Goal: Task Accomplishment & Management: Complete application form

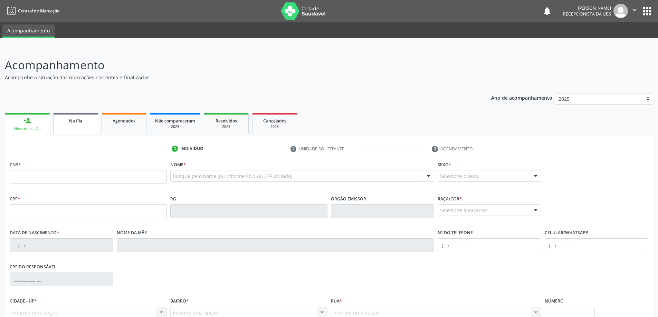
click at [71, 125] on link "Na fila" at bounding box center [75, 123] width 45 height 21
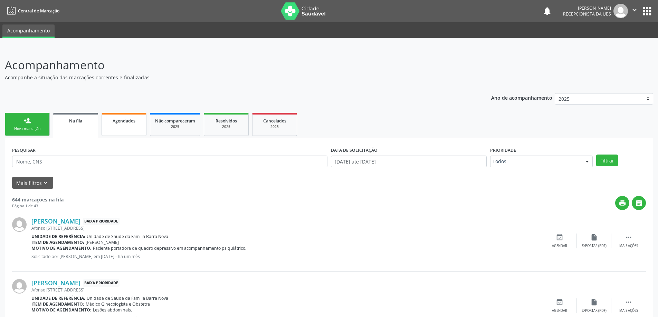
click at [133, 127] on link "Agendados" at bounding box center [124, 124] width 45 height 23
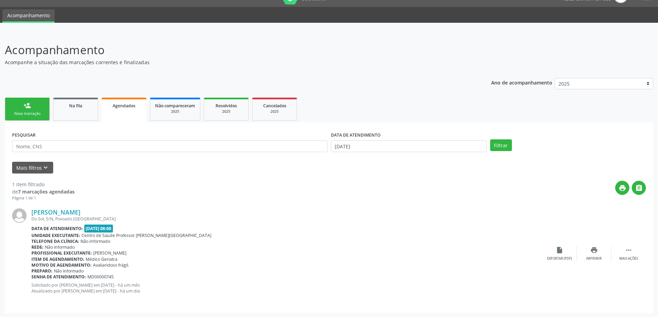
scroll to position [16, 0]
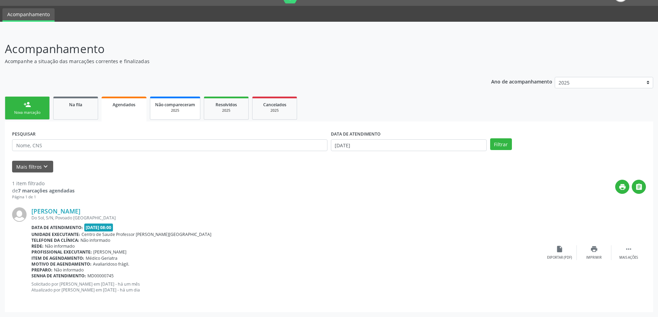
click at [181, 104] on span "Não compareceram" at bounding box center [175, 105] width 40 height 6
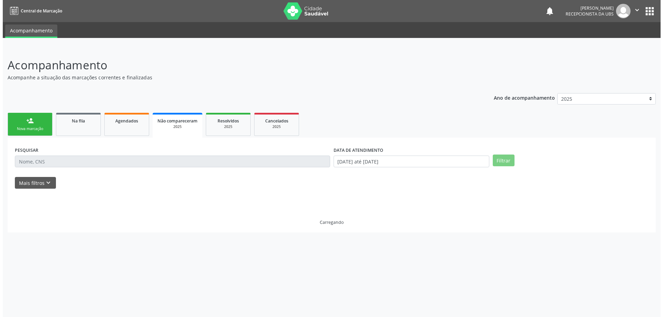
scroll to position [0, 0]
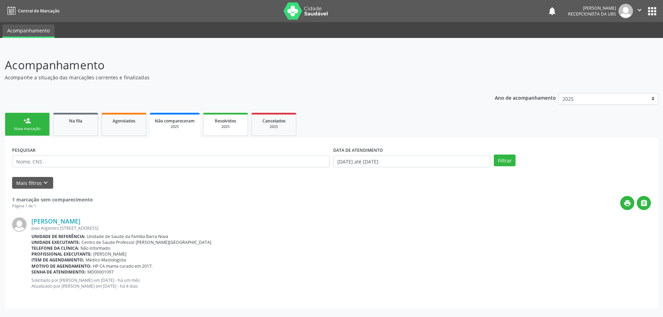
click at [229, 127] on div "2025" at bounding box center [225, 126] width 35 height 5
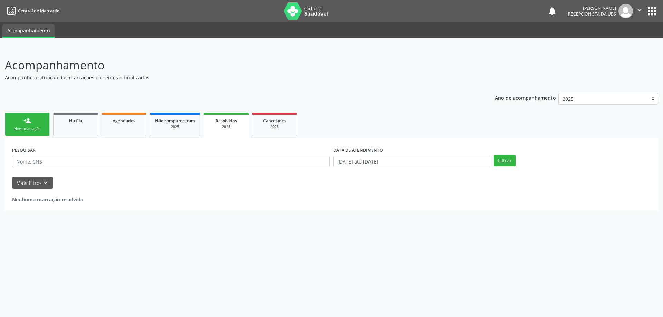
click at [33, 124] on link "person_add Nova marcação" at bounding box center [27, 124] width 45 height 23
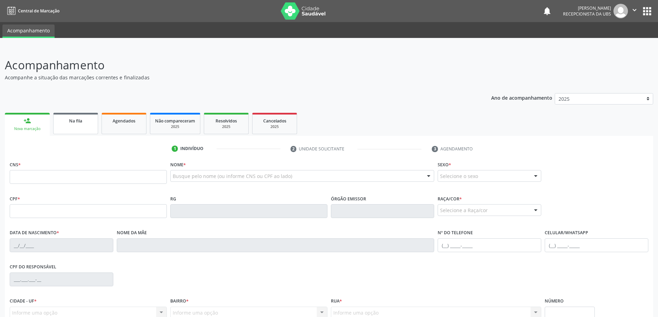
click at [77, 124] on link "Na fila" at bounding box center [75, 123] width 45 height 21
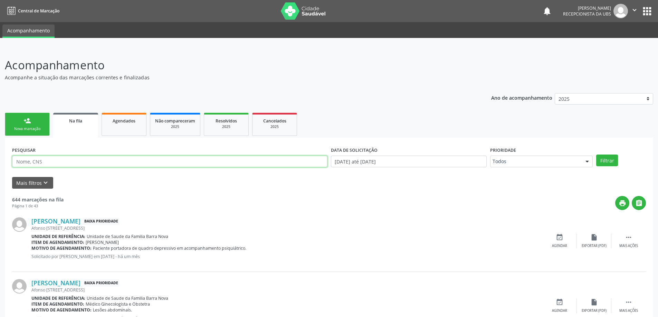
click at [57, 161] on input "text" at bounding box center [169, 162] width 315 height 12
type input "708607073327388"
click at [610, 158] on button "Filtrar" at bounding box center [607, 161] width 22 height 12
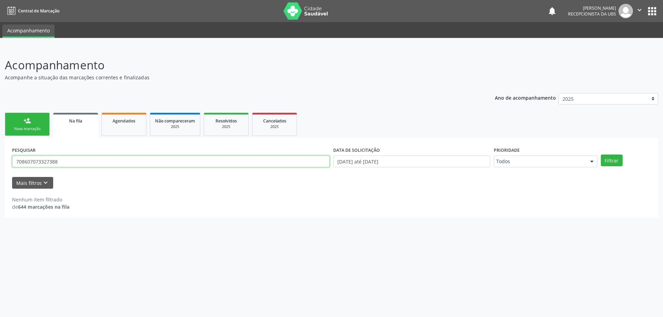
drag, startPoint x: 13, startPoint y: 162, endPoint x: 83, endPoint y: 159, distance: 69.1
click at [83, 159] on input "708607073327388" at bounding box center [171, 162] width 318 height 12
drag, startPoint x: 16, startPoint y: 161, endPoint x: 58, endPoint y: 162, distance: 41.8
click at [58, 162] on input "708607073327388" at bounding box center [171, 162] width 318 height 12
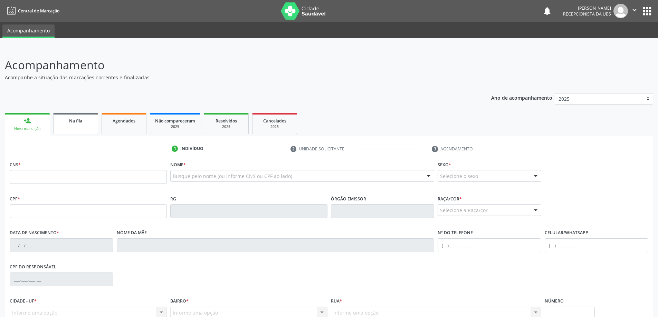
click at [67, 127] on link "Na fila" at bounding box center [75, 123] width 45 height 21
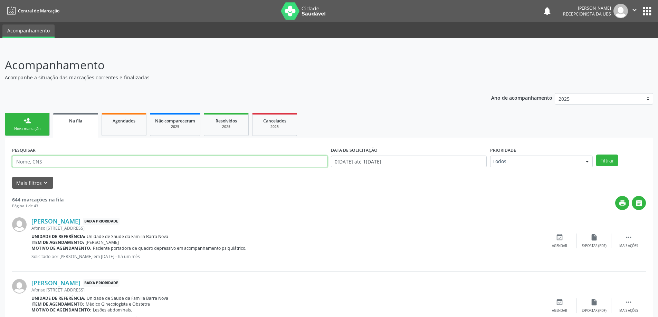
paste input "708607073327388"
type input "708607073327388"
click at [603, 164] on button "Filtrar" at bounding box center [607, 161] width 22 height 12
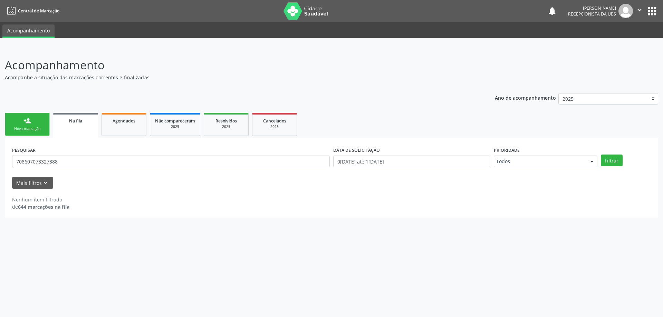
click at [29, 129] on div "Nova marcação" at bounding box center [27, 128] width 35 height 5
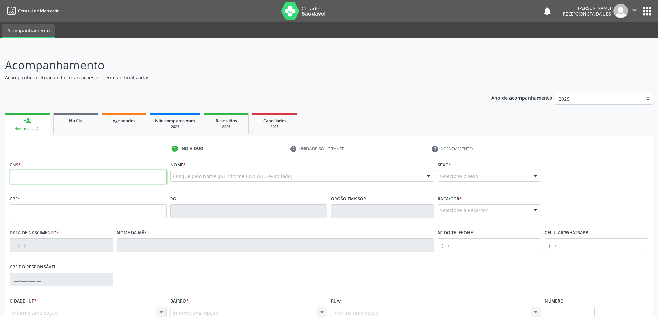
click at [41, 178] on input "text" at bounding box center [88, 177] width 157 height 14
type input "708 6070 7332 7388"
type input "075.801.524-01"
type input "1[DATE]"
type input "[PERSON_NAME]"
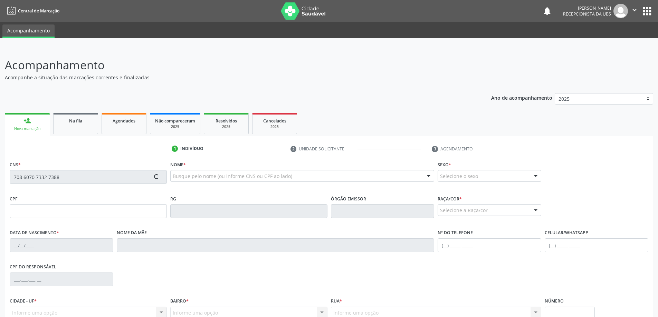
type input "[PHONE_NUMBER]"
type input "S/N"
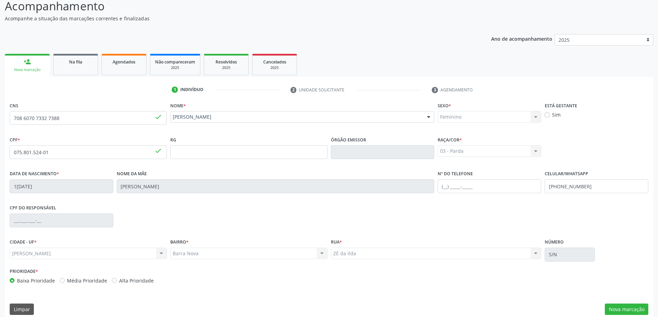
scroll to position [67, 0]
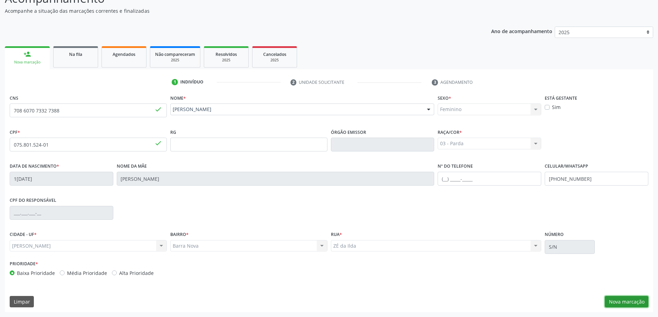
click at [629, 301] on button "Nova marcação" at bounding box center [627, 302] width 44 height 12
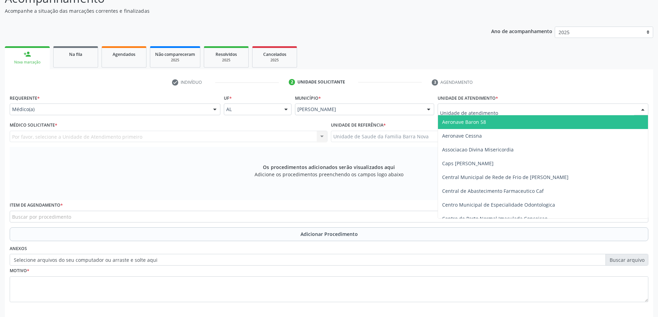
click at [510, 108] on div at bounding box center [542, 110] width 211 height 12
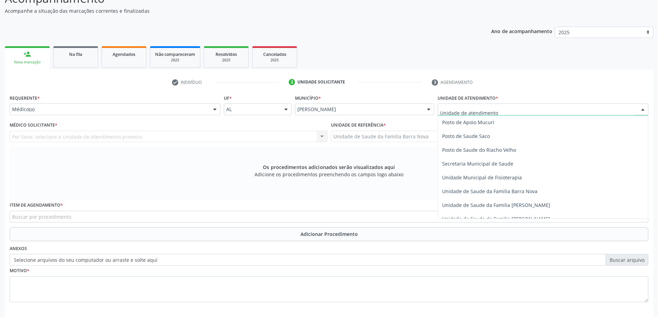
scroll to position [311, 0]
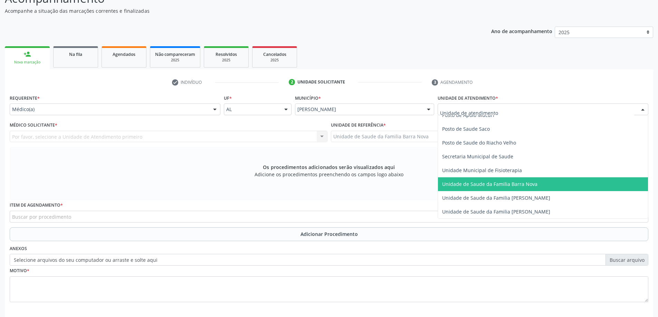
click at [510, 187] on span "Unidade de Saude da Familia Barra Nova" at bounding box center [543, 184] width 210 height 14
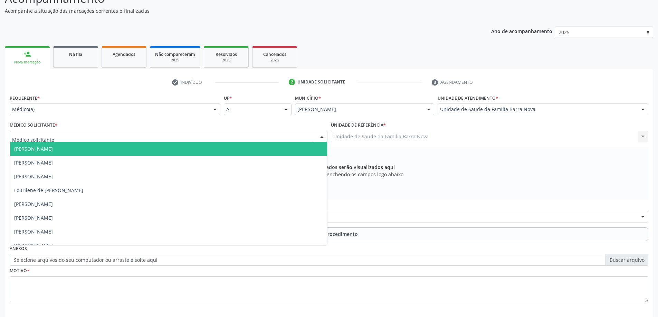
click at [184, 132] on div at bounding box center [169, 137] width 318 height 12
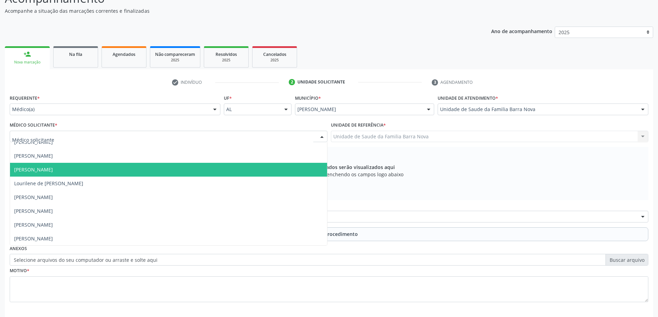
scroll to position [0, 0]
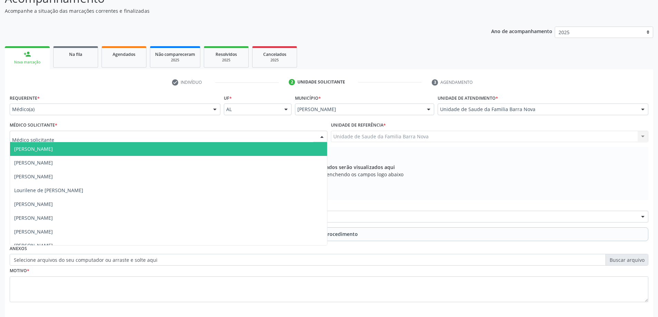
click at [138, 152] on span "[PERSON_NAME]" at bounding box center [168, 149] width 317 height 14
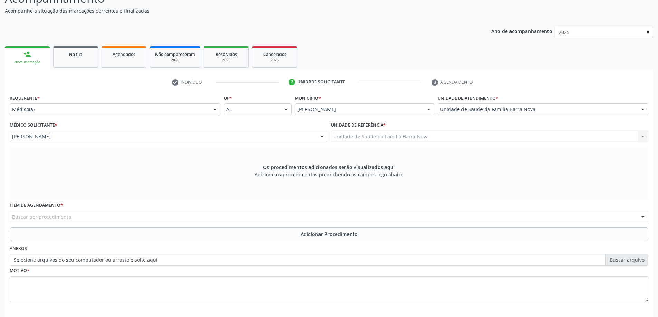
click at [196, 218] on div "Buscar por procedimento" at bounding box center [329, 217] width 638 height 12
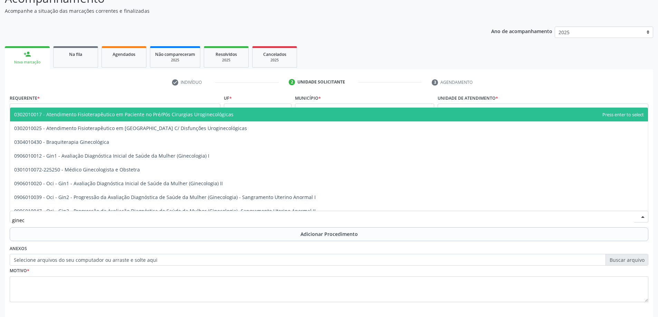
type input "gineco"
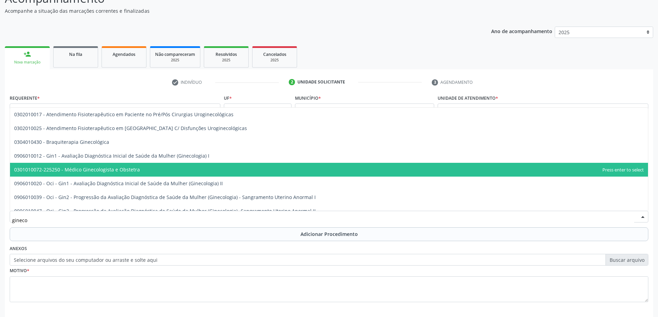
click at [146, 173] on span "0301010072-225250 - Médico Ginecologista e Obstetra" at bounding box center [329, 170] width 638 height 14
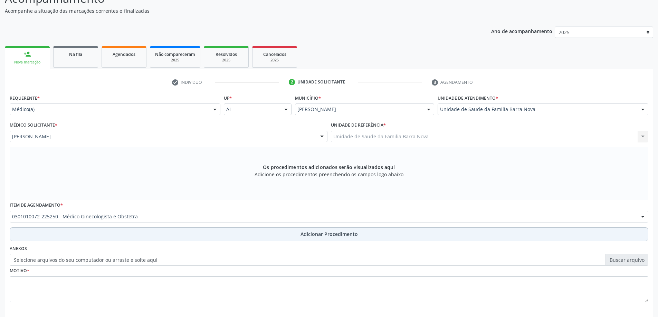
click at [305, 235] on span "Adicionar Procedimento" at bounding box center [328, 234] width 57 height 7
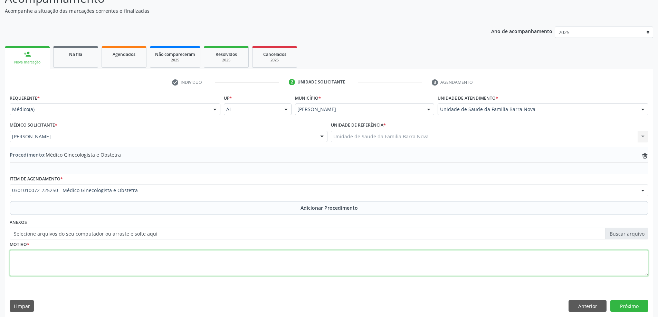
click at [156, 254] on textarea at bounding box center [329, 263] width 638 height 26
type textarea "Avaliação."
click at [628, 308] on button "Próximo" at bounding box center [629, 306] width 38 height 12
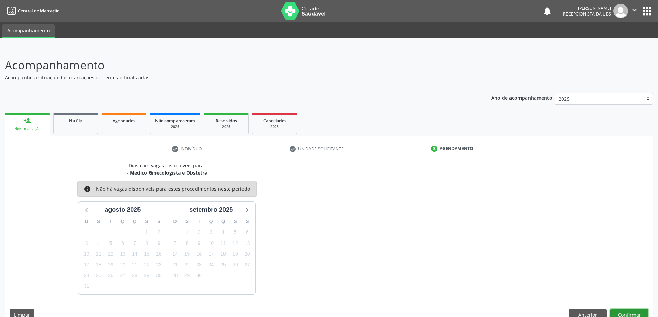
click at [625, 314] on button "Confirmar" at bounding box center [629, 315] width 38 height 12
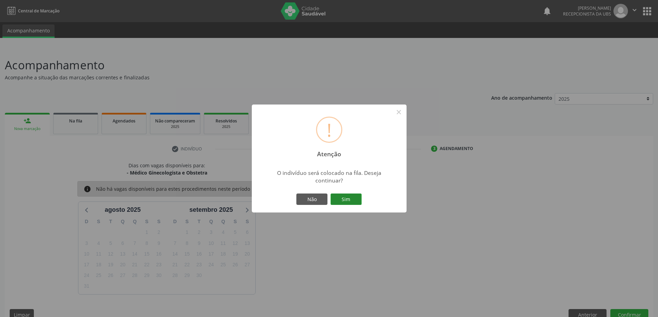
click at [347, 197] on button "Sim" at bounding box center [345, 200] width 31 height 12
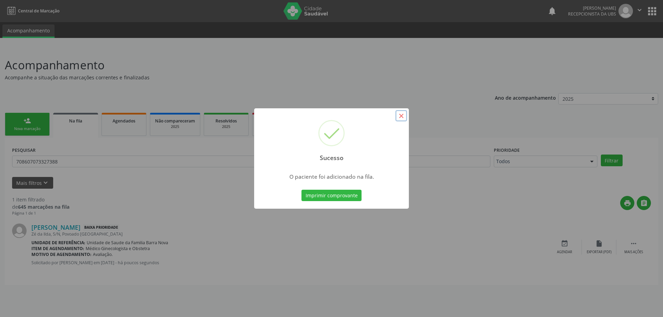
click at [398, 114] on button "×" at bounding box center [401, 116] width 12 height 12
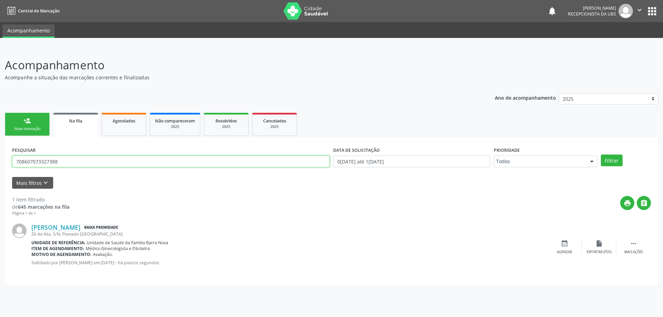
drag, startPoint x: 74, startPoint y: 165, endPoint x: 0, endPoint y: 160, distance: 74.0
click at [0, 160] on div "Acompanhamento Acompanhe a situação das marcações correntes e finalizadas Relat…" at bounding box center [331, 183] width 663 height 270
click at [24, 128] on div "Nova marcação" at bounding box center [27, 128] width 35 height 5
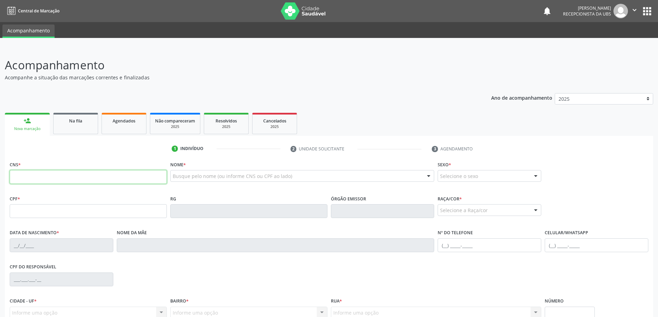
click at [50, 176] on input "text" at bounding box center [88, 177] width 157 height 14
type input "708 6005 5698 5286"
type input "[DATE]"
type input "[PERSON_NAME]"
type input "[PHONE_NUMBER]"
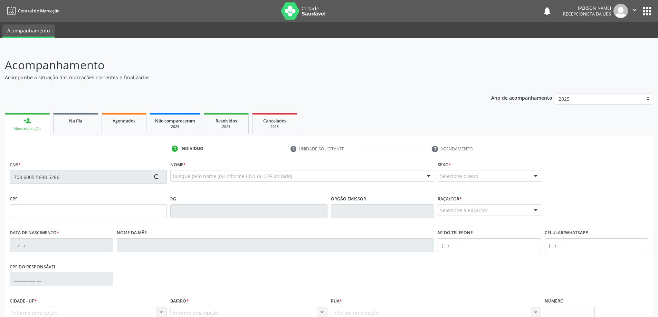
type input "243"
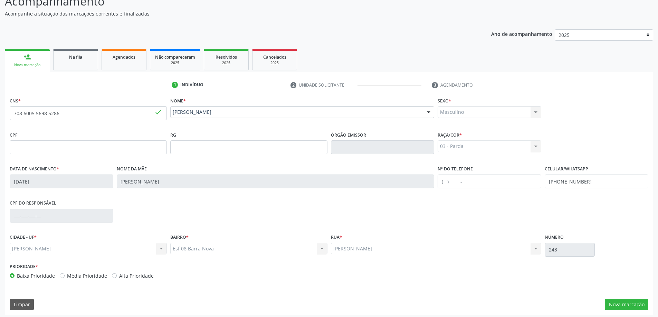
scroll to position [67, 0]
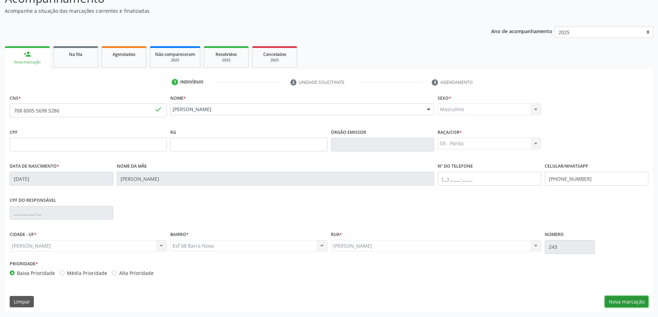
click at [632, 302] on button "Nova marcação" at bounding box center [627, 302] width 44 height 12
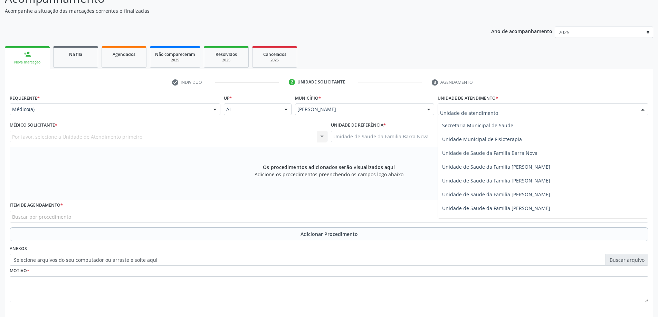
scroll to position [345, 0]
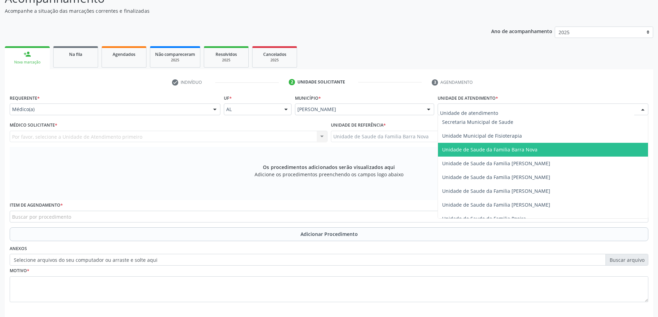
click at [494, 152] on span "Unidade de Saude da Familia Barra Nova" at bounding box center [489, 149] width 95 height 7
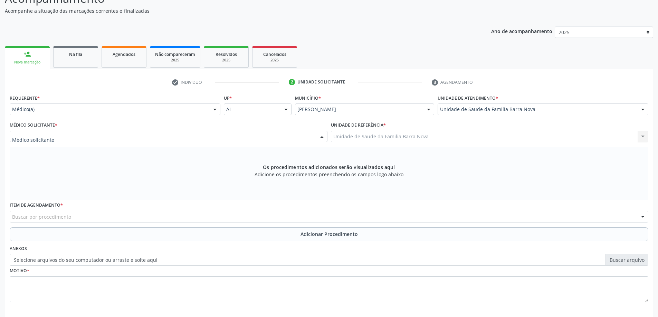
click at [225, 138] on div at bounding box center [169, 137] width 318 height 12
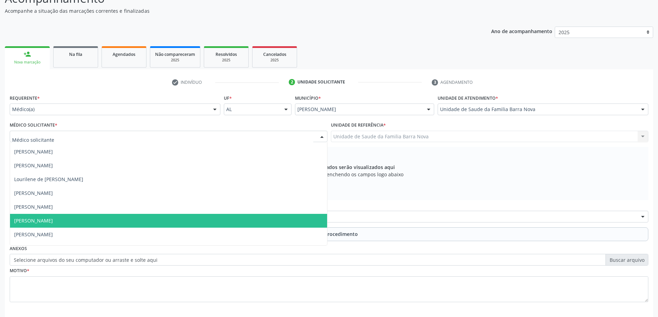
scroll to position [21, 0]
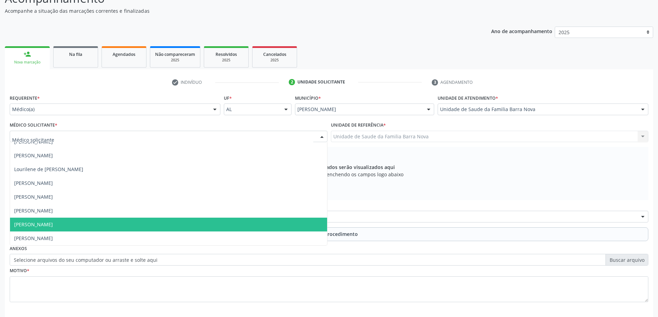
click at [170, 225] on span "[PERSON_NAME]" at bounding box center [168, 225] width 317 height 14
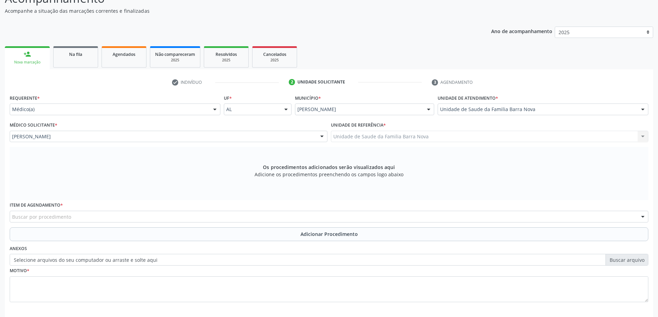
click at [229, 217] on div "Buscar por procedimento" at bounding box center [329, 217] width 638 height 12
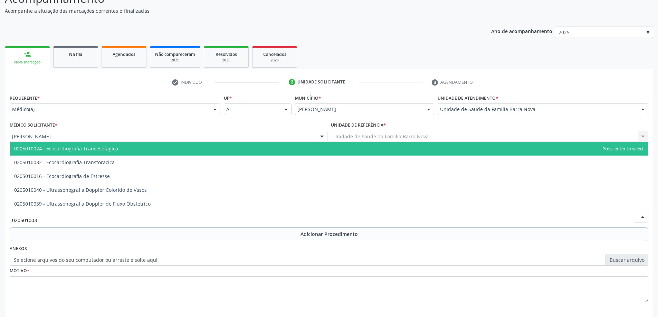
type input "0205010032"
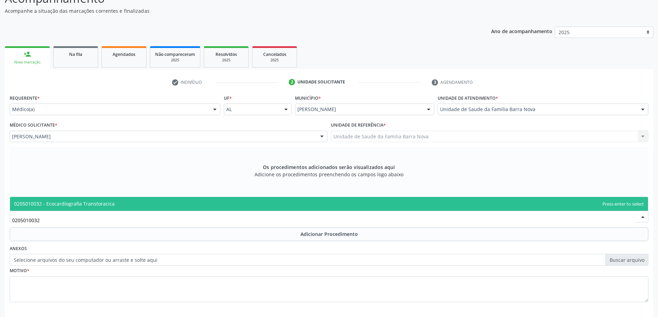
click at [240, 201] on span "0205010032 - Ecocardiografia Transtoracica" at bounding box center [329, 204] width 638 height 14
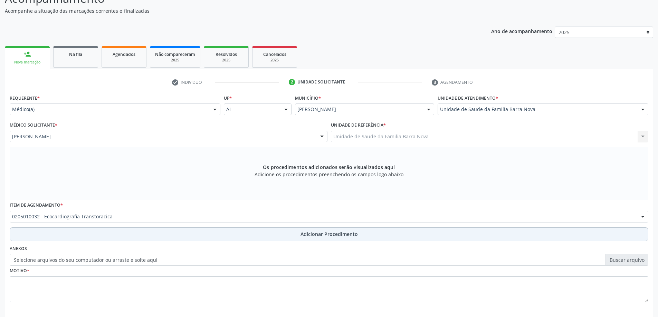
click at [328, 237] on span "Adicionar Procedimento" at bounding box center [328, 234] width 57 height 7
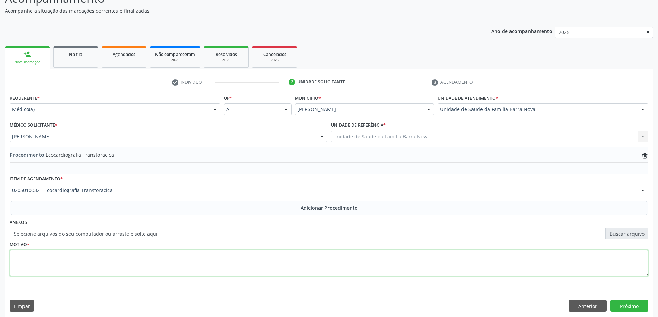
click at [174, 262] on textarea at bounding box center [329, 263] width 638 height 26
type textarea "Alteração de repolarização ventricular em parede anterior."
click at [635, 303] on button "Próximo" at bounding box center [629, 306] width 38 height 12
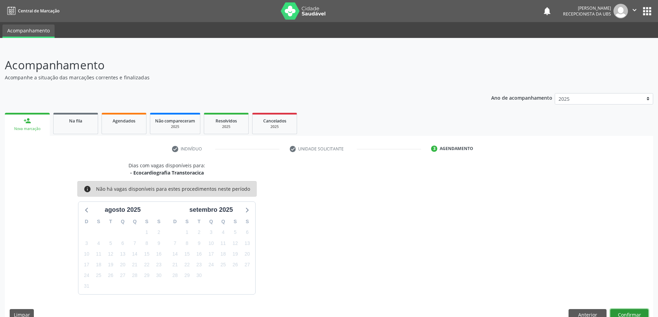
click at [632, 313] on button "Confirmar" at bounding box center [629, 315] width 38 height 12
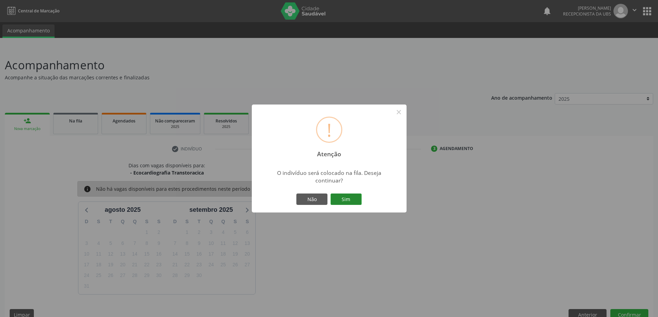
click at [346, 196] on button "Sim" at bounding box center [345, 200] width 31 height 12
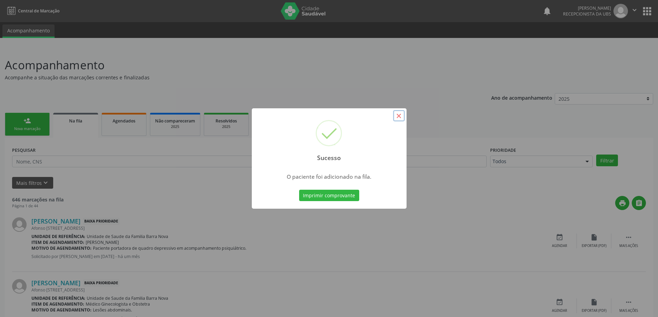
click at [399, 116] on button "×" at bounding box center [399, 116] width 12 height 12
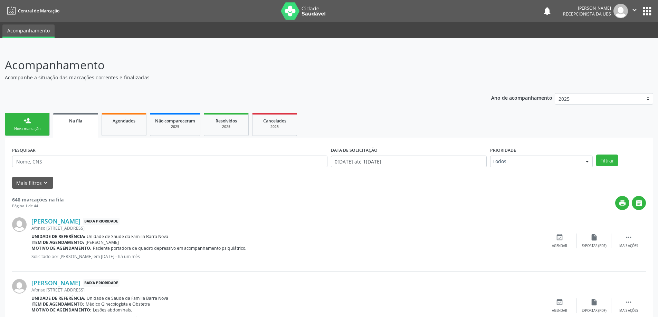
click at [38, 125] on link "person_add Nova marcação" at bounding box center [27, 124] width 45 height 23
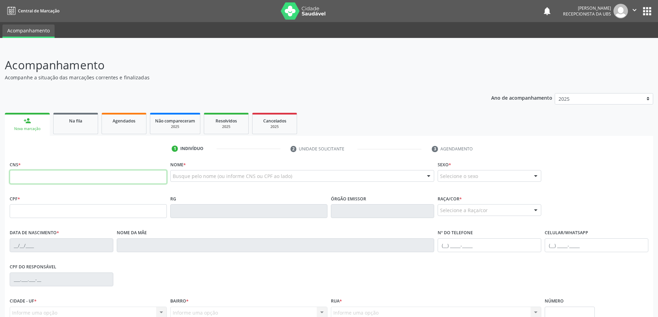
click at [69, 175] on input "text" at bounding box center [88, 177] width 157 height 14
type input "704 5093 9466 4613"
type input "758.341.034-72"
type input "0[DATE]"
type input "[PERSON_NAME]"
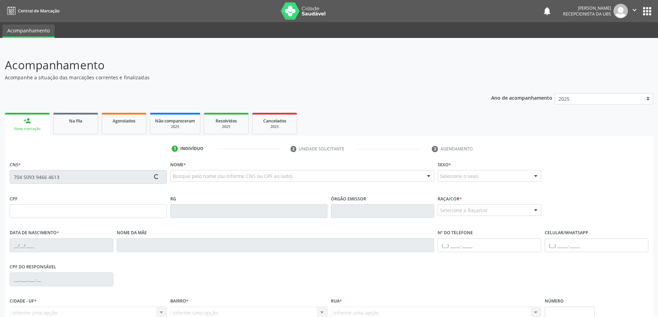
type input "[PHONE_NUMBER]"
type input "05"
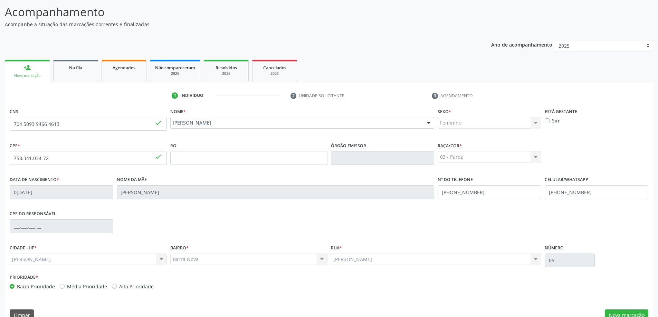
scroll to position [67, 0]
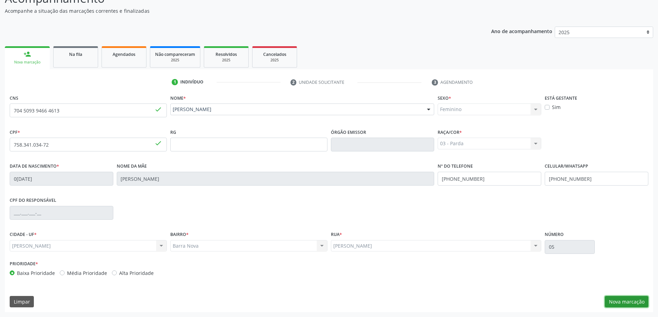
click at [627, 303] on button "Nova marcação" at bounding box center [627, 302] width 44 height 12
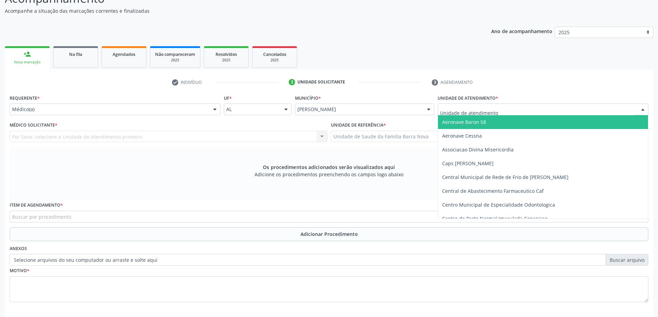
click at [470, 106] on div at bounding box center [542, 110] width 211 height 12
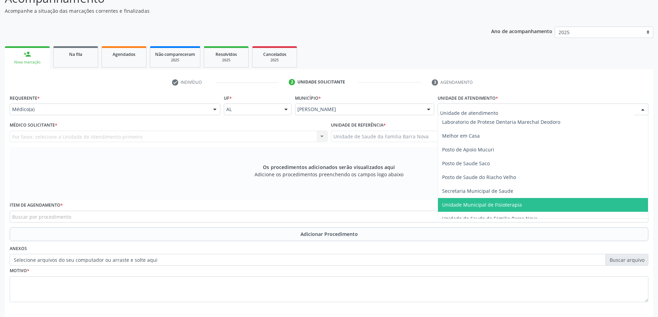
scroll to position [311, 0]
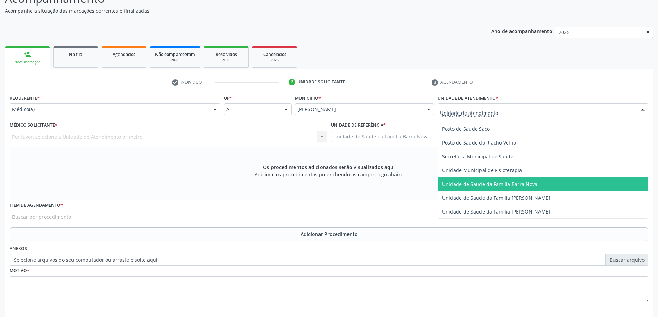
click at [519, 184] on span "Unidade de Saude da Familia Barra Nova" at bounding box center [489, 184] width 95 height 7
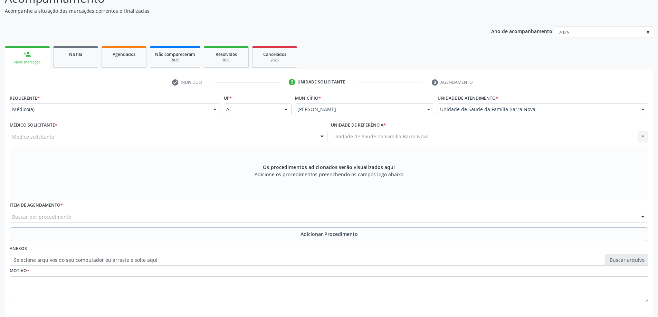
click at [177, 136] on div "Médico solicitante" at bounding box center [169, 137] width 318 height 12
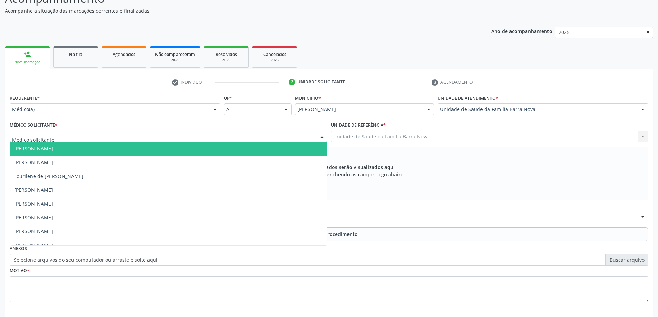
scroll to position [21, 0]
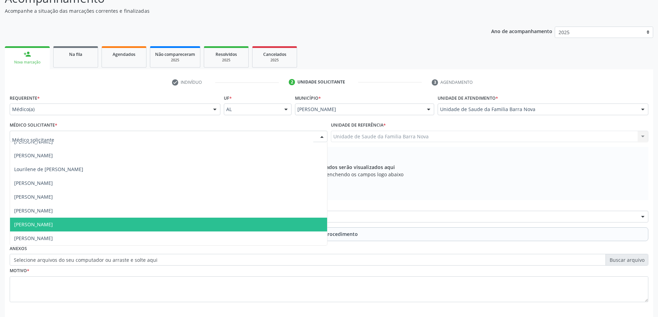
click at [147, 222] on span "[PERSON_NAME]" at bounding box center [168, 225] width 317 height 14
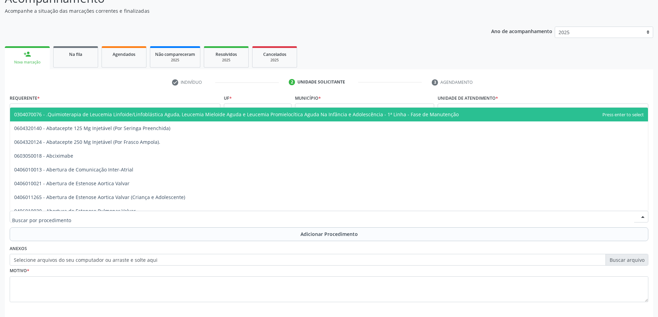
click at [117, 218] on div at bounding box center [329, 217] width 638 height 12
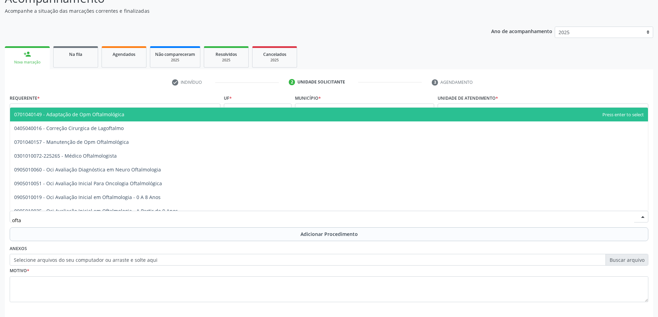
type input "oftal"
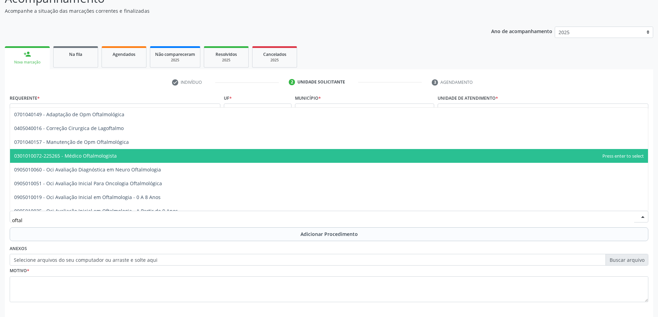
click at [110, 155] on span "0301010072-225265 - Médico Oftalmologista" at bounding box center [65, 156] width 103 height 7
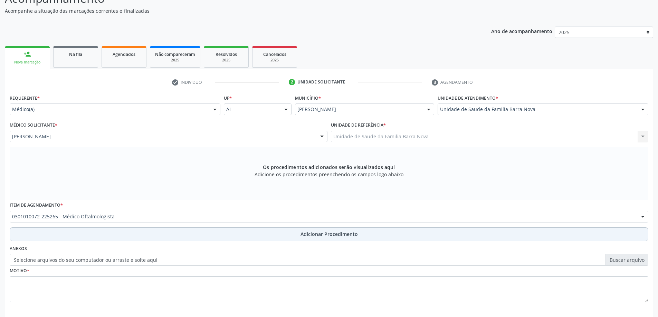
click at [312, 234] on span "Adicionar Procedimento" at bounding box center [328, 234] width 57 height 7
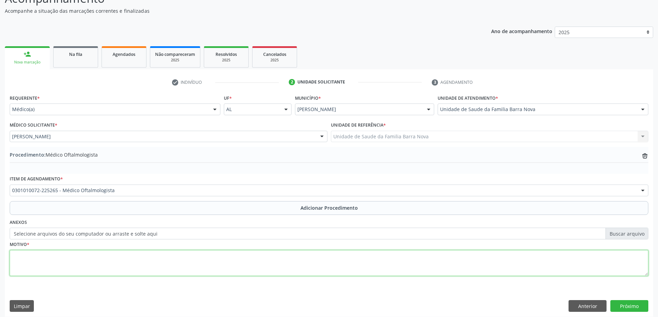
click at [83, 259] on textarea at bounding box center [329, 263] width 638 height 26
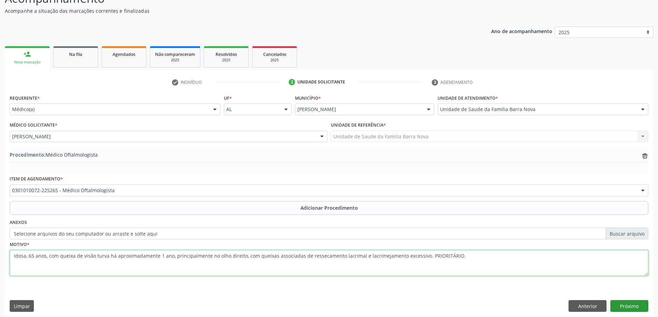
type textarea "Idosa, 65 anos, com queixa de visão turva há aproximadamente 1 ano, principalme…"
click at [620, 304] on button "Próximo" at bounding box center [629, 306] width 38 height 12
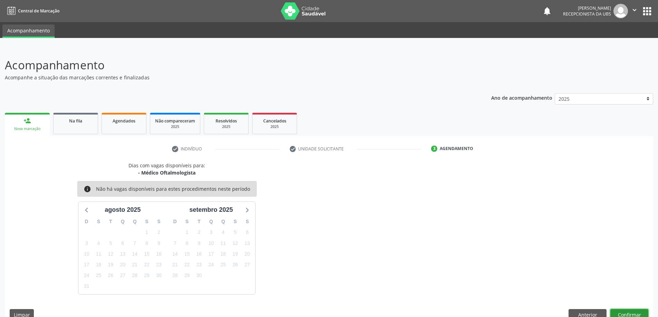
click at [622, 313] on button "Confirmar" at bounding box center [629, 315] width 38 height 12
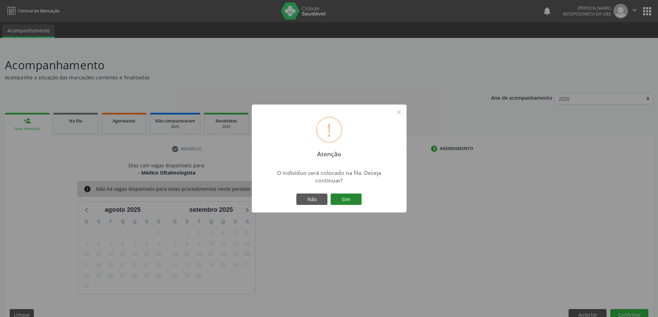
click at [355, 197] on button "Sim" at bounding box center [345, 200] width 31 height 12
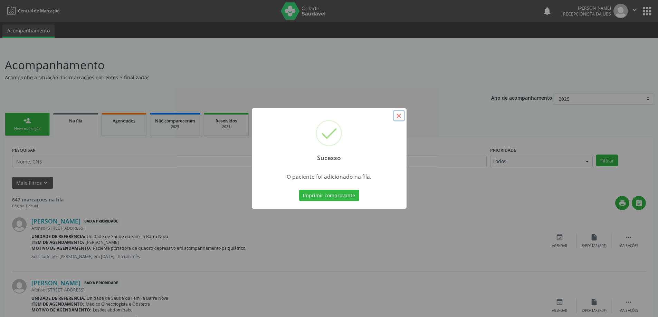
click at [397, 116] on button "×" at bounding box center [399, 116] width 12 height 12
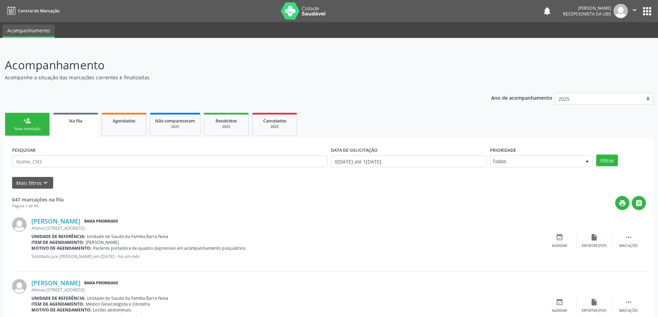
click at [35, 125] on link "person_add Nova marcação" at bounding box center [27, 124] width 45 height 23
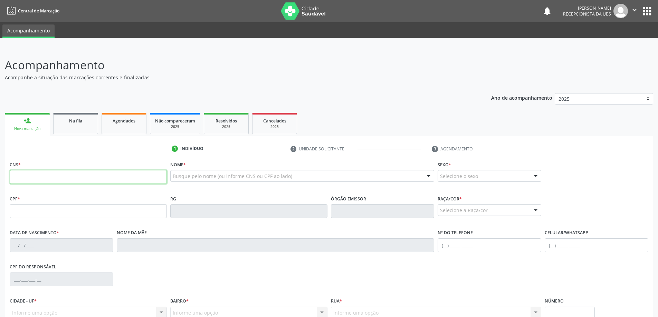
click at [46, 177] on input "text" at bounding box center [88, 177] width 157 height 14
type input "704 5093 9466 4613"
type input "758.341.034-72"
type input "0[DATE]"
type input "[PERSON_NAME]"
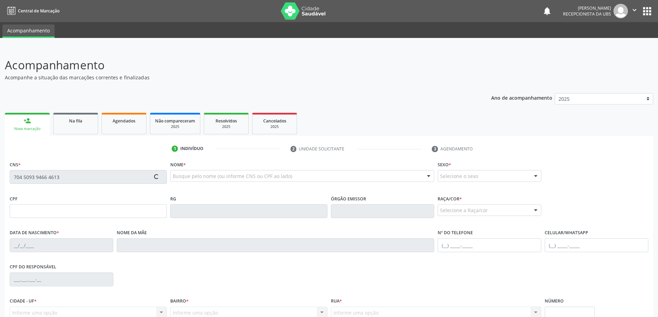
type input "[PHONE_NUMBER]"
type input "05"
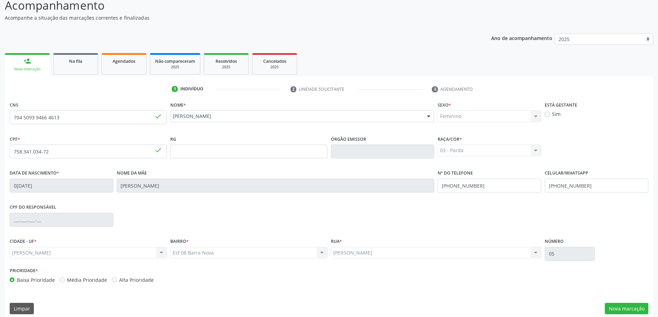
scroll to position [67, 0]
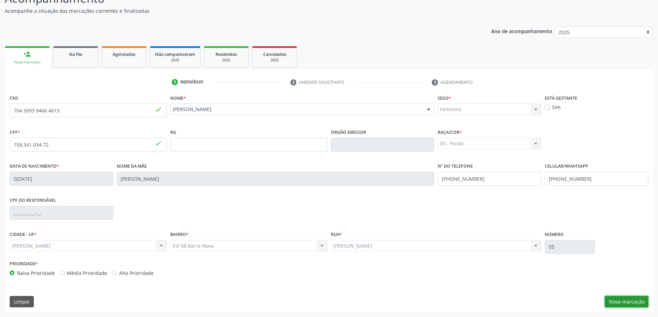
click at [627, 303] on button "Nova marcação" at bounding box center [627, 302] width 44 height 12
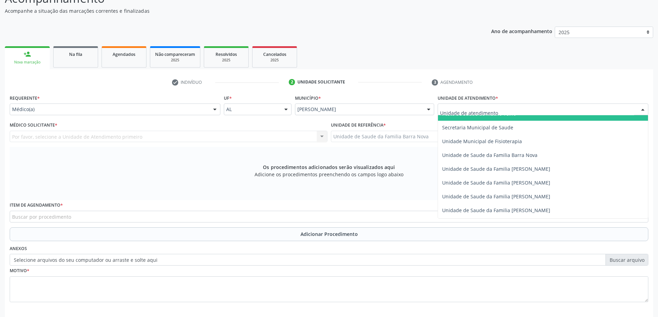
scroll to position [345, 0]
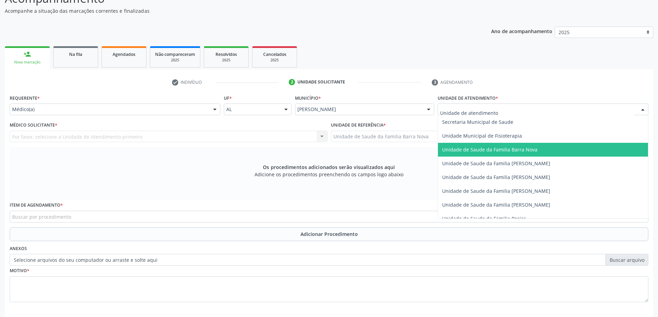
click at [510, 151] on span "Unidade de Saude da Familia Barra Nova" at bounding box center [489, 149] width 95 height 7
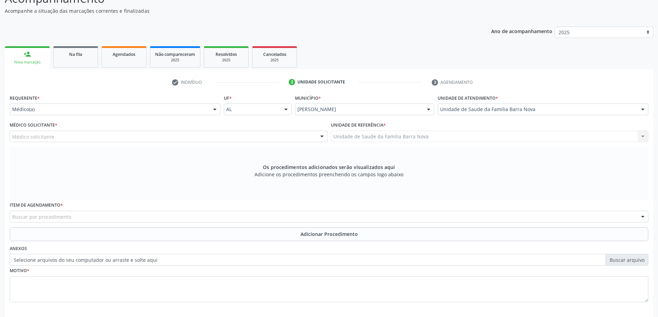
click at [252, 139] on div "Médico solicitante" at bounding box center [169, 137] width 318 height 12
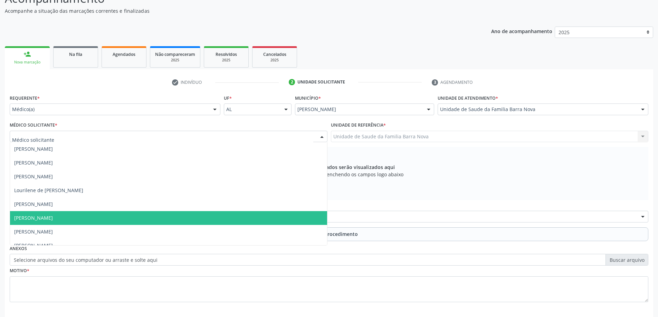
scroll to position [21, 0]
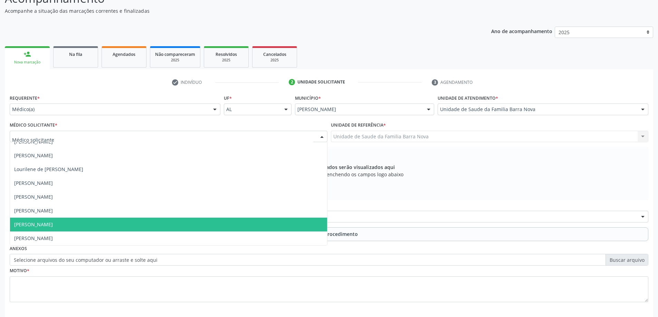
click at [192, 231] on span "[PERSON_NAME]" at bounding box center [168, 225] width 317 height 14
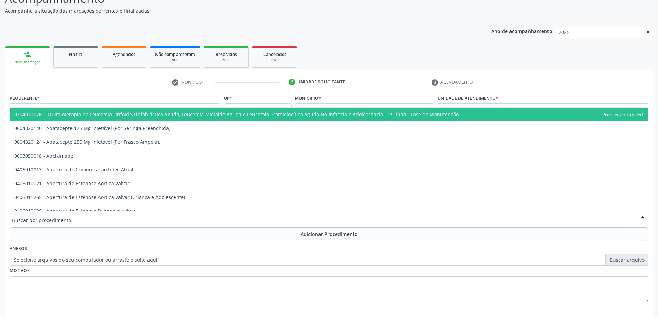
click at [246, 216] on div at bounding box center [329, 217] width 638 height 12
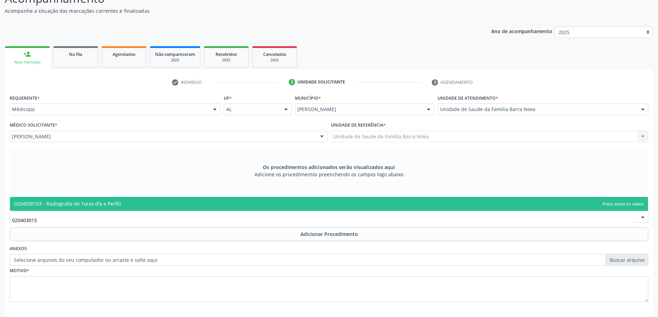
type input "0204030153"
click at [258, 204] on span "0204030153 - Radiografia de Torax (Pa e Perfil)" at bounding box center [329, 204] width 638 height 14
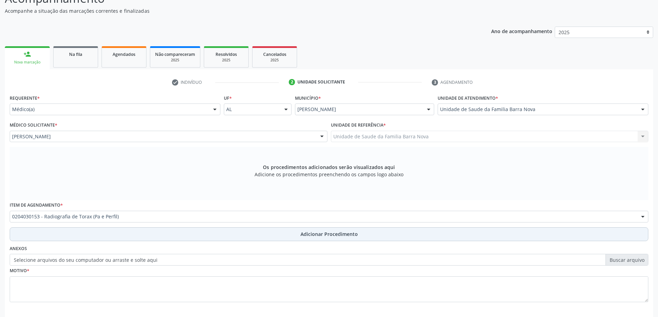
click at [246, 233] on button "Adicionar Procedimento" at bounding box center [329, 235] width 638 height 14
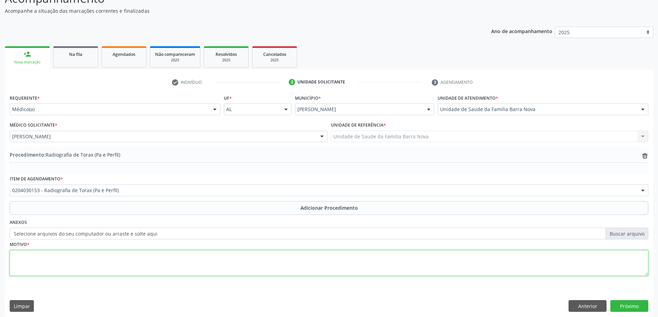
click at [88, 265] on textarea at bounding box center [329, 263] width 638 height 26
type textarea "DPOC"
click at [630, 307] on button "Próximo" at bounding box center [629, 306] width 38 height 12
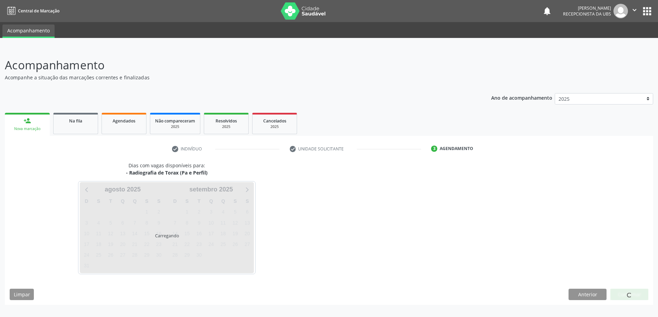
scroll to position [0, 0]
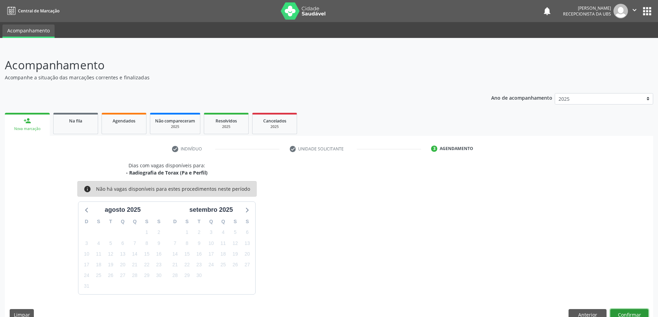
click at [627, 311] on button "Confirmar" at bounding box center [629, 315] width 38 height 12
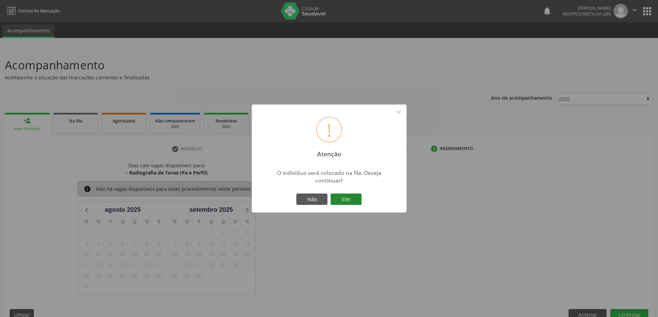
click at [349, 198] on button "Sim" at bounding box center [345, 200] width 31 height 12
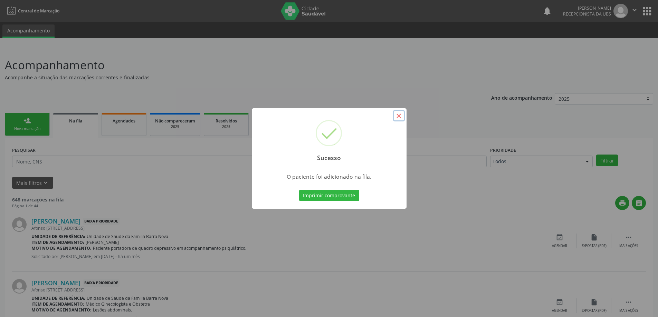
click at [399, 117] on button "×" at bounding box center [399, 116] width 12 height 12
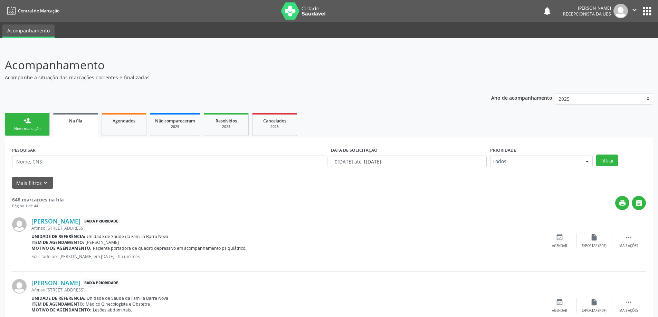
click at [30, 126] on link "person_add Nova marcação" at bounding box center [27, 124] width 45 height 23
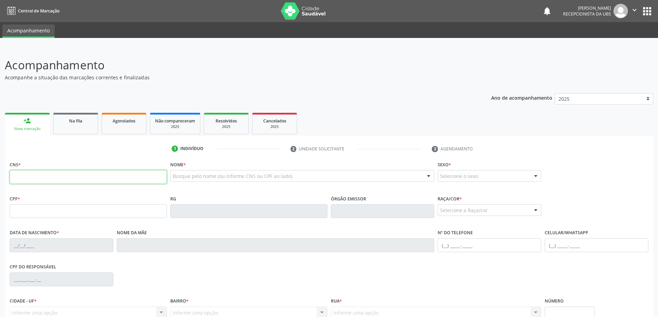
click at [53, 173] on input "text" at bounding box center [88, 177] width 157 height 14
type input "704 5093 9466 4613"
type input "758.341.034-72"
type input "0[DATE]"
type input "[PERSON_NAME]"
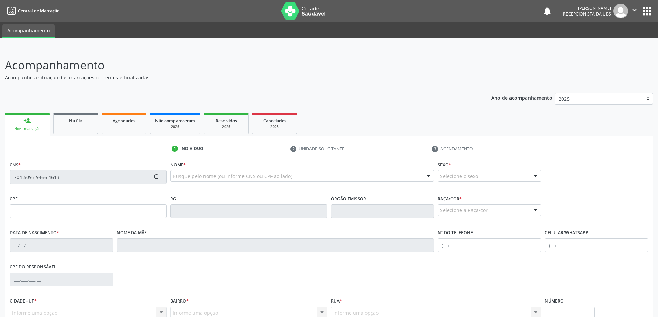
type input "[PHONE_NUMBER]"
type input "05"
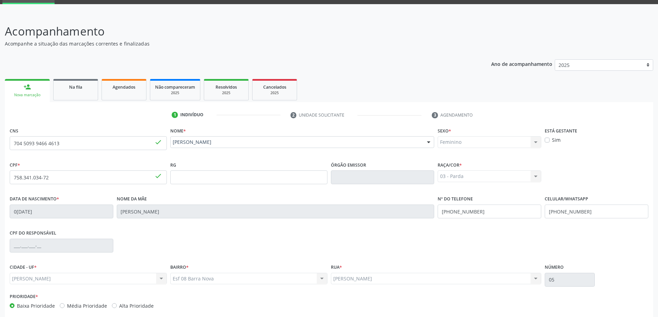
scroll to position [67, 0]
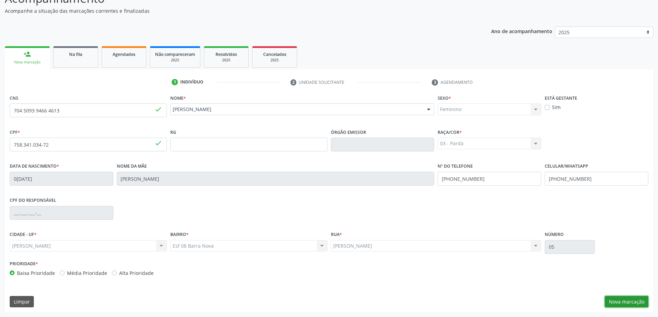
click at [620, 302] on button "Nova marcação" at bounding box center [627, 302] width 44 height 12
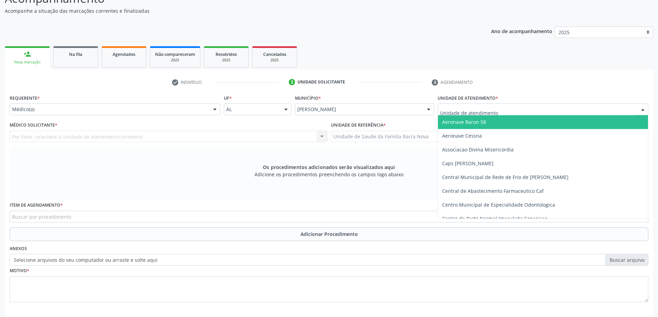
click at [498, 110] on div at bounding box center [542, 110] width 211 height 12
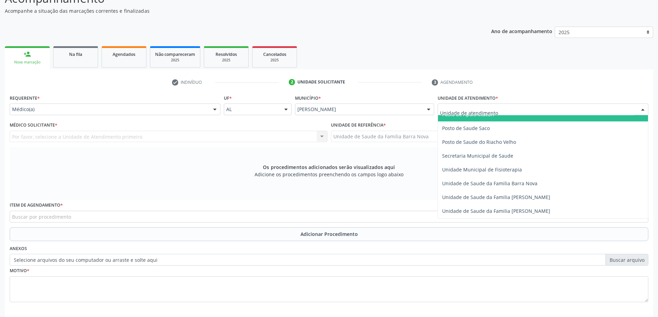
scroll to position [345, 0]
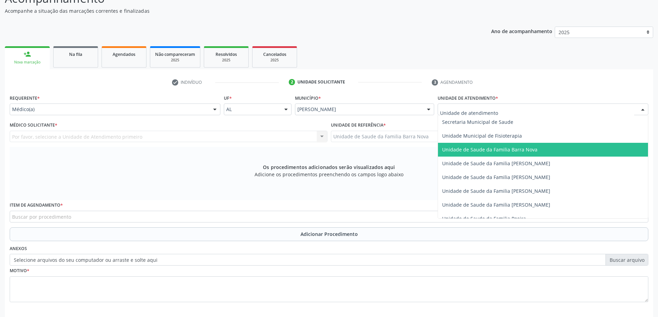
click at [511, 152] on span "Unidade de Saude da Familia Barra Nova" at bounding box center [489, 149] width 95 height 7
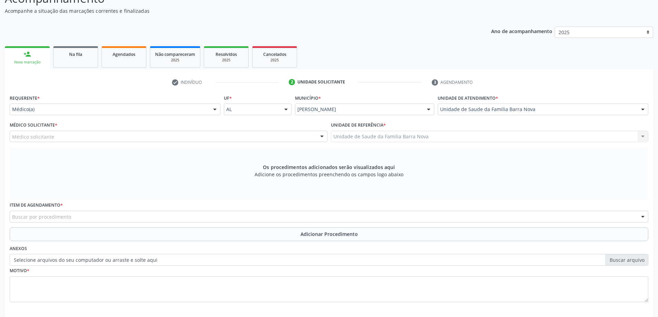
click at [84, 140] on div "Médico solicitante" at bounding box center [169, 137] width 318 height 12
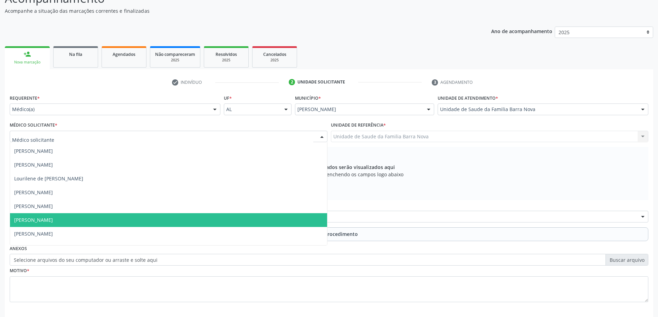
scroll to position [21, 0]
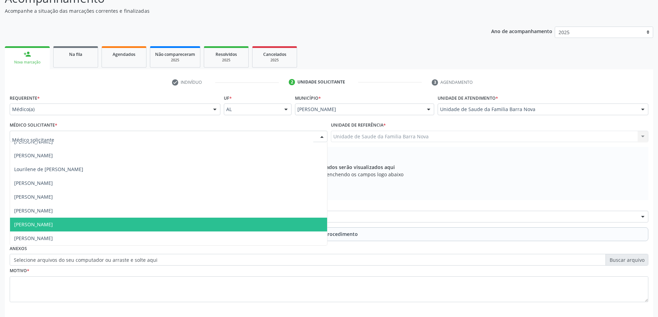
click at [121, 225] on span "[PERSON_NAME]" at bounding box center [168, 225] width 317 height 14
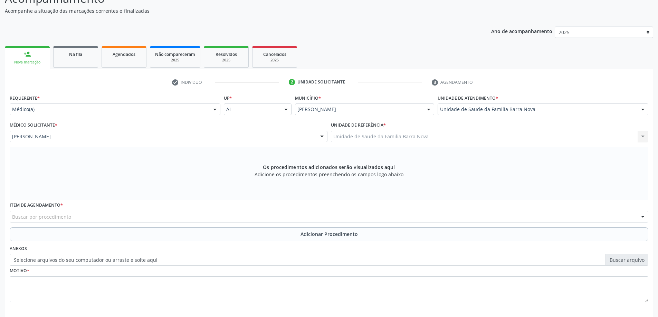
click at [214, 218] on div "Buscar por procedimento" at bounding box center [329, 217] width 638 height 12
click at [31, 221] on input "020502097" at bounding box center [323, 220] width 622 height 14
type input "0205020097"
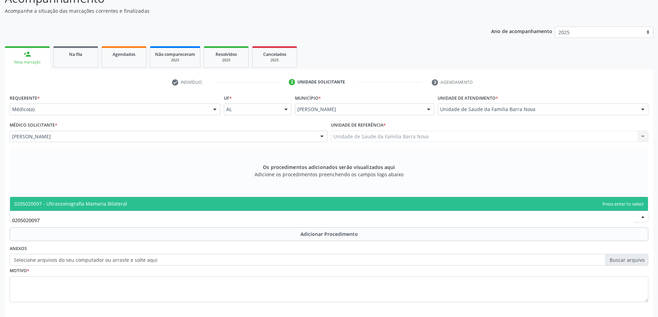
click at [142, 207] on span "0205020097 - Ultrassonografia Mamaria Bilateral" at bounding box center [329, 204] width 638 height 14
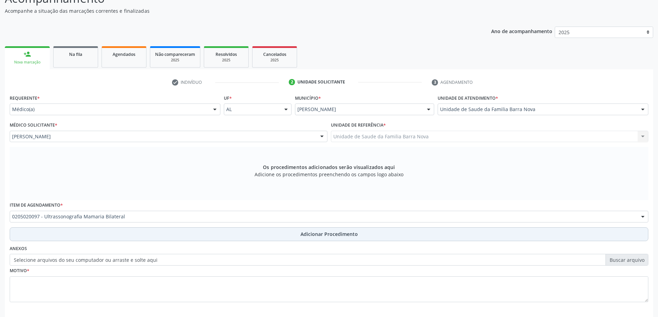
click at [303, 237] on span "Adicionar Procedimento" at bounding box center [328, 234] width 57 height 7
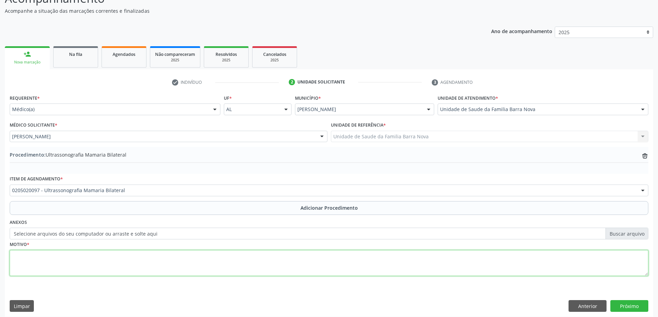
click at [87, 264] on textarea at bounding box center [329, 263] width 638 height 26
type textarea "Rastreio."
click at [624, 306] on button "Próximo" at bounding box center [629, 306] width 38 height 12
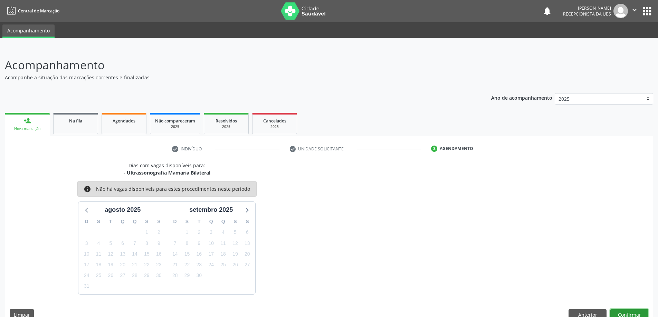
click at [629, 312] on button "Confirmar" at bounding box center [629, 315] width 38 height 12
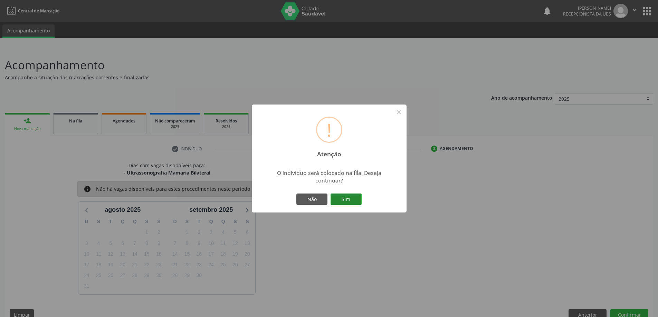
click at [348, 196] on button "Sim" at bounding box center [345, 200] width 31 height 12
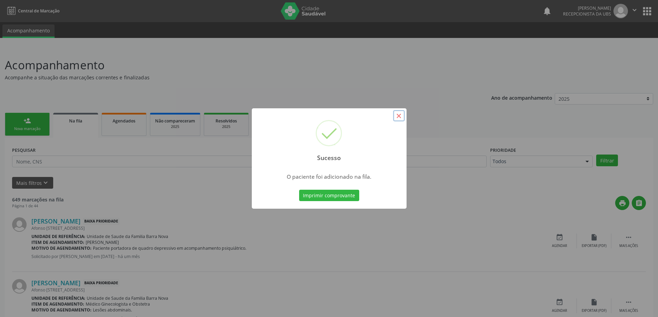
click at [398, 115] on button "×" at bounding box center [399, 116] width 12 height 12
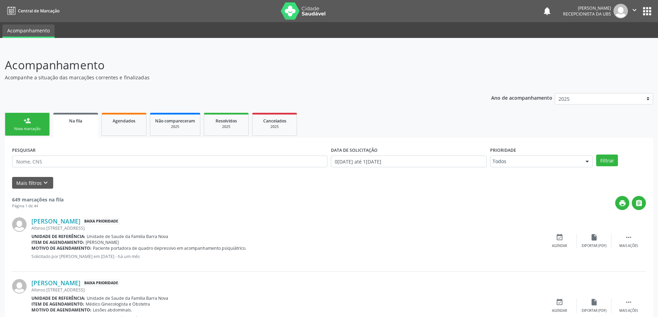
click at [34, 125] on link "person_add Nova marcação" at bounding box center [27, 124] width 45 height 23
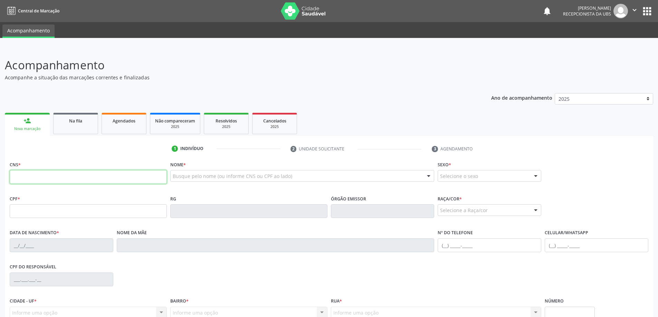
click at [39, 177] on input "text" at bounding box center [88, 177] width 157 height 14
type input "700 0078 4590 1509"
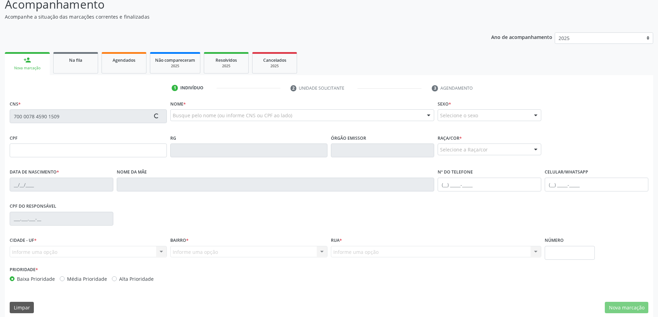
scroll to position [67, 0]
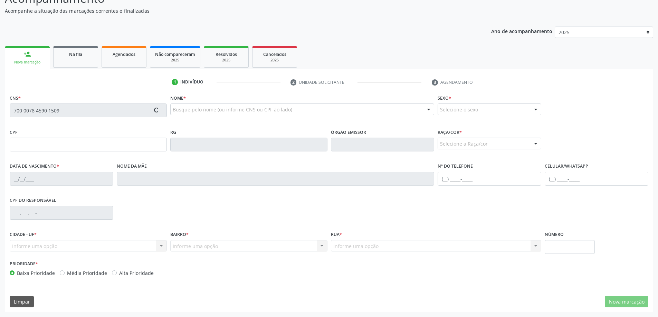
type input "759.002.544-53"
type input "[DATE]"
type input "[PERSON_NAME]"
type input "[PHONE_NUMBER]"
type input "278"
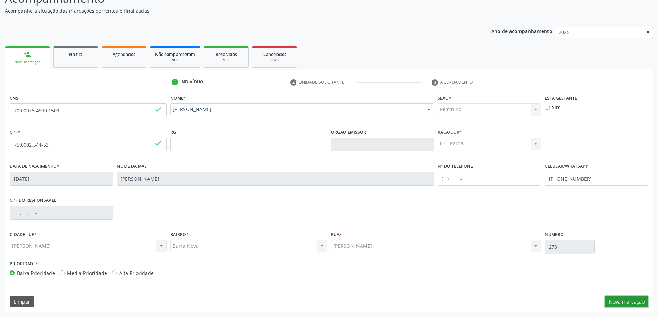
click at [626, 302] on button "Nova marcação" at bounding box center [627, 302] width 44 height 12
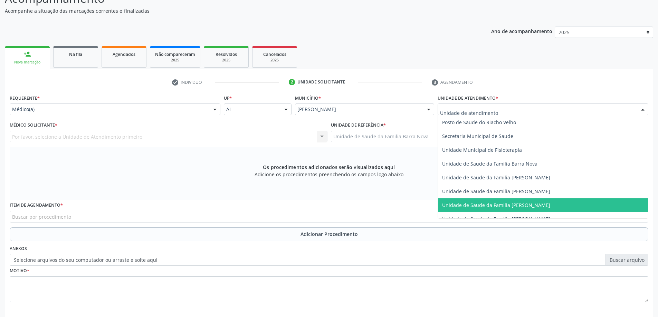
scroll to position [345, 0]
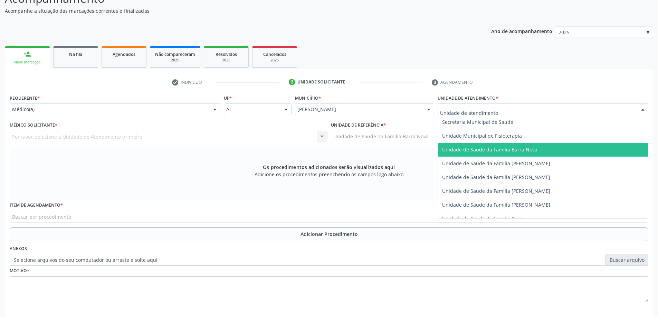
click at [520, 152] on span "Unidade de Saude da Familia Barra Nova" at bounding box center [489, 149] width 95 height 7
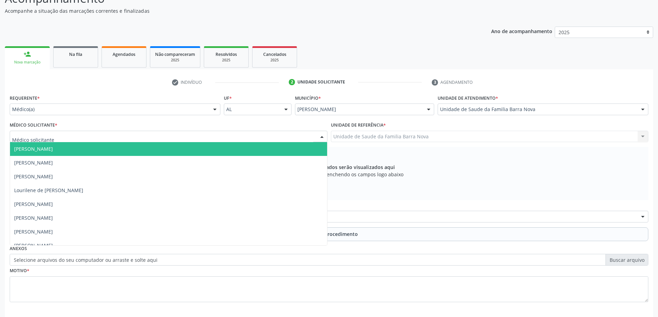
click at [281, 138] on div at bounding box center [169, 137] width 318 height 12
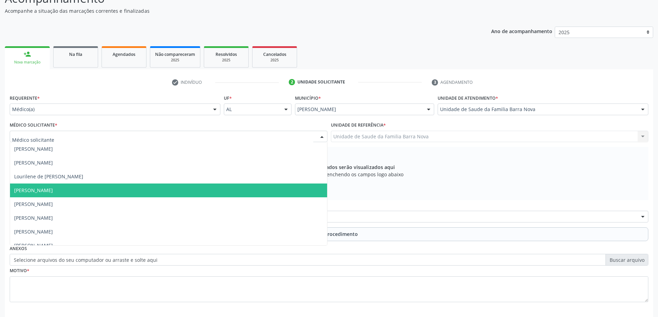
scroll to position [21, 0]
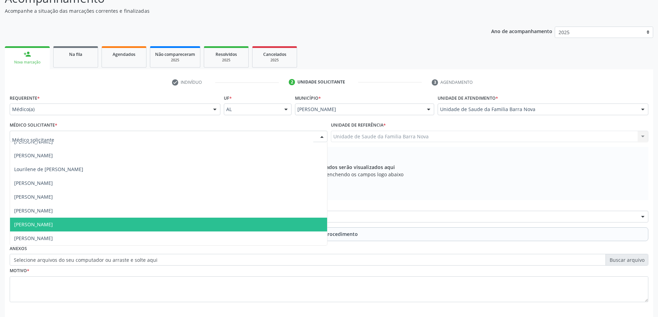
click at [253, 222] on span "[PERSON_NAME]" at bounding box center [168, 225] width 317 height 14
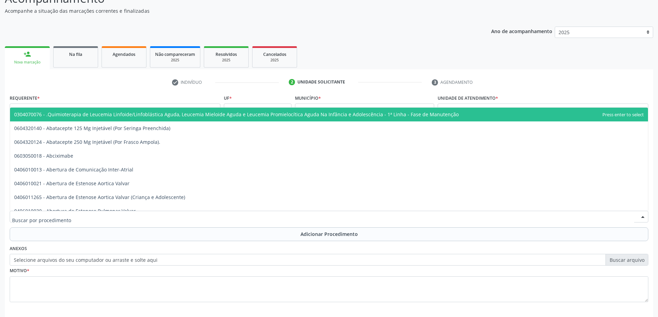
click at [307, 215] on div at bounding box center [329, 217] width 638 height 12
click at [307, 215] on input "text" at bounding box center [323, 220] width 622 height 14
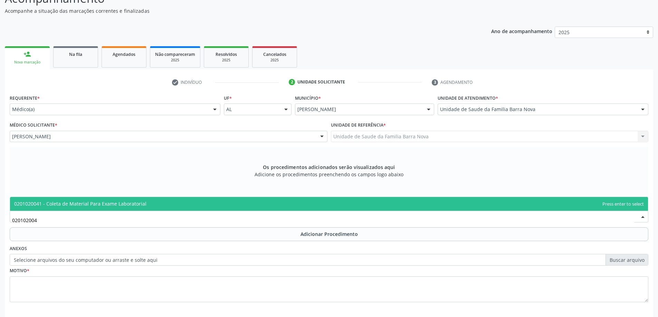
type input "0201020041"
click at [300, 200] on span "0201020041 - Coleta de Material Para Exame Laboratorial" at bounding box center [329, 204] width 638 height 14
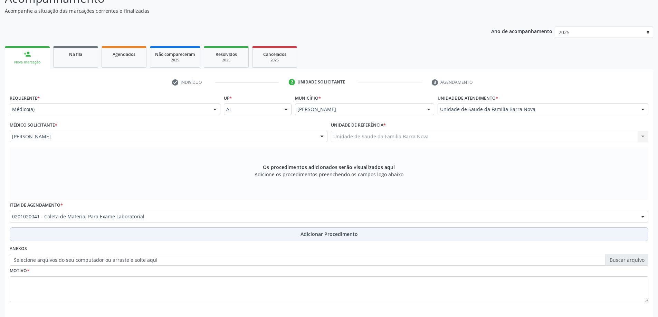
click at [316, 235] on span "Adicionar Procedimento" at bounding box center [328, 234] width 57 height 7
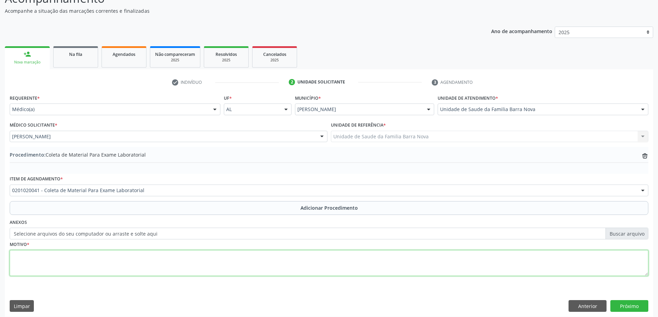
click at [106, 263] on textarea at bounding box center [329, 263] width 638 height 26
click at [51, 257] on textarea "Risco cardiovasacular" at bounding box center [329, 263] width 638 height 26
click at [68, 261] on textarea "Risco cardiovascular" at bounding box center [329, 263] width 638 height 26
type textarea "Risco cardiovascular."
click at [633, 304] on button "Próximo" at bounding box center [629, 306] width 38 height 12
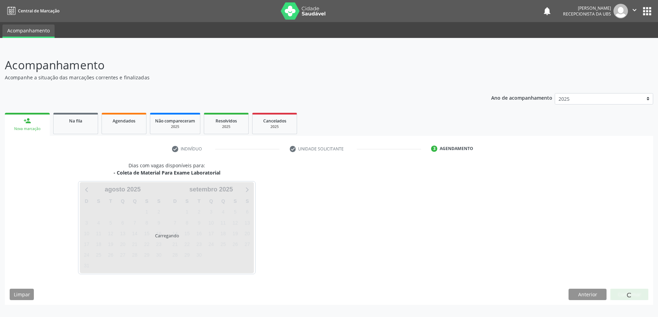
scroll to position [0, 0]
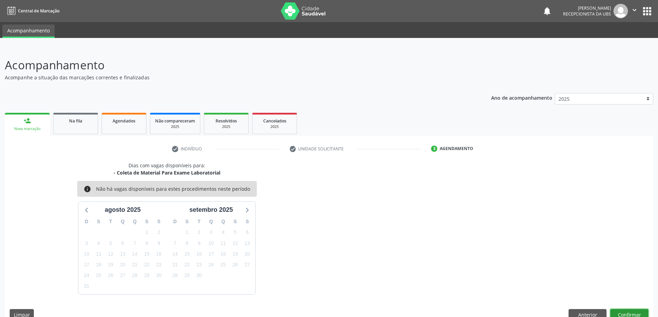
click at [626, 312] on button "Confirmar" at bounding box center [629, 315] width 38 height 12
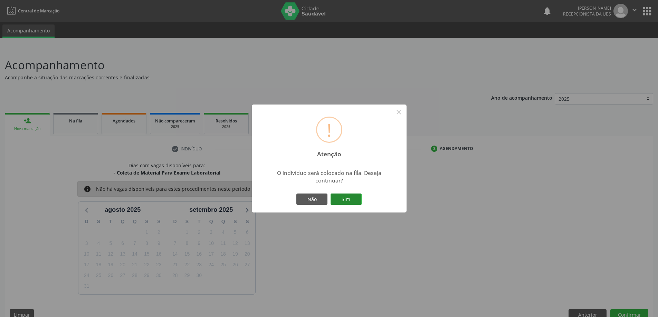
click at [345, 200] on button "Sim" at bounding box center [345, 200] width 31 height 12
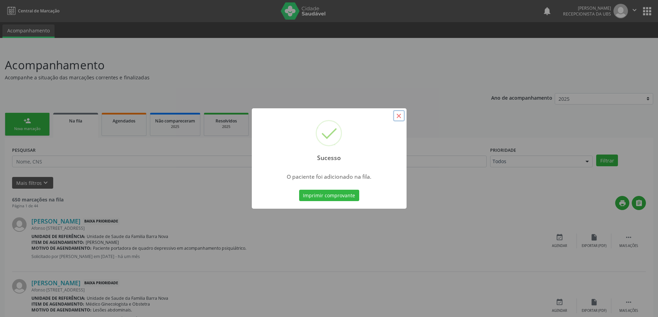
click at [399, 115] on button "×" at bounding box center [399, 116] width 12 height 12
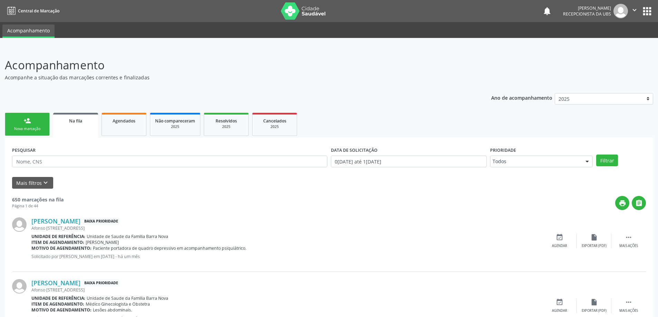
click at [34, 129] on div "Nova marcação" at bounding box center [27, 128] width 35 height 5
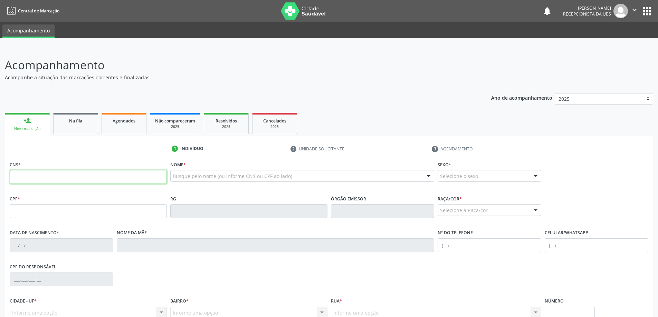
click at [38, 174] on input "text" at bounding box center [88, 177] width 157 height 14
type input "707 6092 2508 4699"
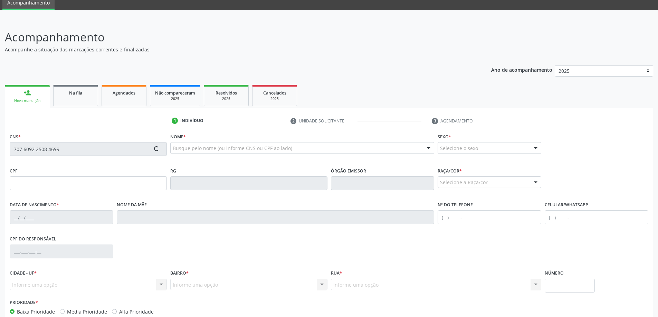
scroll to position [67, 0]
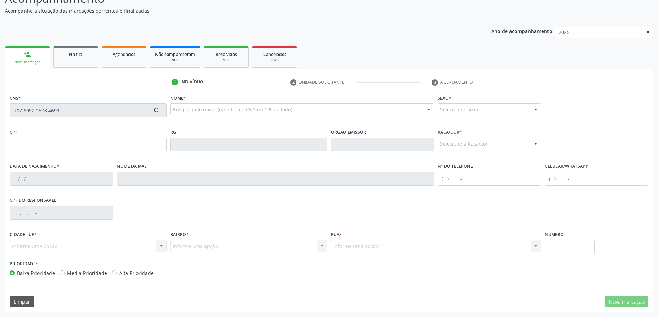
type input "124.809.214-76"
type input "[DATE]"
type input "[PERSON_NAME]"
type input "[PHONE_NUMBER]"
type input "28"
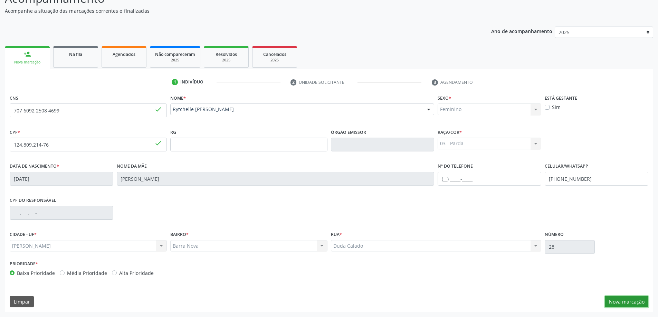
click at [627, 301] on button "Nova marcação" at bounding box center [627, 302] width 44 height 12
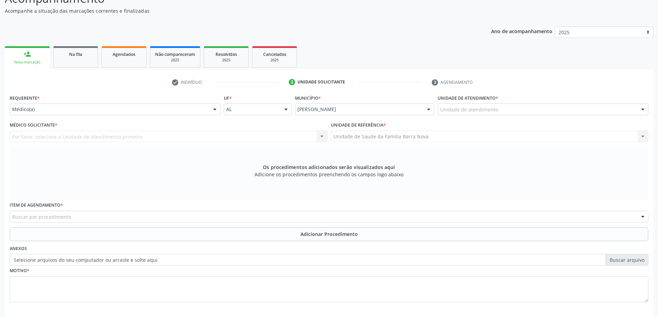
click at [504, 109] on div "Unidade de atendimento" at bounding box center [542, 110] width 211 height 12
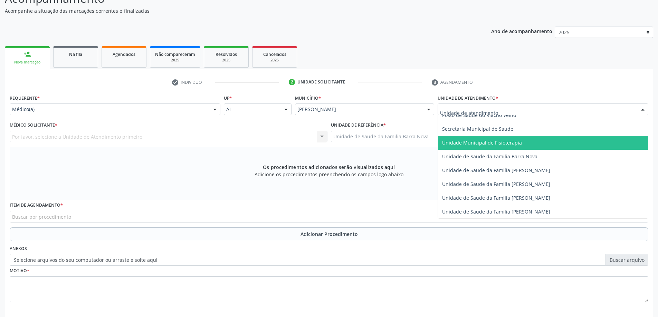
scroll to position [345, 0]
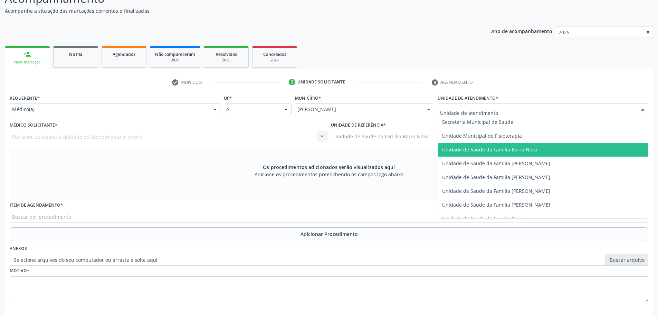
click at [526, 153] on span "Unidade de Saude da Familia Barra Nova" at bounding box center [543, 150] width 210 height 14
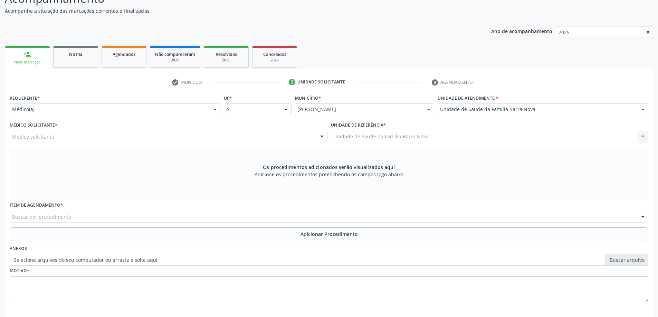
click at [188, 137] on div "Médico solicitante" at bounding box center [169, 137] width 318 height 12
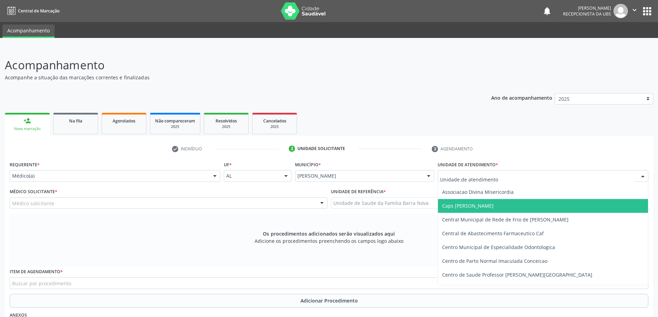
scroll to position [69, 0]
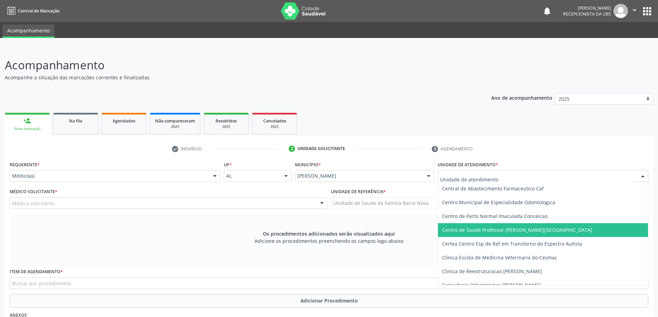
click at [534, 231] on span "Centro de Saude Professor [PERSON_NAME][GEOGRAPHIC_DATA]" at bounding box center [517, 230] width 150 height 7
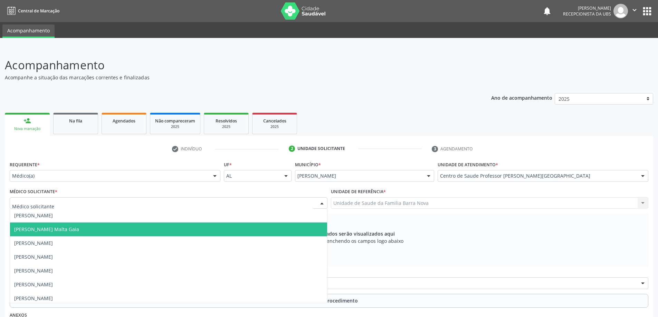
click at [207, 206] on div at bounding box center [169, 203] width 318 height 12
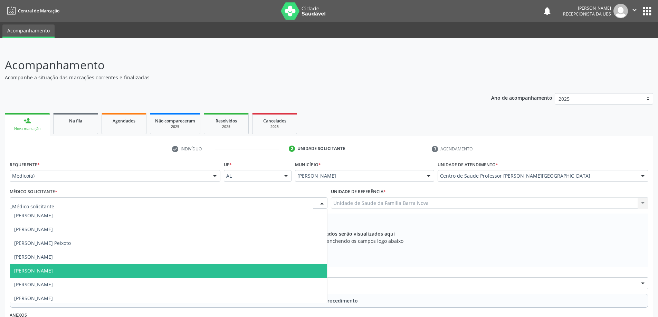
scroll to position [311, 0]
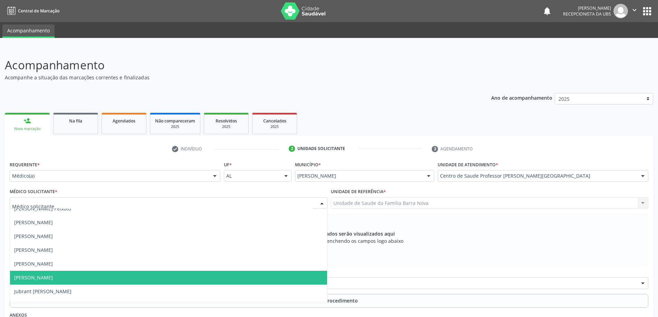
click at [138, 280] on span "[PERSON_NAME]" at bounding box center [168, 278] width 317 height 14
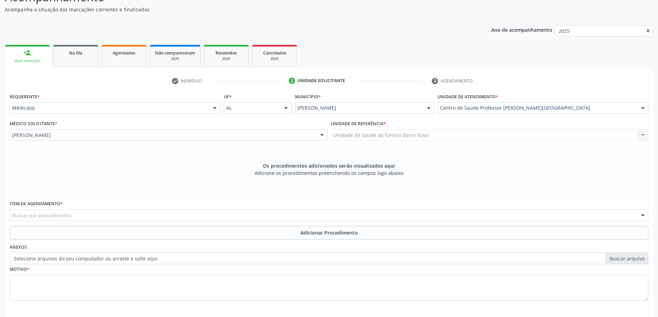
scroll to position [69, 0]
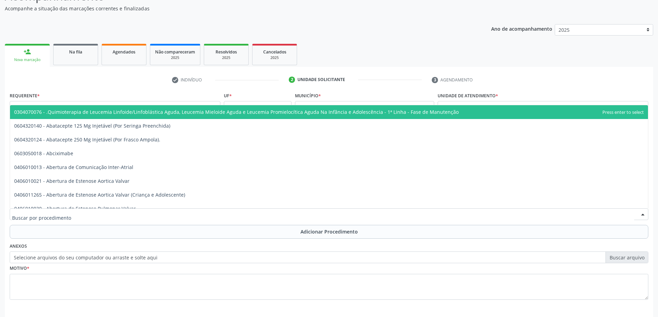
click at [272, 210] on div at bounding box center [329, 215] width 638 height 12
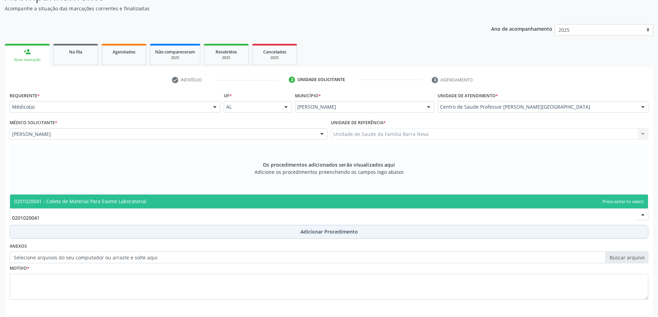
type input "0201020041"
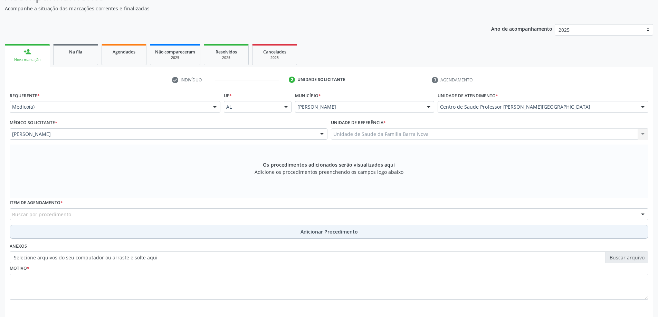
click at [328, 234] on span "Adicionar Procedimento" at bounding box center [328, 231] width 57 height 7
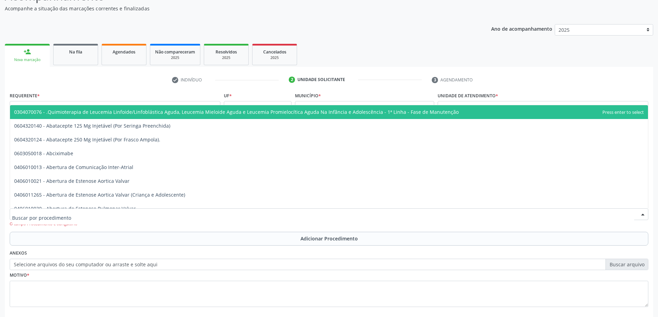
click at [127, 212] on div at bounding box center [329, 215] width 638 height 12
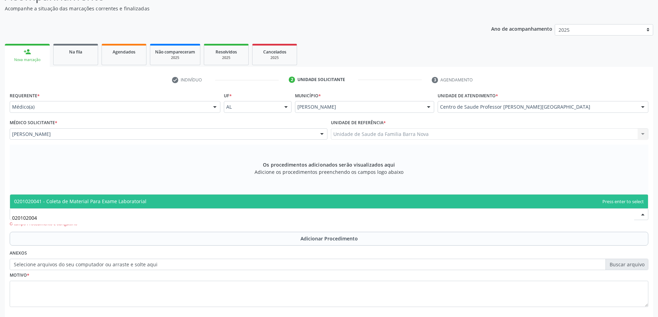
type input "0201020041"
click at [188, 200] on span "0201020041 - Coleta de Material Para Exame Laboratorial" at bounding box center [329, 202] width 638 height 14
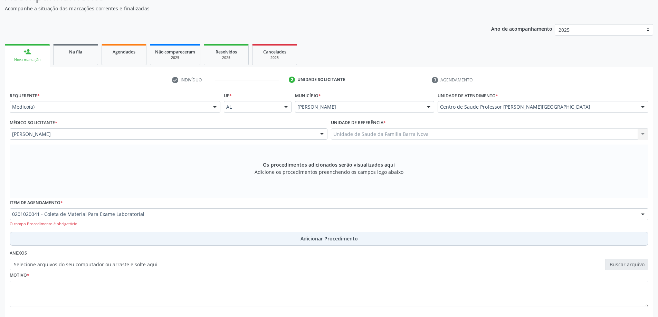
click at [338, 241] on span "Adicionar Procedimento" at bounding box center [328, 238] width 57 height 7
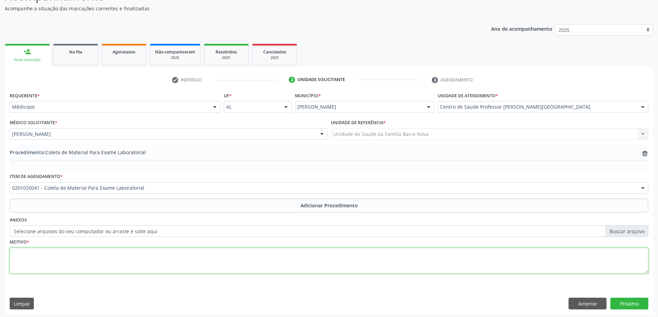
click at [82, 251] on textarea at bounding box center [329, 261] width 638 height 26
type textarea "Pré- operatório."
click at [637, 305] on button "Próximo" at bounding box center [629, 304] width 38 height 12
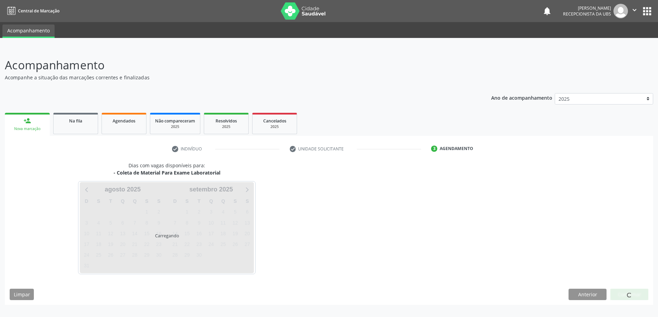
scroll to position [0, 0]
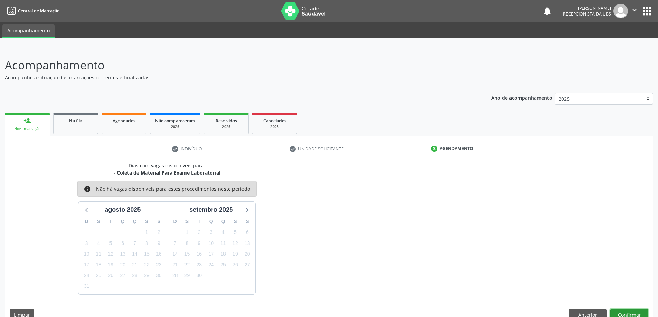
click at [635, 315] on button "Confirmar" at bounding box center [629, 315] width 38 height 12
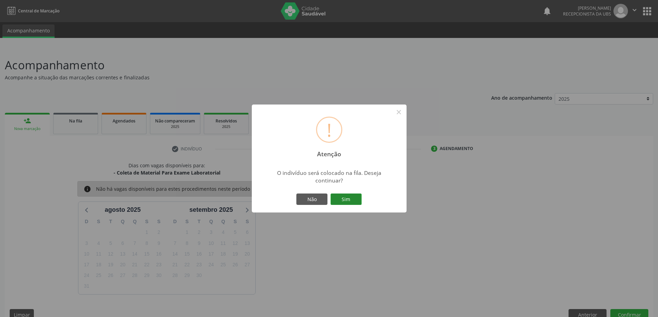
click at [348, 202] on button "Sim" at bounding box center [345, 200] width 31 height 12
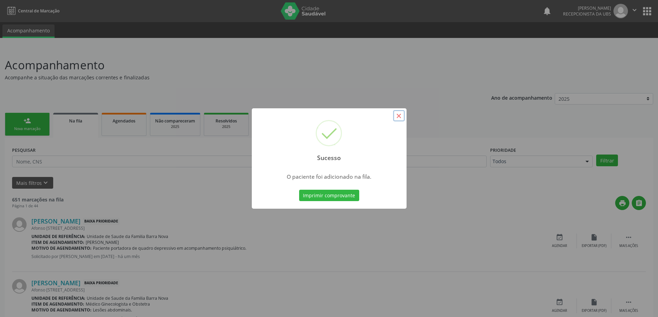
click at [399, 116] on button "×" at bounding box center [399, 116] width 12 height 12
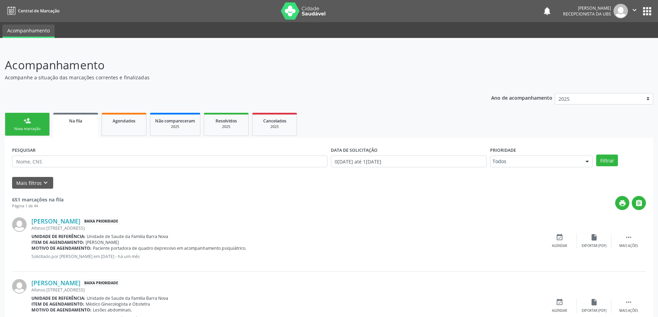
click at [26, 122] on div "person_add" at bounding box center [27, 121] width 8 height 8
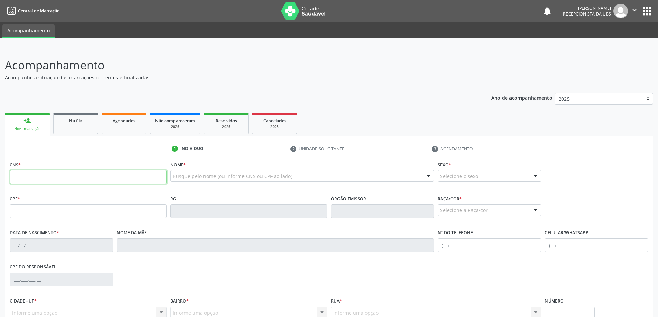
click at [69, 180] on input "text" at bounding box center [88, 177] width 157 height 14
type input "707 6092 2508 4699"
type input "124.809.214-76"
type input "[DATE]"
type input "[PERSON_NAME]"
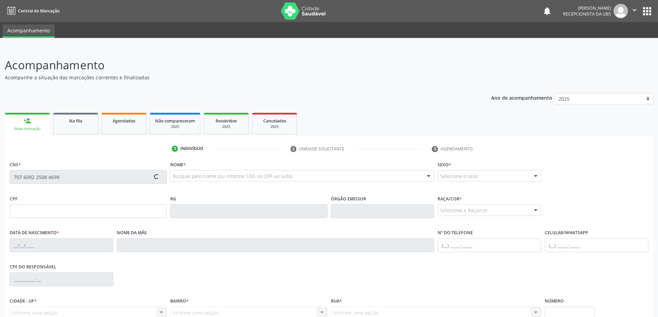
type input "[PHONE_NUMBER]"
type input "28"
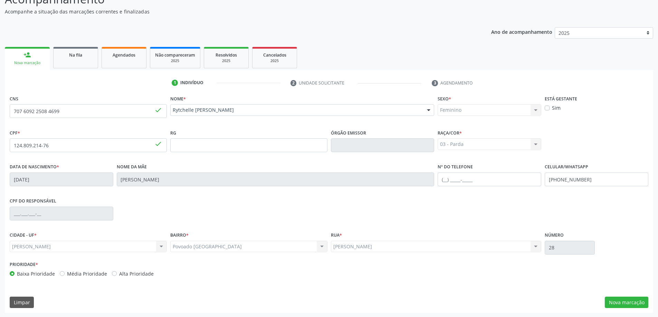
scroll to position [67, 0]
click at [629, 300] on button "Nova marcação" at bounding box center [627, 302] width 44 height 12
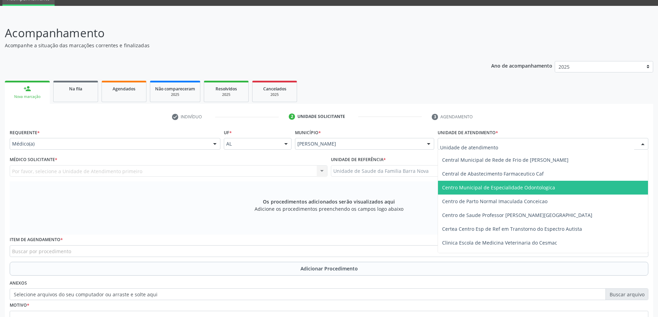
scroll to position [69, 0]
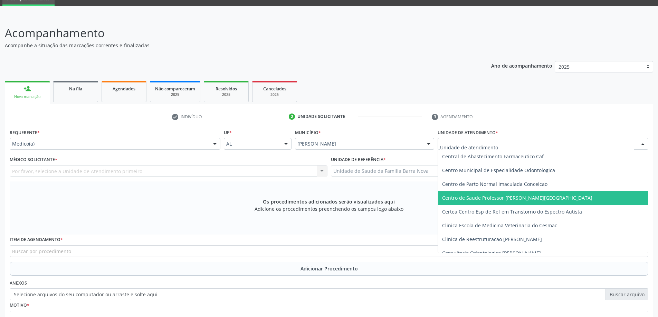
click at [526, 200] on span "Centro de Saude Professor [PERSON_NAME][GEOGRAPHIC_DATA]" at bounding box center [517, 198] width 150 height 7
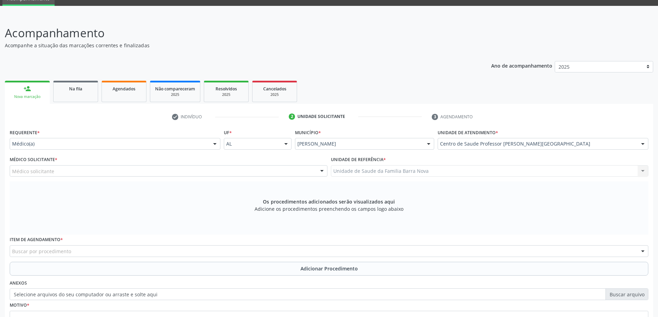
click at [263, 175] on div "Médico solicitante" at bounding box center [169, 171] width 318 height 12
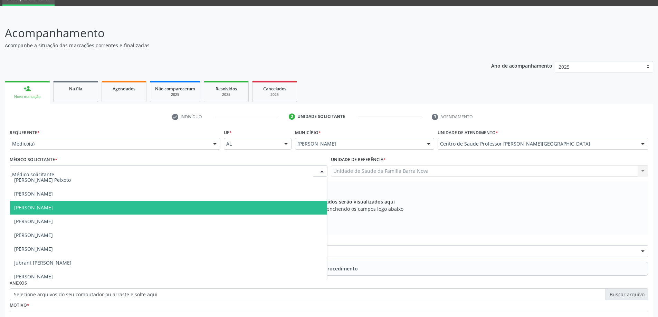
scroll to position [311, 0]
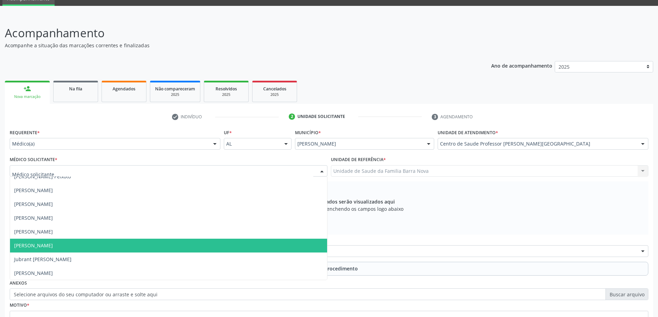
click at [138, 245] on span "[PERSON_NAME]" at bounding box center [168, 246] width 317 height 14
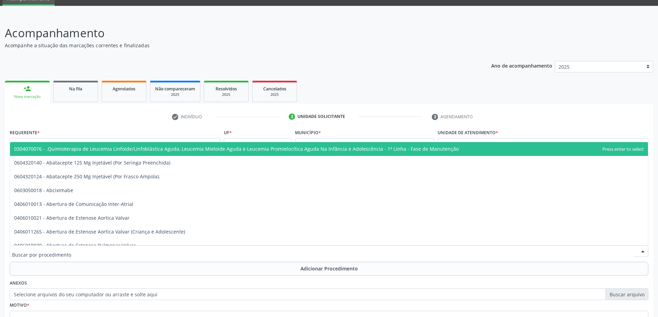
click at [272, 252] on div at bounding box center [329, 251] width 638 height 12
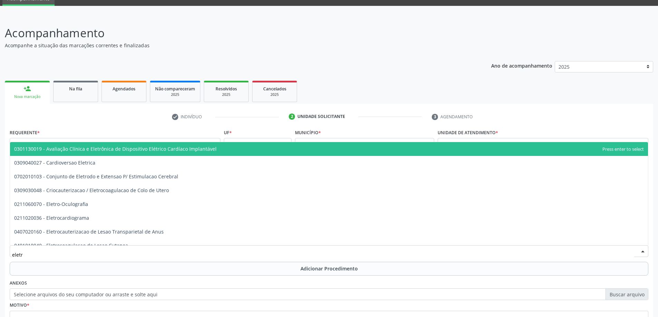
type input "eletro"
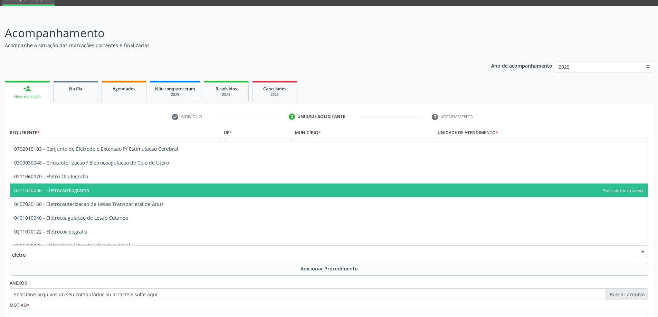
click at [101, 196] on span "0211020036 - Eletrocardiograma" at bounding box center [329, 191] width 638 height 14
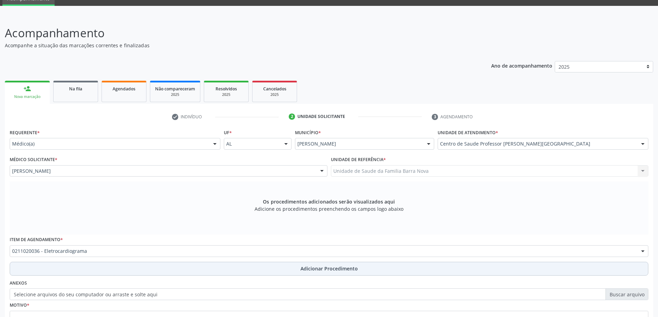
click at [331, 271] on span "Adicionar Procedimento" at bounding box center [328, 268] width 57 height 7
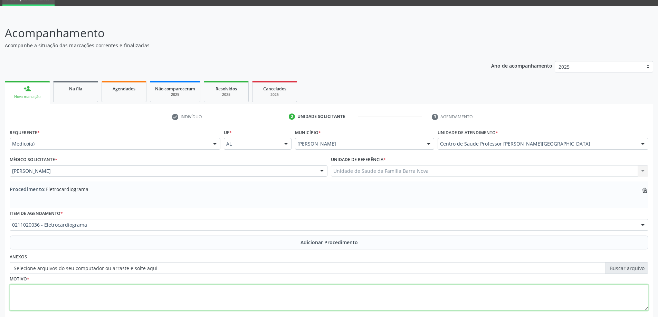
click at [139, 294] on textarea at bounding box center [329, 298] width 638 height 26
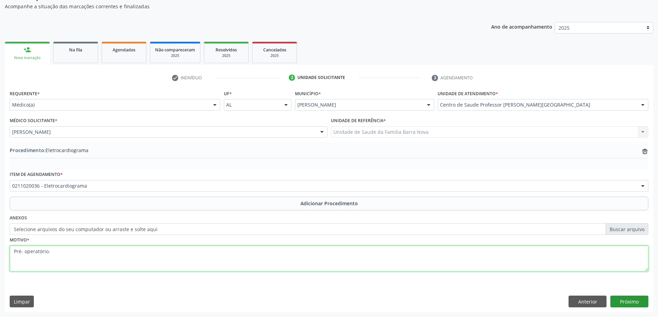
type textarea "Pré- operatório."
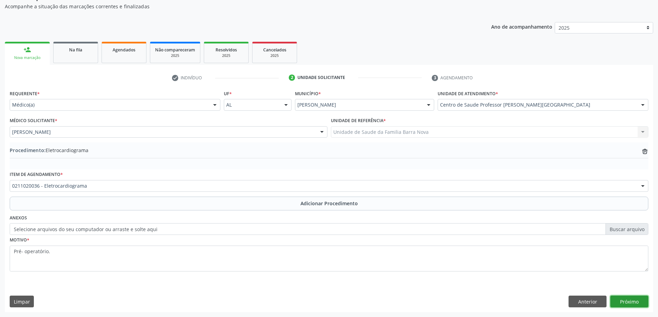
click at [632, 301] on button "Próximo" at bounding box center [629, 302] width 38 height 12
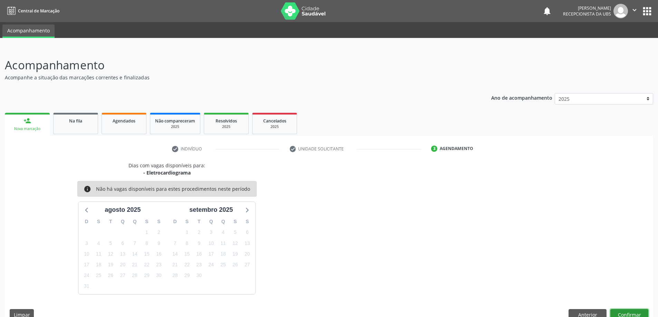
click at [628, 311] on button "Confirmar" at bounding box center [629, 315] width 38 height 12
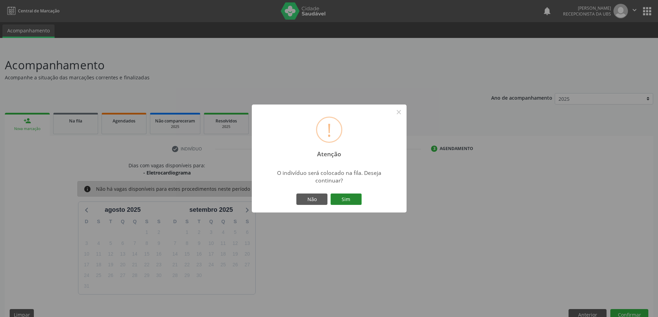
click at [347, 198] on button "Sim" at bounding box center [345, 200] width 31 height 12
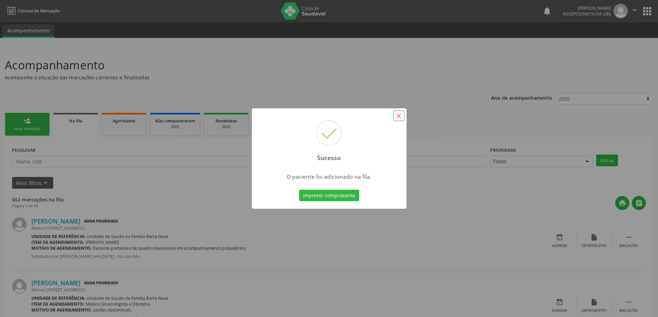
click at [400, 115] on button "×" at bounding box center [399, 116] width 12 height 12
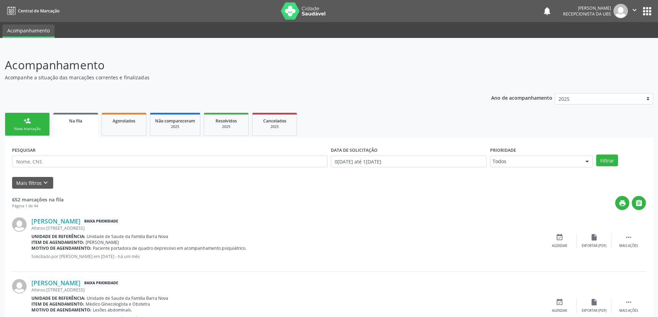
click at [26, 118] on div "person_add" at bounding box center [27, 121] width 8 height 8
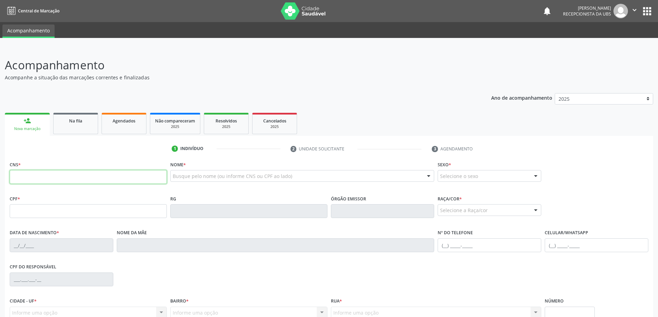
click at [29, 175] on input "text" at bounding box center [88, 177] width 157 height 14
type input "704 6066 2124 5124"
type input "105.096.924-35"
type input "[DATE]"
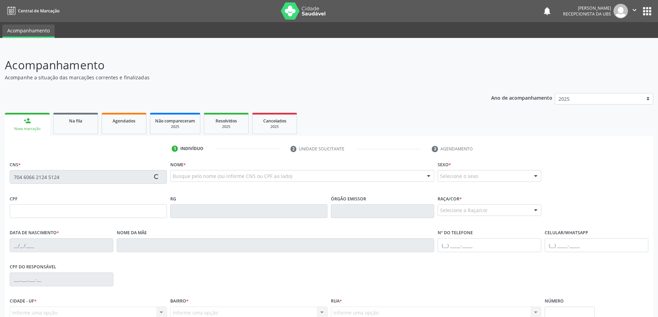
type input "[PERSON_NAME]"
type input "[PHONE_NUMBER]"
type input "236"
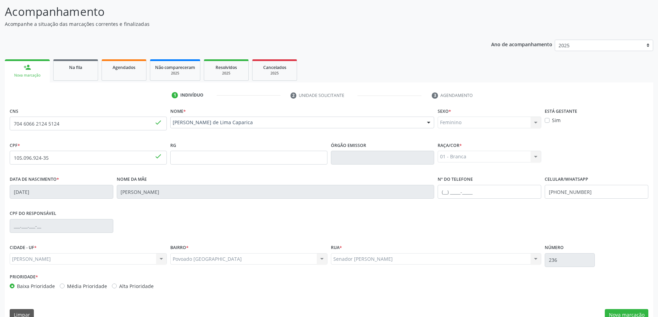
scroll to position [67, 0]
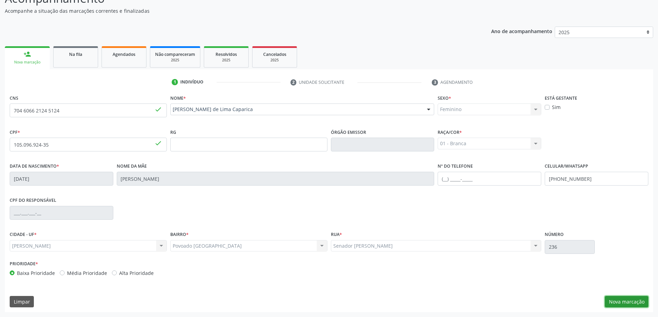
click at [630, 301] on button "Nova marcação" at bounding box center [627, 302] width 44 height 12
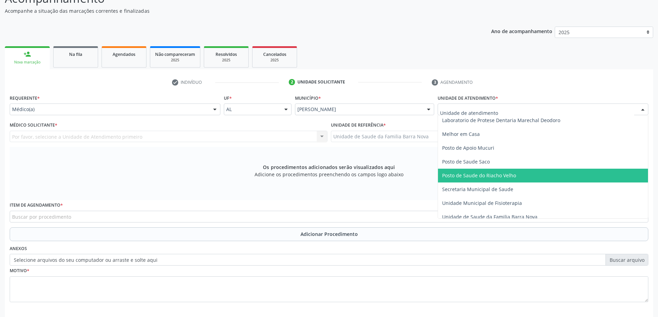
scroll to position [311, 0]
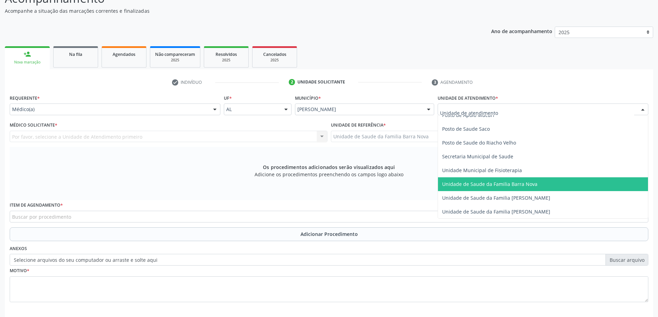
click at [500, 185] on span "Unidade de Saude da Familia Barra Nova" at bounding box center [489, 184] width 95 height 7
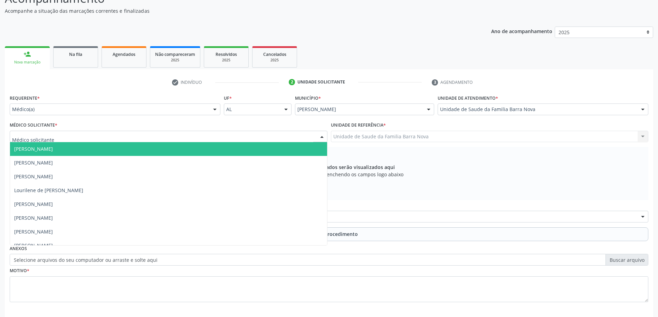
click at [202, 137] on div at bounding box center [169, 137] width 318 height 12
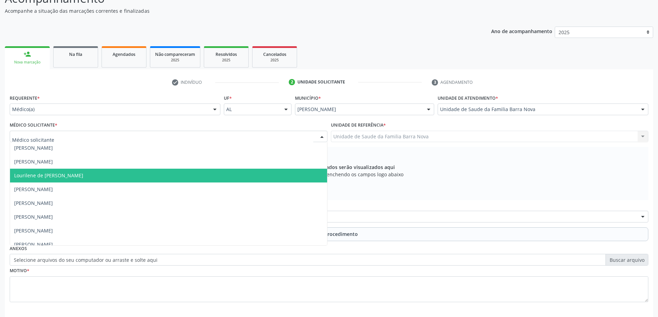
scroll to position [21, 0]
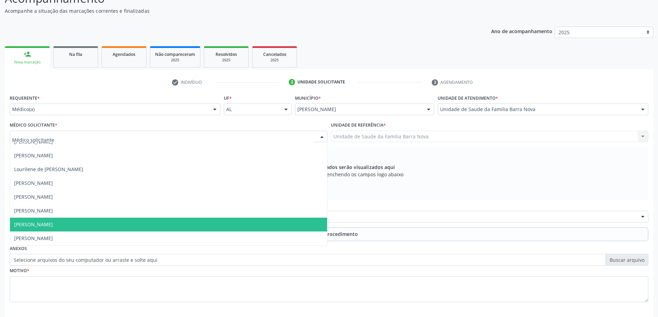
click at [192, 226] on span "[PERSON_NAME]" at bounding box center [168, 225] width 317 height 14
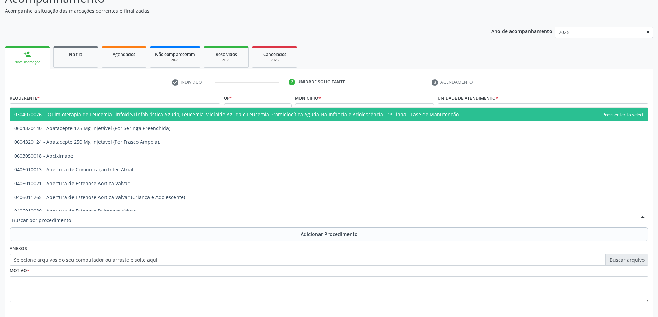
click at [192, 215] on div at bounding box center [329, 217] width 638 height 12
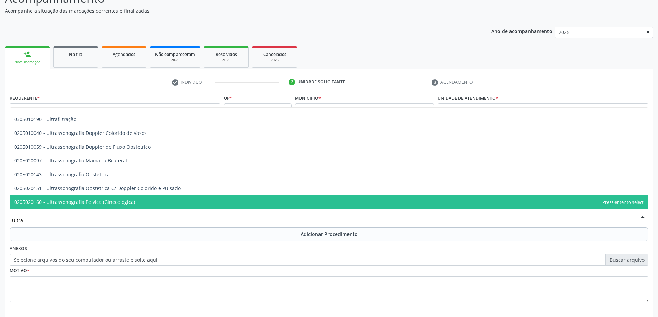
scroll to position [138, 0]
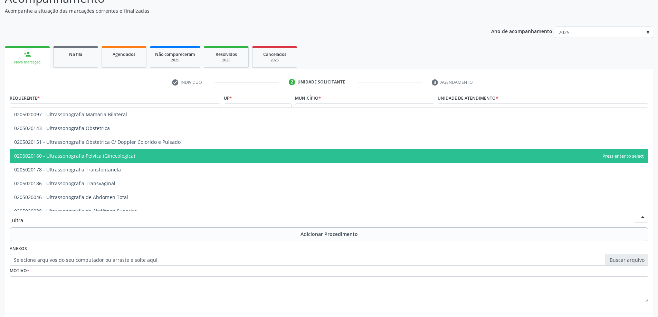
click at [160, 154] on span "0205020160 - Ultrassonografia Pelvica (Ginecologica)" at bounding box center [329, 156] width 638 height 14
type input "ultra"
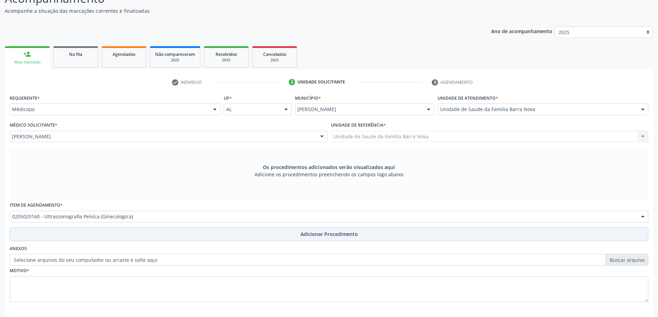
click at [305, 233] on span "Adicionar Procedimento" at bounding box center [328, 234] width 57 height 7
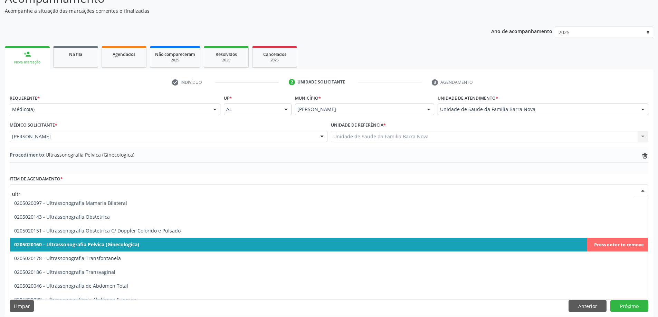
type input "ultra"
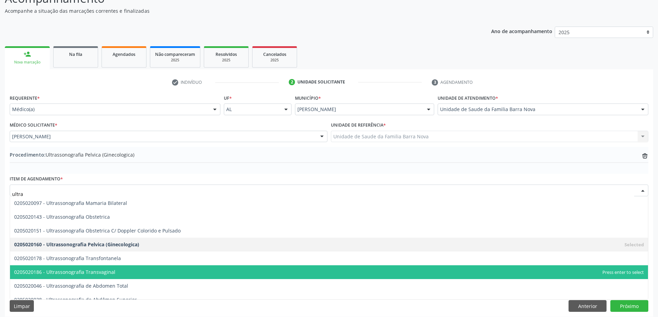
click at [133, 274] on span "0205020186 - Ultrassonografia Transvaginal" at bounding box center [329, 273] width 638 height 14
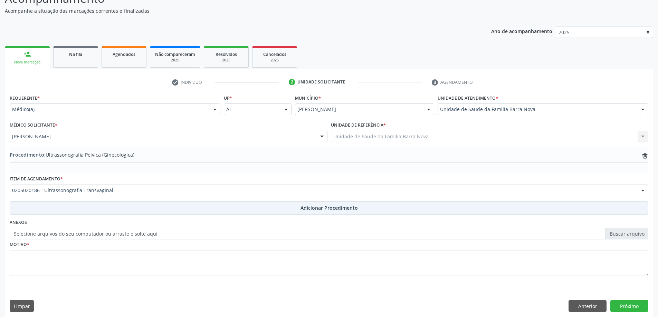
click at [325, 209] on span "Adicionar Procedimento" at bounding box center [328, 207] width 57 height 7
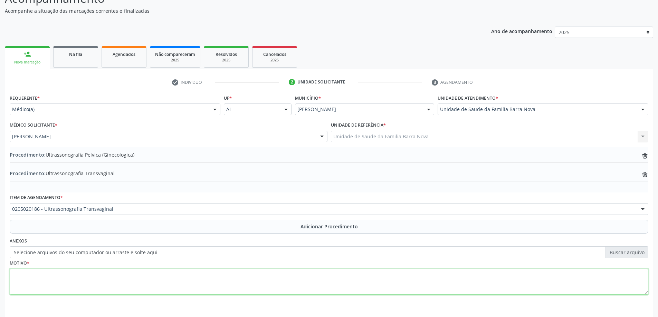
click at [67, 271] on textarea at bounding box center [329, 282] width 638 height 26
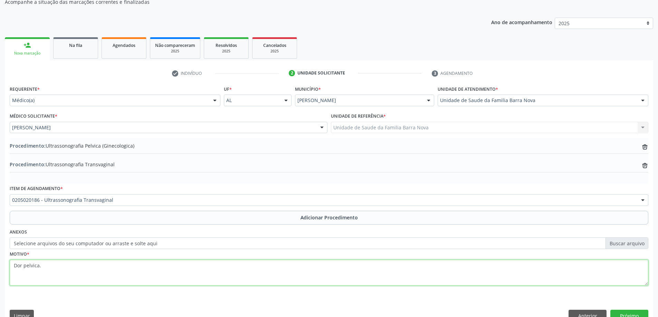
scroll to position [90, 0]
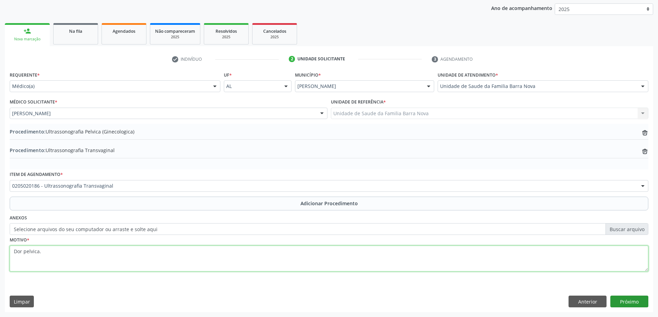
type textarea "Dor pelvica."
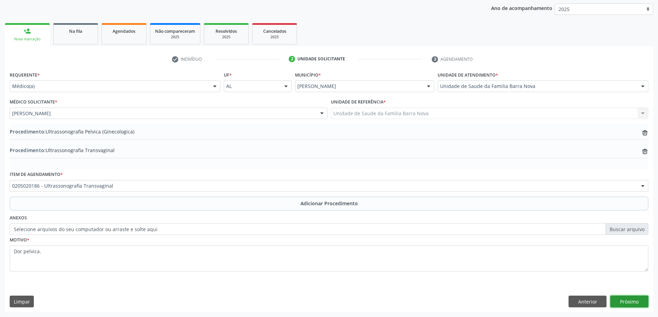
click at [631, 302] on button "Próximo" at bounding box center [629, 302] width 38 height 12
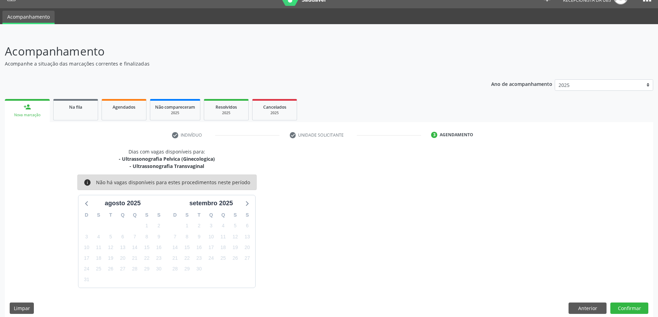
scroll to position [20, 0]
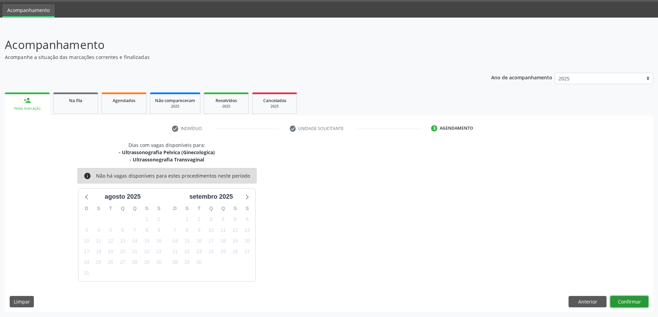
click at [628, 302] on button "Confirmar" at bounding box center [629, 302] width 38 height 12
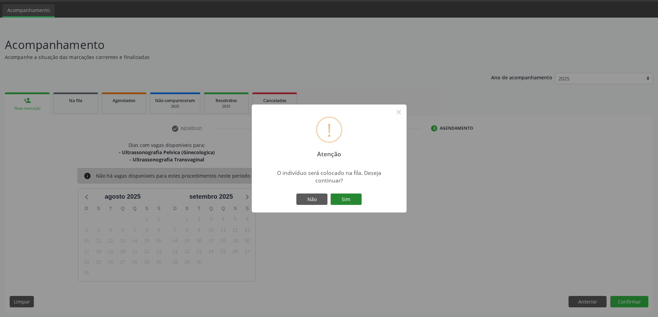
click at [346, 196] on button "Sim" at bounding box center [345, 200] width 31 height 12
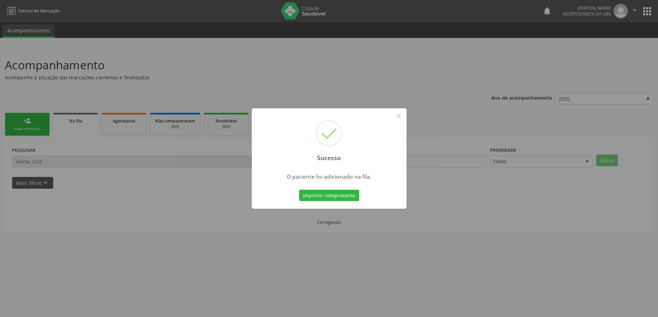
scroll to position [0, 0]
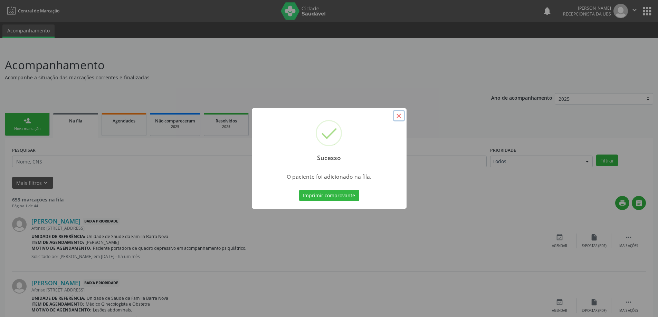
click at [400, 113] on button "×" at bounding box center [399, 116] width 12 height 12
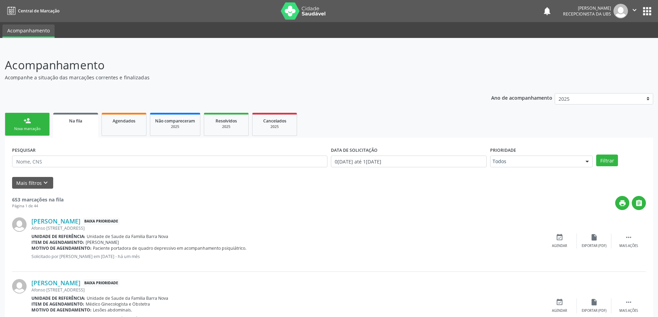
click at [33, 125] on link "person_add Nova marcação" at bounding box center [27, 124] width 45 height 23
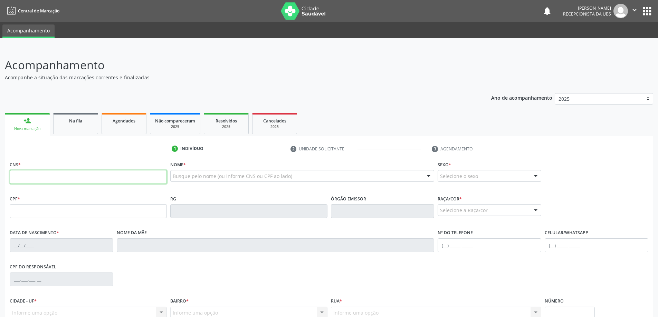
click at [98, 178] on input "text" at bounding box center [88, 177] width 157 height 14
type input "704 6066 2124 5124"
type input "105.096.924-35"
type input "[DATE]"
type input "[PERSON_NAME]"
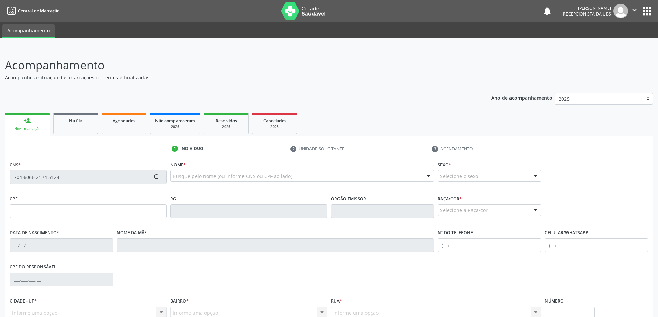
type input "[PHONE_NUMBER]"
type input "236"
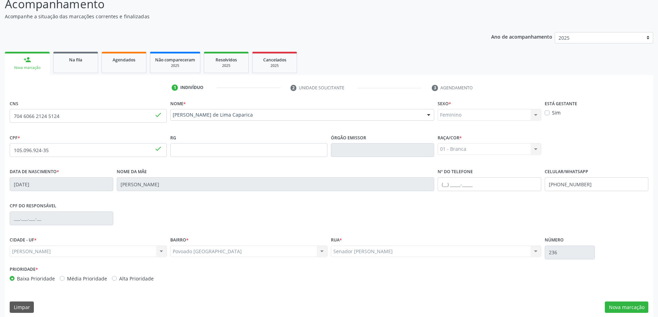
scroll to position [67, 0]
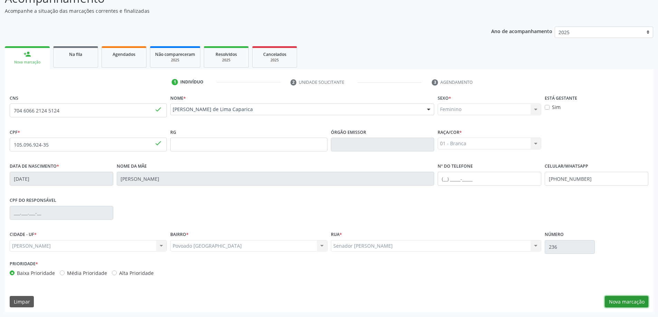
click at [629, 301] on button "Nova marcação" at bounding box center [627, 302] width 44 height 12
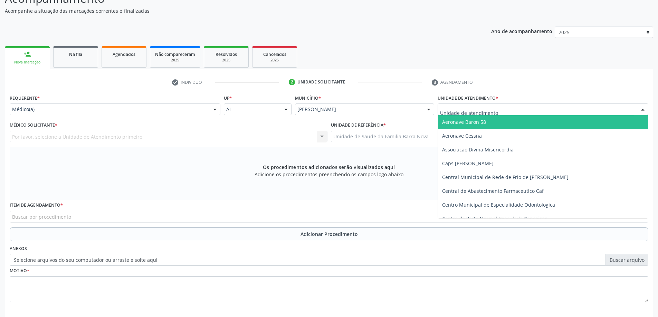
click at [518, 113] on div at bounding box center [542, 110] width 211 height 12
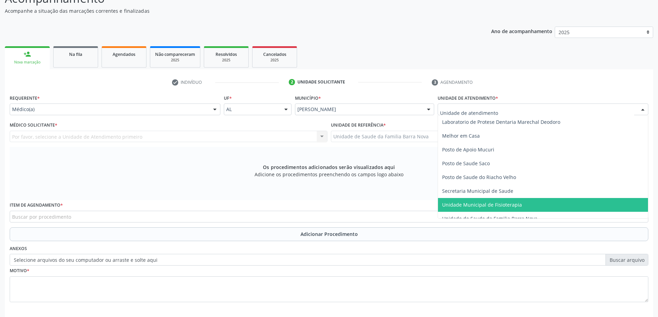
scroll to position [311, 0]
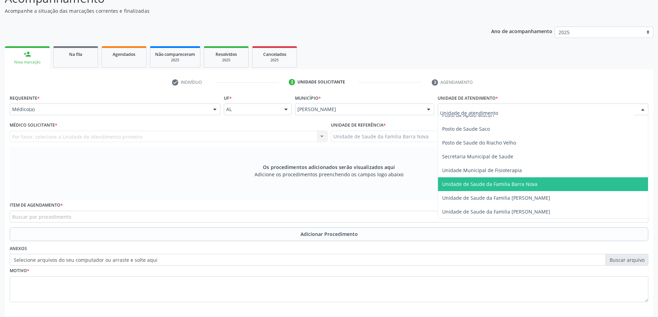
click at [522, 187] on span "Unidade de Saude da Familia Barra Nova" at bounding box center [543, 184] width 210 height 14
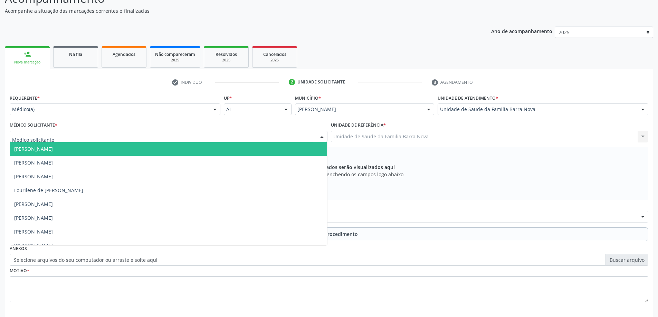
click at [267, 139] on div at bounding box center [169, 137] width 318 height 12
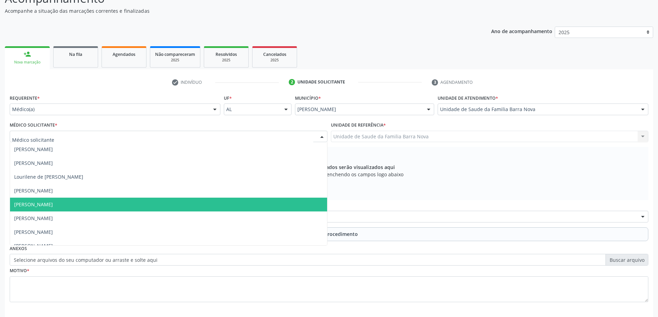
scroll to position [21, 0]
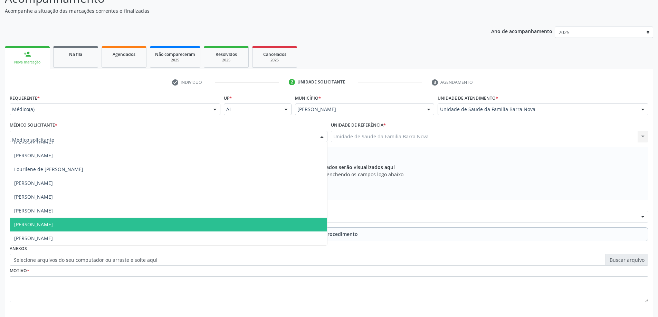
click at [200, 229] on span "[PERSON_NAME]" at bounding box center [168, 225] width 317 height 14
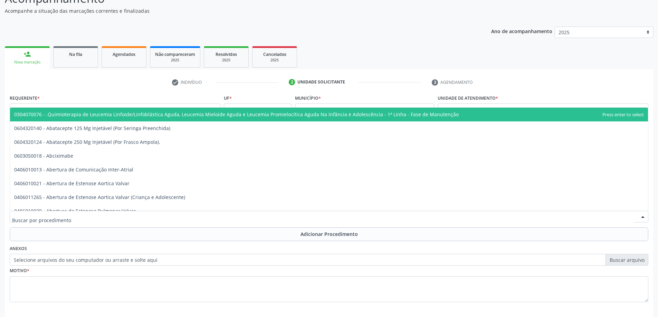
click at [233, 218] on div at bounding box center [329, 217] width 638 height 12
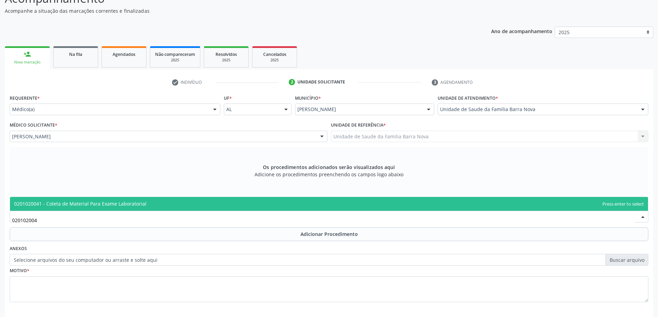
type input "0201020041"
click at [242, 205] on span "0201020041 - Coleta de Material Para Exame Laboratorial" at bounding box center [329, 204] width 638 height 14
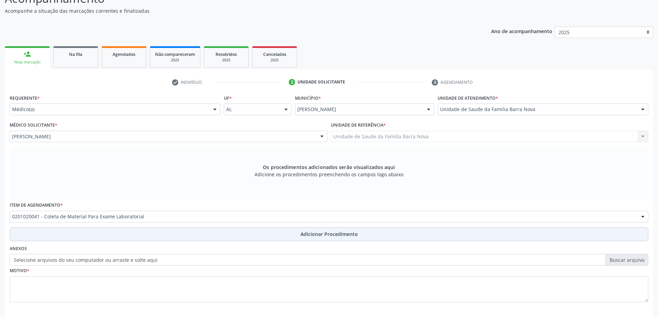
click at [312, 238] on span "Adicionar Procedimento" at bounding box center [328, 234] width 57 height 7
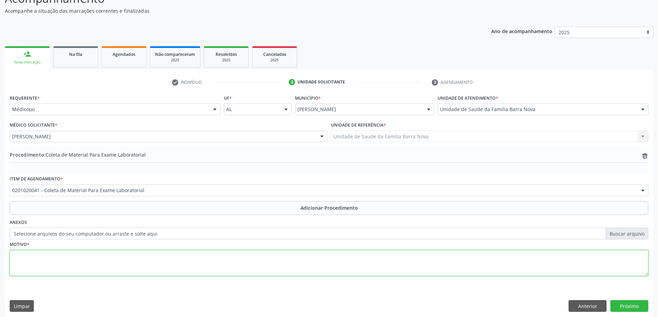
click at [121, 263] on textarea at bounding box center [329, 263] width 638 height 26
type textarea "Risco cardiovascular."
click at [631, 306] on button "Próximo" at bounding box center [629, 306] width 38 height 12
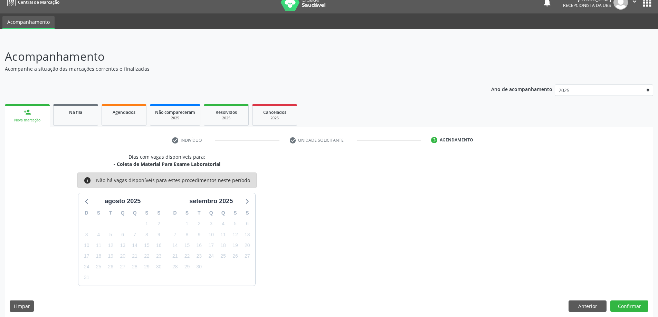
scroll to position [13, 0]
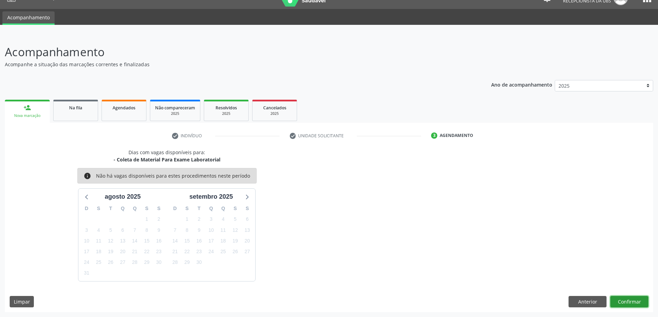
click at [631, 302] on button "Confirmar" at bounding box center [629, 302] width 38 height 12
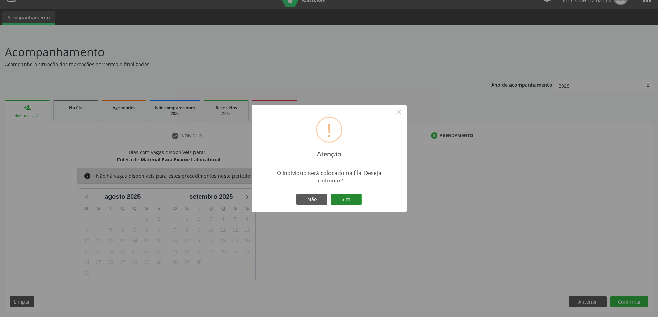
click at [341, 198] on button "Sim" at bounding box center [345, 200] width 31 height 12
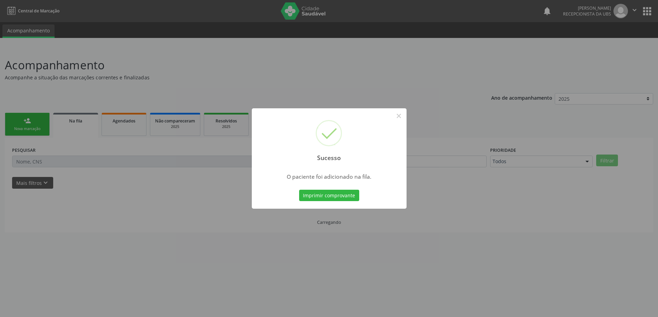
scroll to position [0, 0]
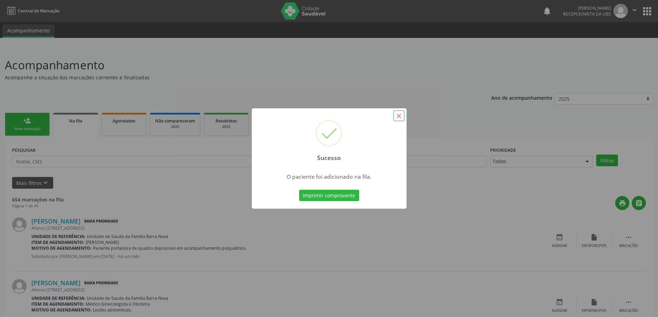
click at [397, 115] on button "×" at bounding box center [399, 116] width 12 height 12
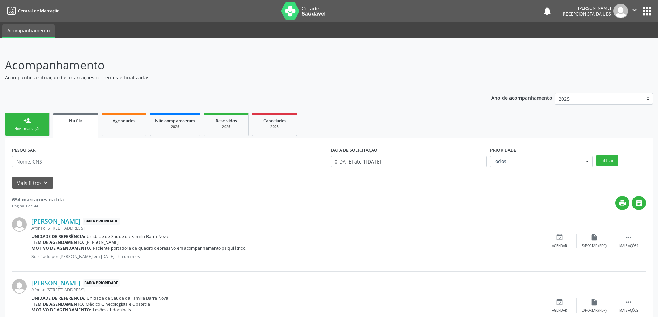
click at [23, 126] on link "person_add Nova marcação" at bounding box center [27, 124] width 45 height 23
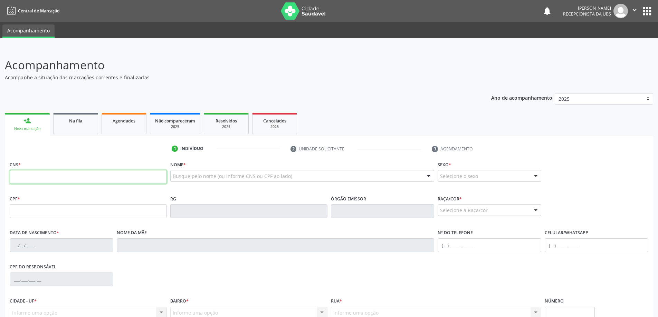
click at [87, 172] on input "text" at bounding box center [88, 177] width 157 height 14
type input "701 0098 1902 0592"
type input "003.376.634-75"
type input "[DATE]"
type input "[PERSON_NAME]"
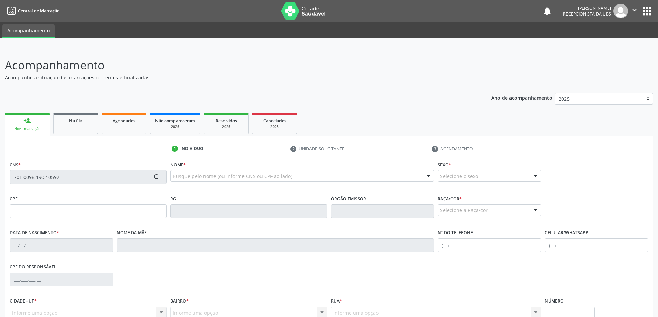
type input "[PHONE_NUMBER]"
type input "81"
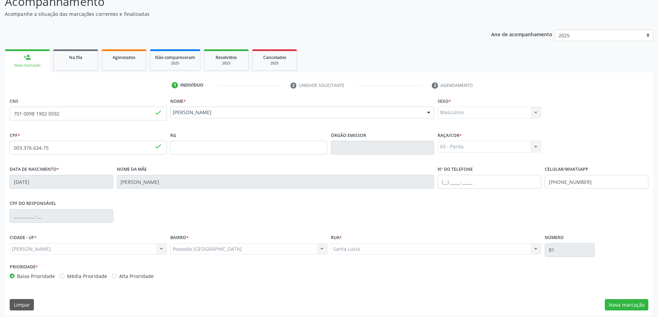
scroll to position [67, 0]
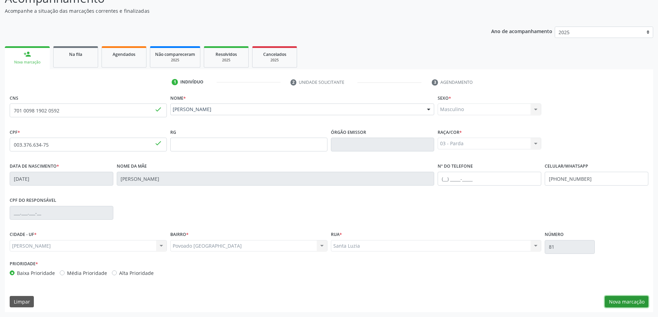
click at [619, 301] on button "Nova marcação" at bounding box center [627, 302] width 44 height 12
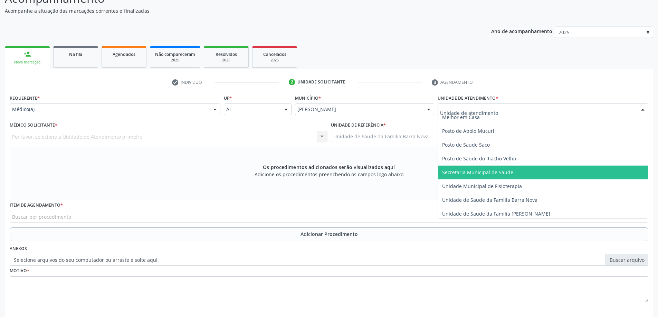
scroll to position [311, 0]
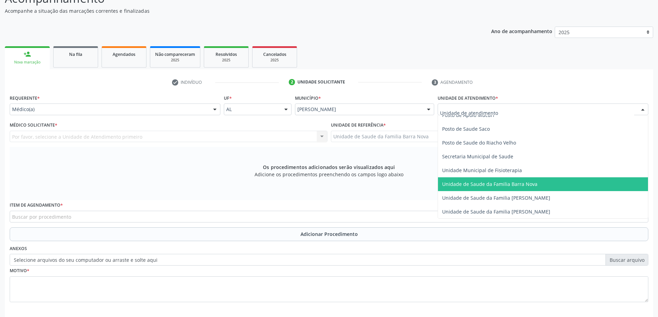
click at [498, 185] on span "Unidade de Saude da Familia Barra Nova" at bounding box center [489, 184] width 95 height 7
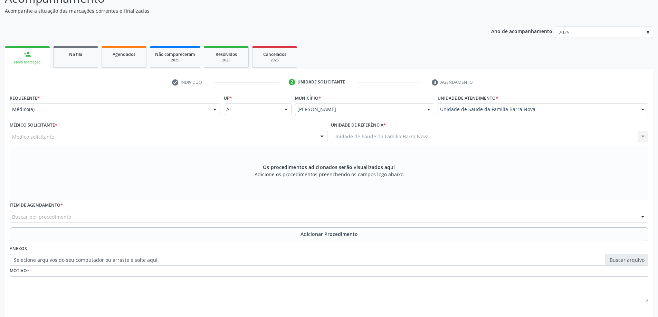
click at [211, 138] on div "Médico solicitante" at bounding box center [169, 137] width 318 height 12
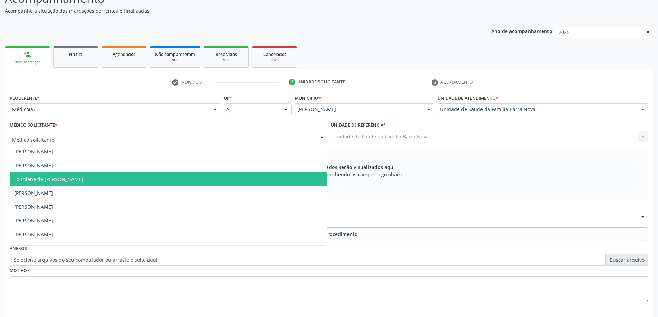
scroll to position [21, 0]
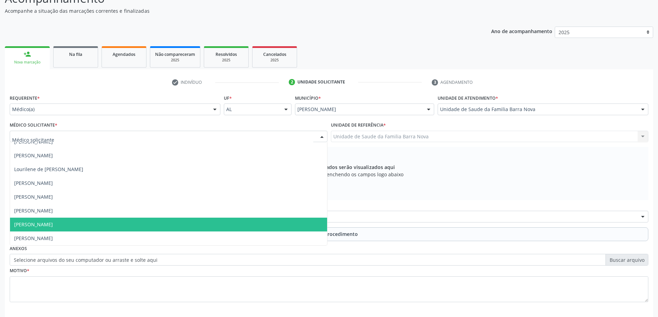
click at [180, 221] on span "[PERSON_NAME]" at bounding box center [168, 225] width 317 height 14
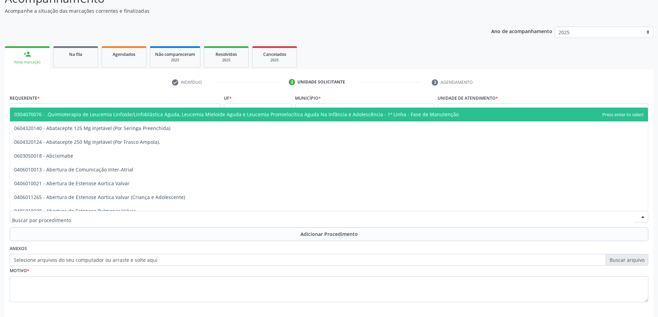
click at [180, 216] on div at bounding box center [329, 217] width 638 height 12
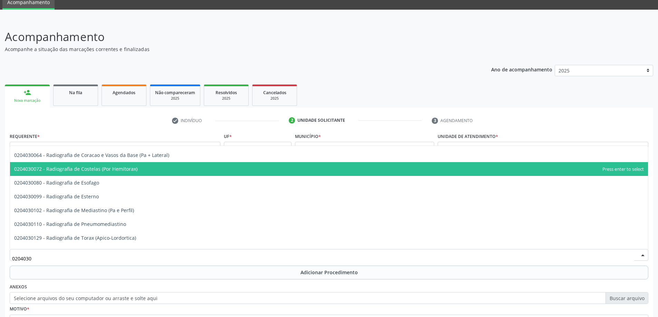
scroll to position [104, 0]
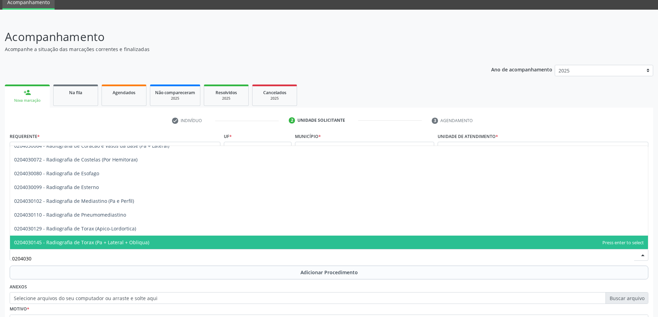
click at [129, 258] on input "0204030" at bounding box center [323, 259] width 622 height 14
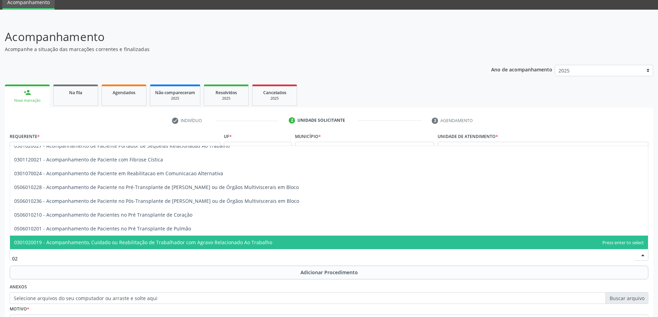
type input "0"
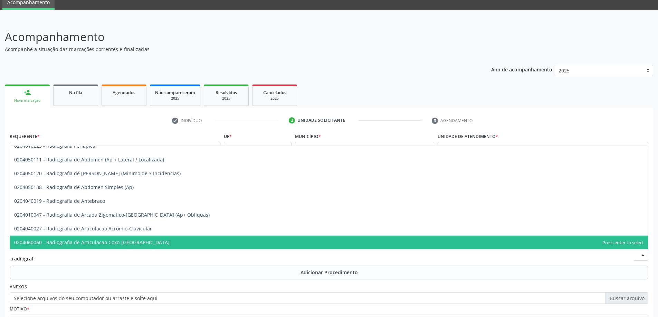
type input "radiografia"
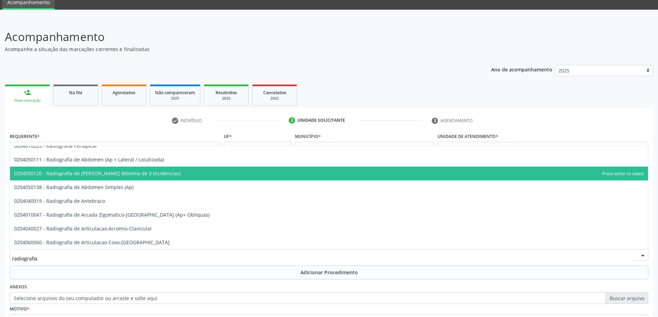
scroll to position [69, 0]
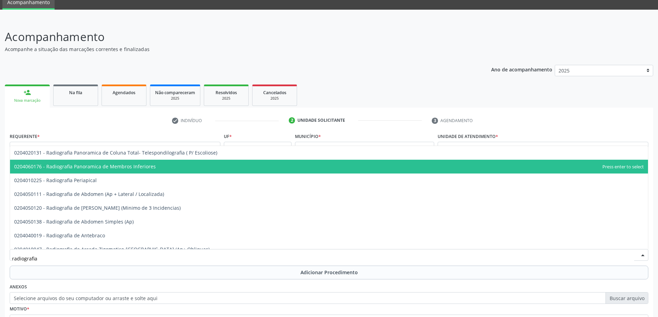
click at [181, 170] on span "0204060176 - Radiografia Panoramica de Membros Inferiores" at bounding box center [329, 167] width 638 height 14
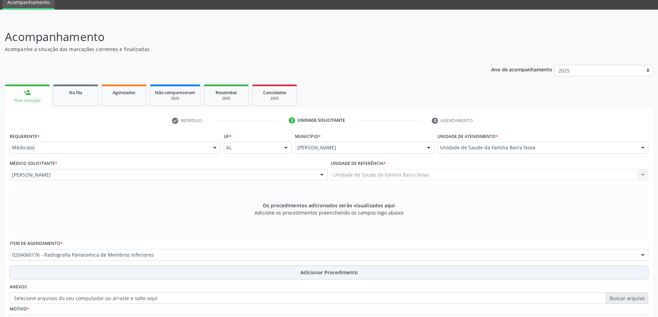
click at [325, 273] on span "Adicionar Procedimento" at bounding box center [328, 272] width 57 height 7
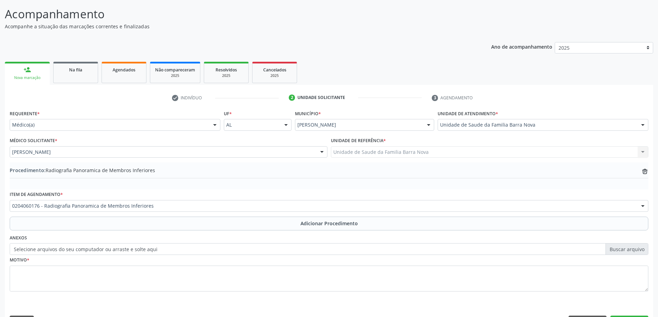
scroll to position [63, 0]
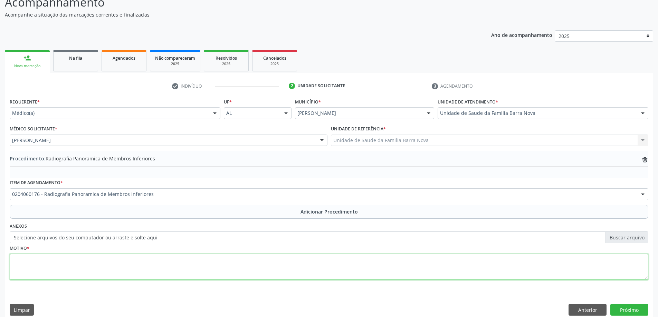
click at [82, 262] on textarea at bounding box center [329, 267] width 638 height 26
type textarea "Dores no vaso dos MMII."
click at [631, 308] on button "Próximo" at bounding box center [629, 310] width 38 height 12
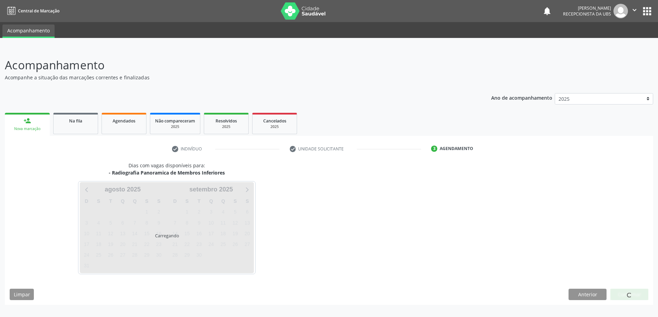
scroll to position [0, 0]
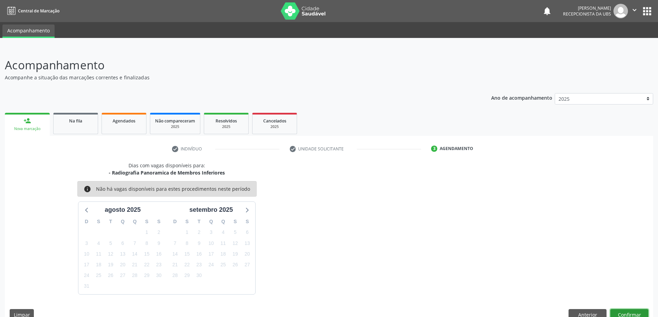
click at [637, 314] on button "Confirmar" at bounding box center [629, 315] width 38 height 12
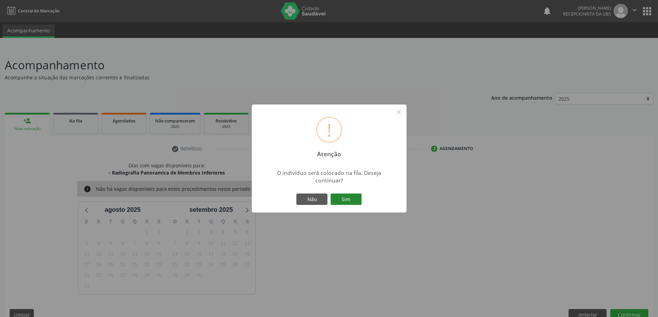
click at [349, 200] on button "Sim" at bounding box center [345, 200] width 31 height 12
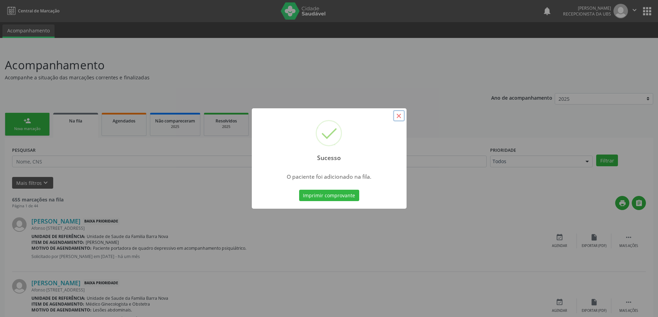
click at [398, 113] on button "×" at bounding box center [399, 116] width 12 height 12
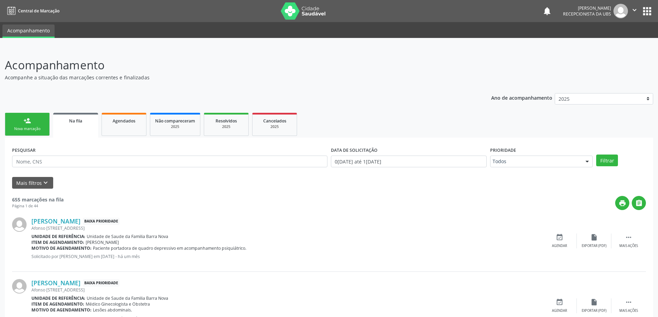
click at [35, 122] on link "person_add Nova marcação" at bounding box center [27, 124] width 45 height 23
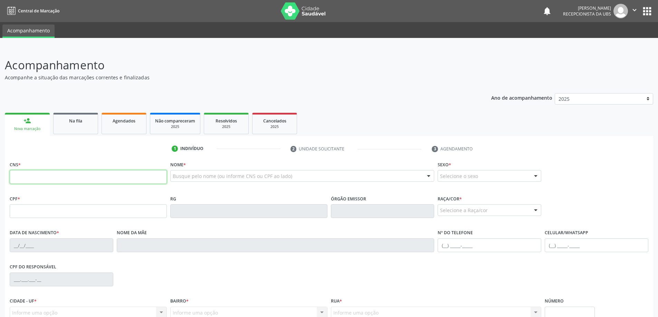
click at [45, 176] on input "text" at bounding box center [88, 177] width 157 height 14
type input "701 0098 1902 0592"
type input "003.376.634-75"
type input "[DATE]"
type input "[PERSON_NAME]"
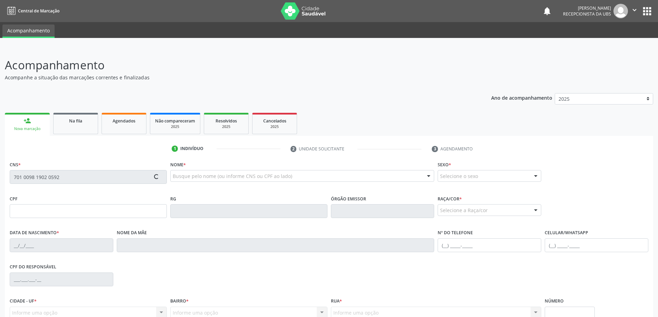
type input "[PHONE_NUMBER]"
type input "81"
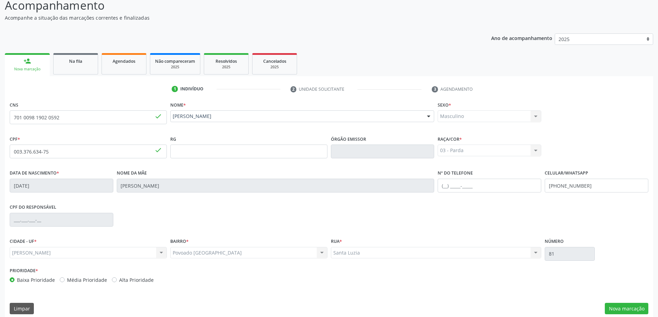
scroll to position [67, 0]
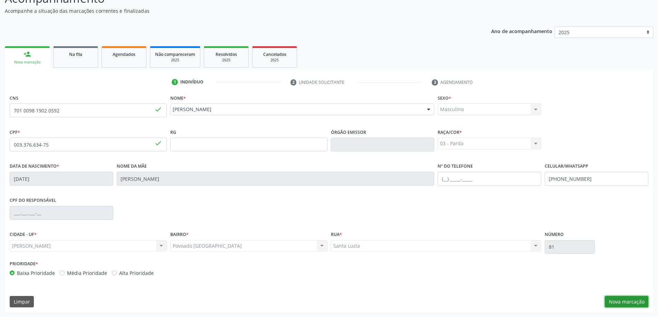
click at [617, 304] on button "Nova marcação" at bounding box center [627, 302] width 44 height 12
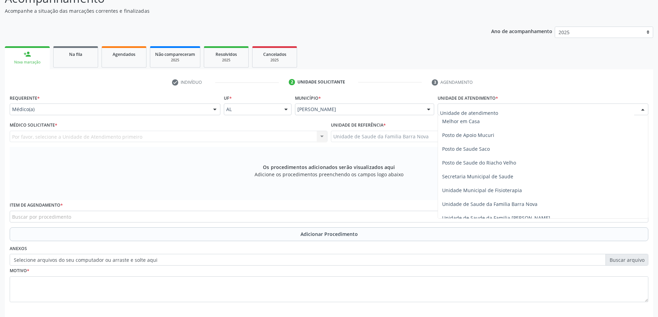
scroll to position [311, 0]
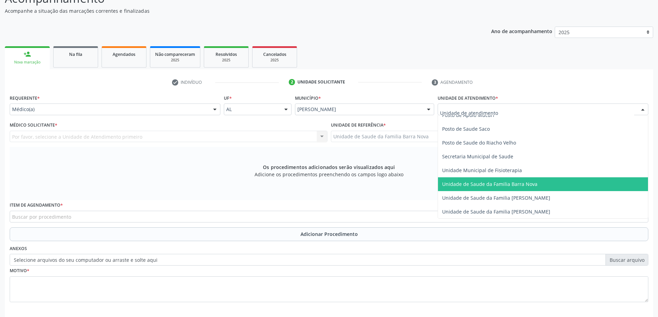
click at [495, 185] on span "Unidade de Saude da Familia Barra Nova" at bounding box center [489, 184] width 95 height 7
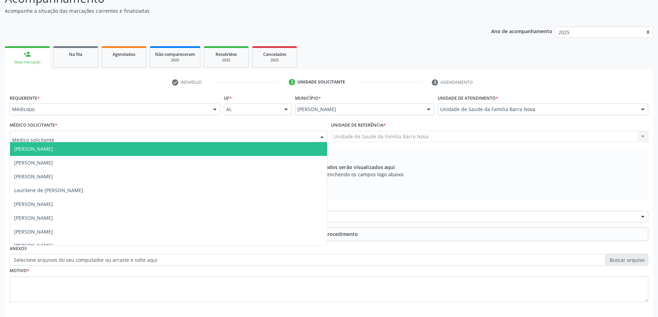
click at [189, 138] on div at bounding box center [169, 137] width 318 height 12
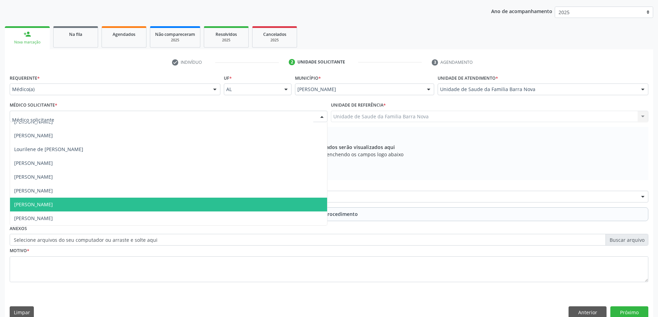
scroll to position [97, 0]
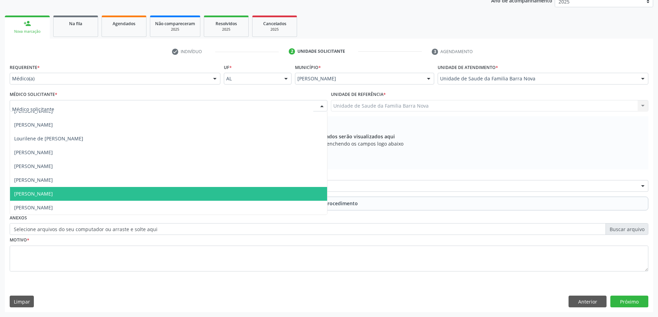
click at [79, 195] on span "[PERSON_NAME]" at bounding box center [168, 194] width 317 height 14
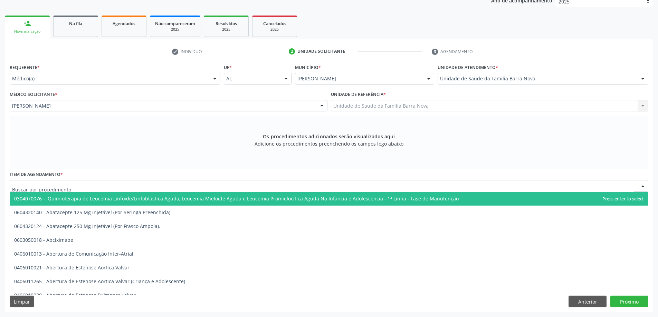
click at [187, 188] on div at bounding box center [329, 186] width 638 height 12
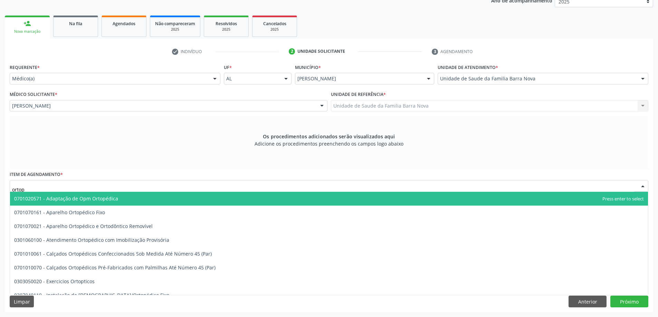
type input "ortope"
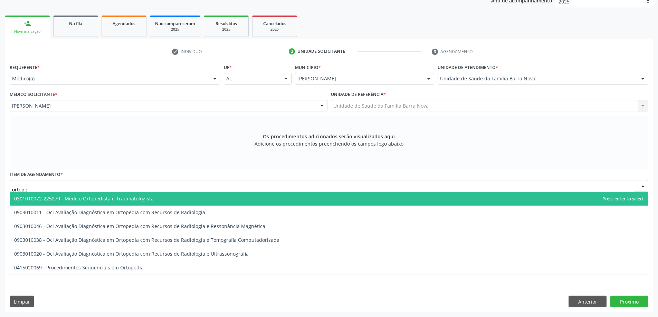
click at [151, 198] on span "0301010072-225270 - Médico Ortopedista e Traumatologista" at bounding box center [329, 199] width 638 height 14
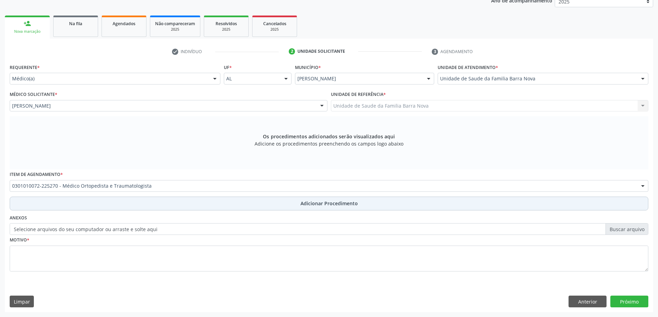
click at [342, 203] on span "Adicionar Procedimento" at bounding box center [328, 203] width 57 height 7
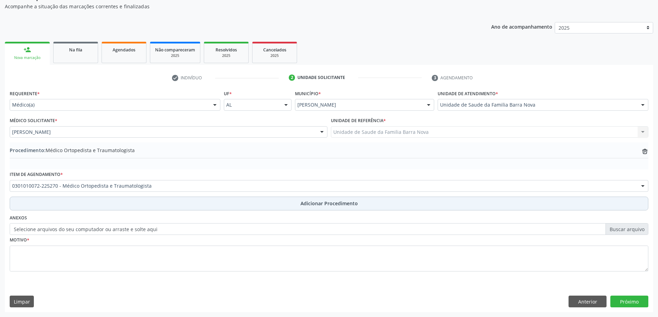
scroll to position [71, 0]
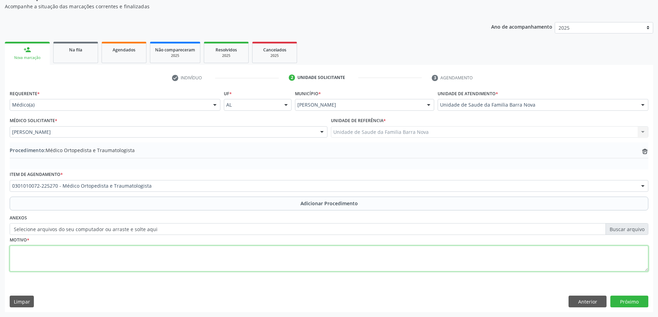
click at [59, 260] on textarea at bounding box center [329, 259] width 638 height 26
type textarea "p"
type textarea "Paciente com 1 ano e 1 mês apresentando [PERSON_NAME]."
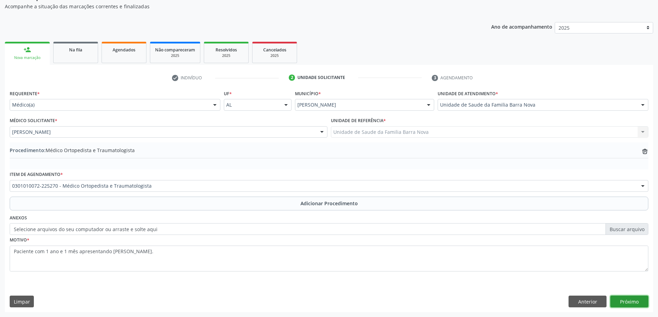
click at [632, 303] on button "Próximo" at bounding box center [629, 302] width 38 height 12
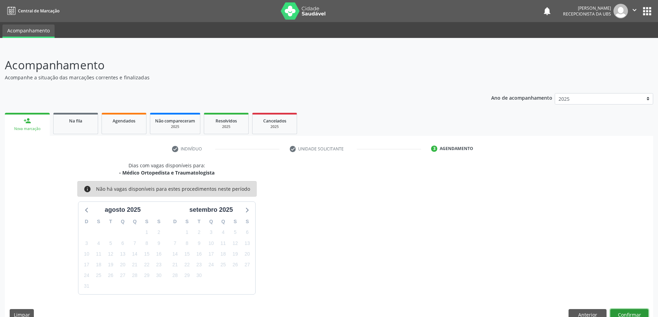
click at [634, 312] on button "Confirmar" at bounding box center [629, 315] width 38 height 12
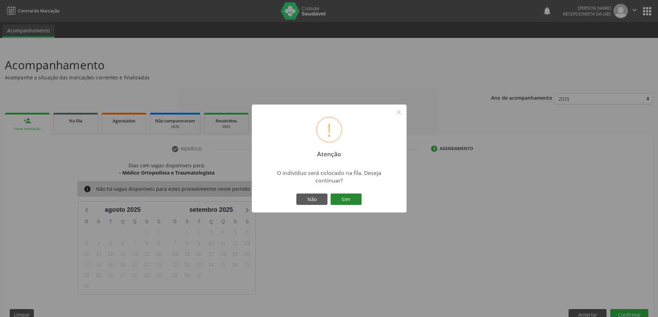
click at [352, 200] on button "Sim" at bounding box center [345, 200] width 31 height 12
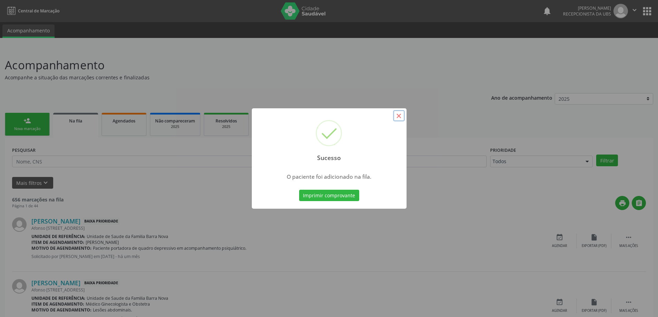
click at [399, 115] on button "×" at bounding box center [399, 116] width 12 height 12
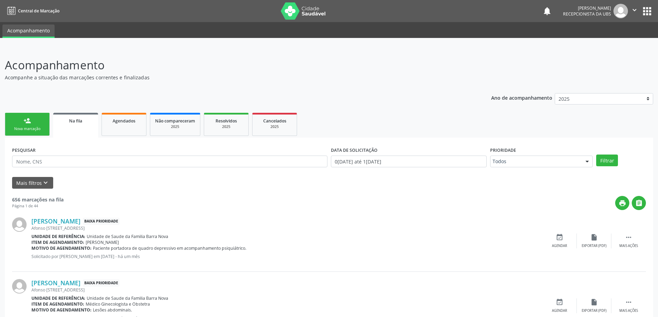
click at [31, 127] on div "Nova marcação" at bounding box center [27, 128] width 35 height 5
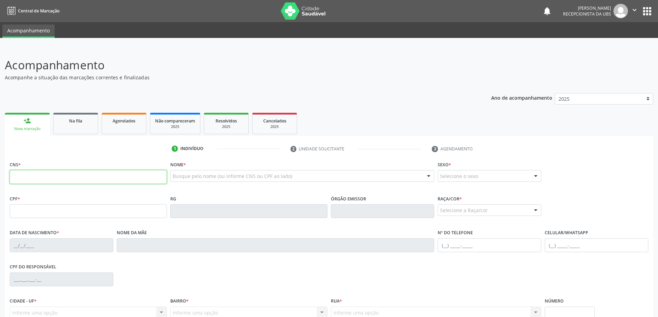
click at [67, 175] on input "text" at bounding box center [88, 177] width 157 height 14
type input "704 1072 0313 4950"
type input "152.312.644-23"
type input "[DATE]"
type input "[PERSON_NAME]"
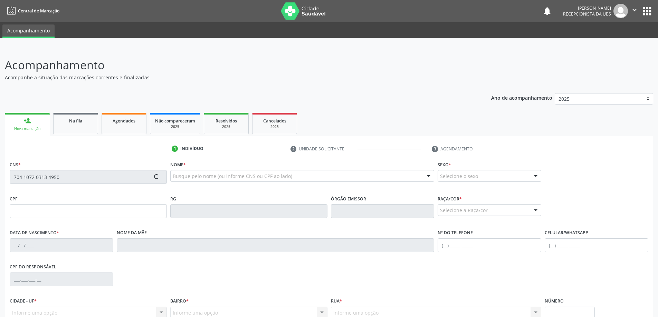
type input "[PHONE_NUMBER]"
type input "689"
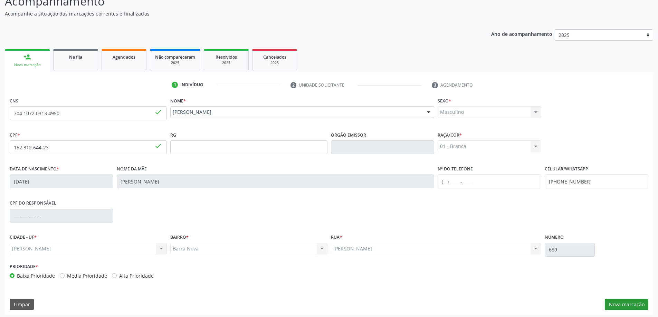
scroll to position [67, 0]
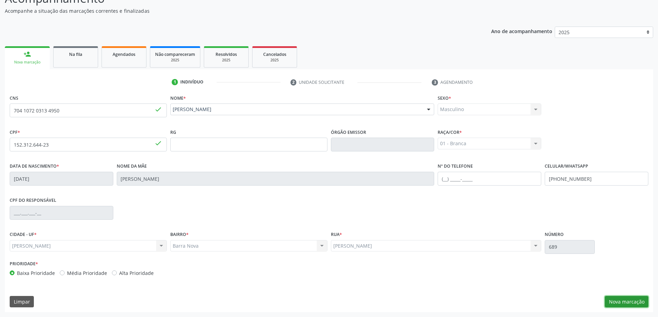
click at [620, 301] on button "Nova marcação" at bounding box center [627, 302] width 44 height 12
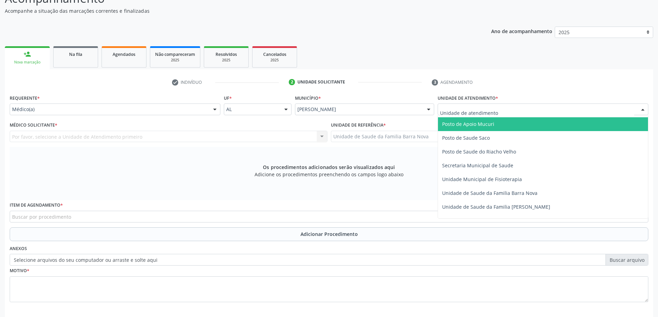
scroll to position [311, 0]
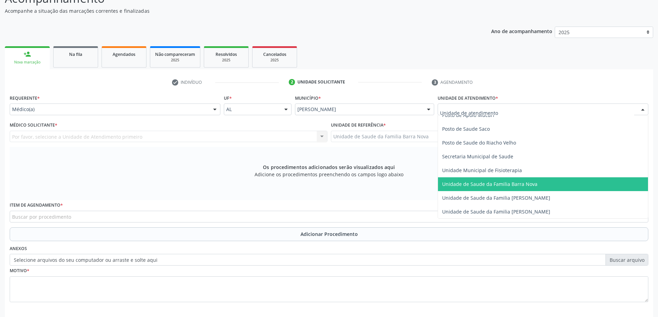
click at [501, 185] on span "Unidade de Saude da Familia Barra Nova" at bounding box center [489, 184] width 95 height 7
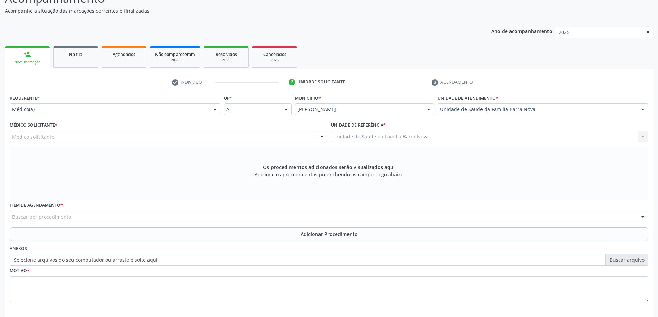
click at [156, 133] on div "Médico solicitante" at bounding box center [169, 137] width 318 height 12
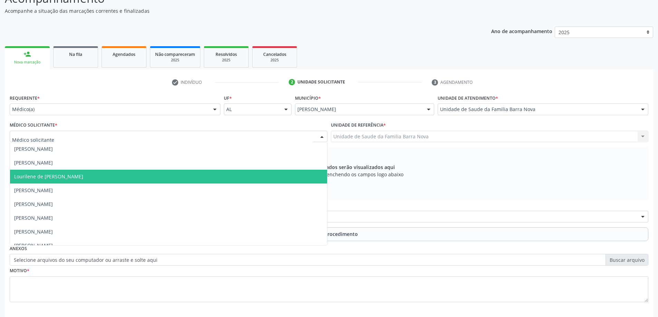
scroll to position [21, 0]
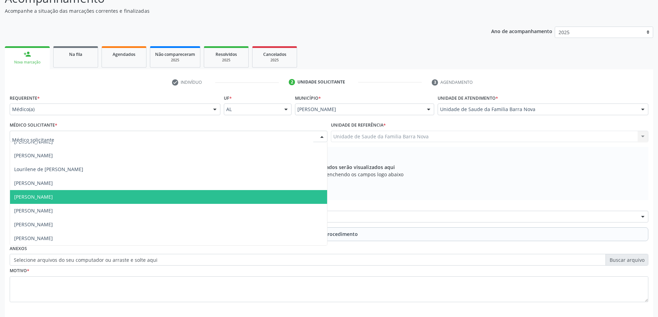
click at [149, 200] on span "[PERSON_NAME]" at bounding box center [168, 197] width 317 height 14
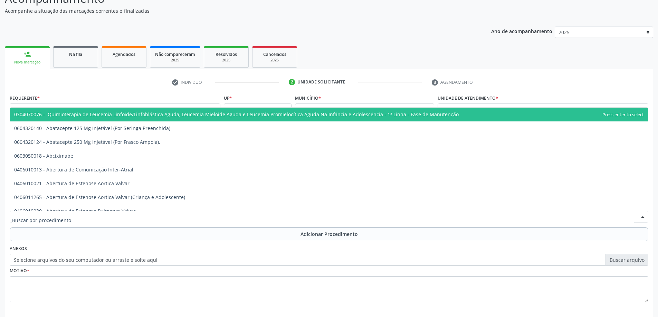
click at [195, 218] on div at bounding box center [329, 217] width 638 height 12
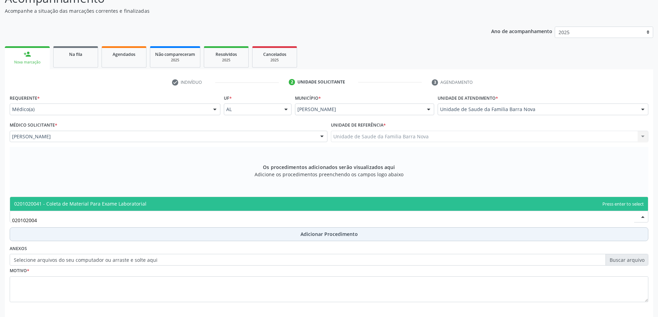
type input "0201020041"
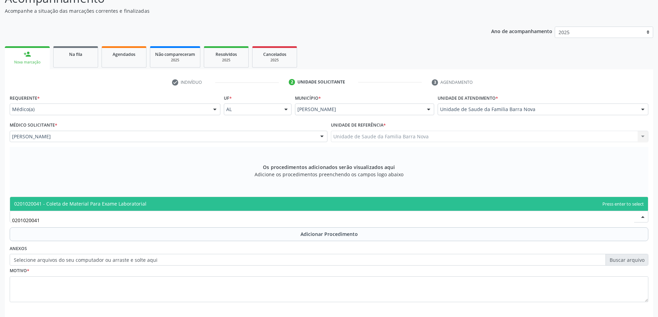
click at [207, 202] on span "0201020041 - Coleta de Material Para Exame Laboratorial" at bounding box center [329, 204] width 638 height 14
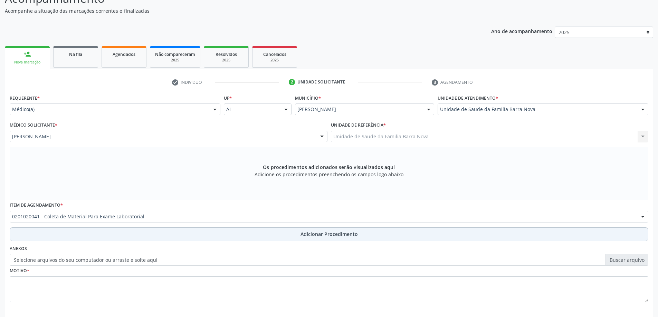
click at [315, 234] on span "Adicionar Procedimento" at bounding box center [328, 234] width 57 height 7
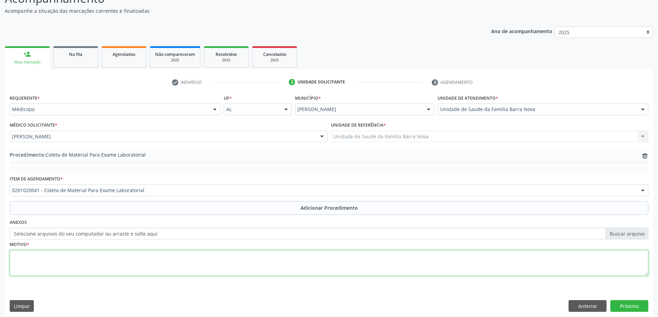
click at [198, 259] on textarea at bounding box center [329, 263] width 638 height 26
type textarea "Dor retroestornal + febre + mialgia há 4 dias."
click at [634, 305] on button "Próximo" at bounding box center [629, 306] width 38 height 12
click at [634, 305] on div "Acompanhamento Acompanhe a situação das marcações correntes e finalizadas Relat…" at bounding box center [329, 151] width 658 height 341
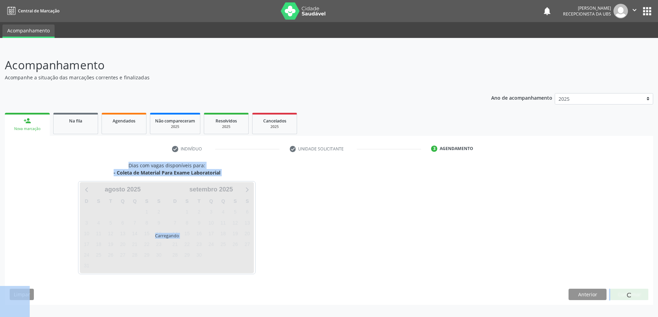
scroll to position [0, 0]
click at [634, 305] on div "Acompanhamento Acompanhe a situação das marcações correntes e finalizadas Relat…" at bounding box center [331, 183] width 663 height 270
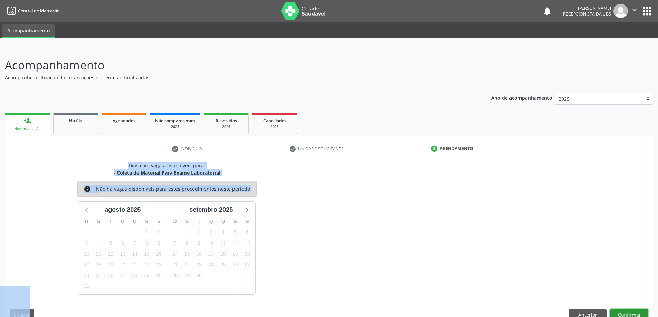
click at [630, 315] on button "Confirmar" at bounding box center [629, 315] width 38 height 12
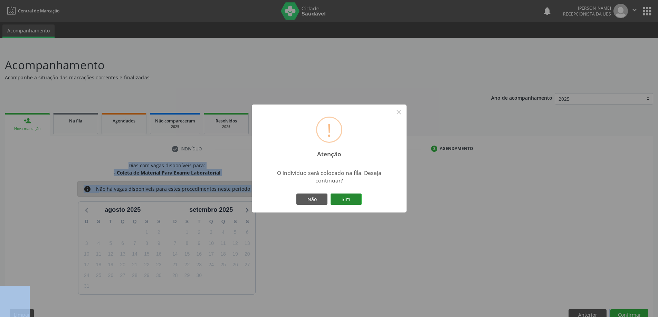
click at [349, 197] on button "Sim" at bounding box center [345, 200] width 31 height 12
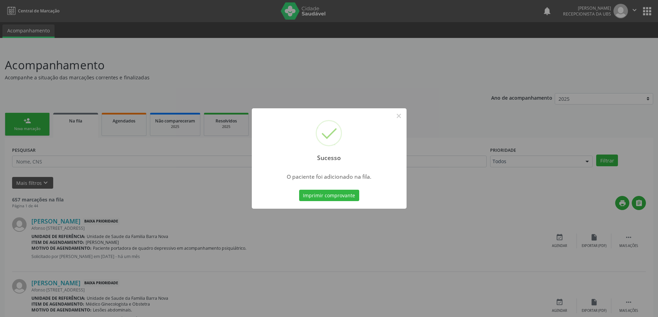
click at [446, 59] on div "Sucesso × O paciente foi adicionado na fila. Imprimir comprovante Cancel" at bounding box center [329, 158] width 658 height 317
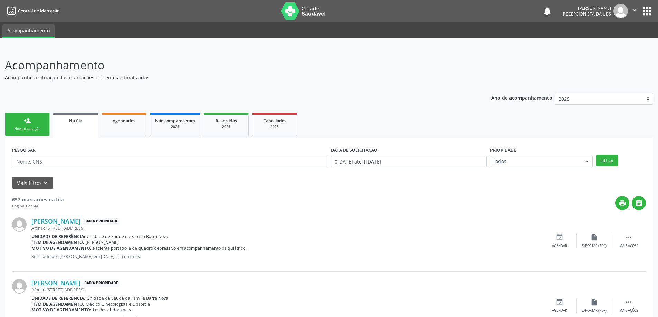
click at [29, 124] on div "person_add" at bounding box center [27, 121] width 8 height 8
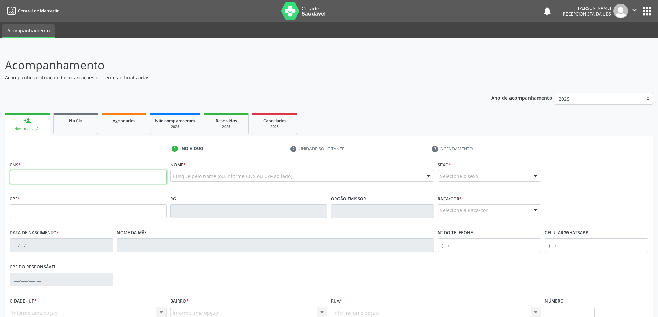
click at [79, 182] on input "text" at bounding box center [88, 177] width 157 height 14
type input "700 5047 3544 0453"
type input "119.542.794-85"
type input "0[DATE]"
type input "[PERSON_NAME]"
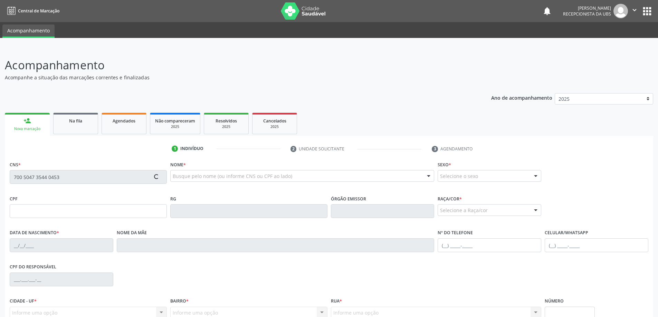
type input "[PHONE_NUMBER]"
type input "2020"
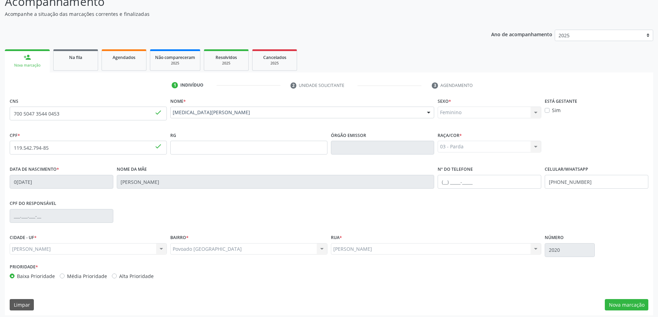
scroll to position [67, 0]
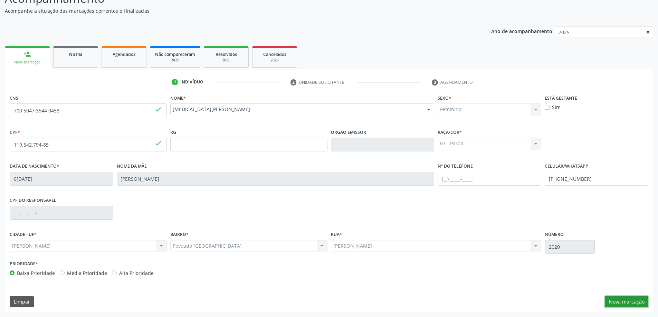
click at [618, 301] on button "Nova marcação" at bounding box center [627, 302] width 44 height 12
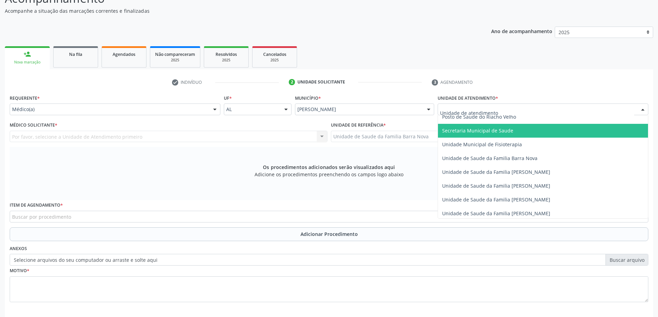
scroll to position [345, 0]
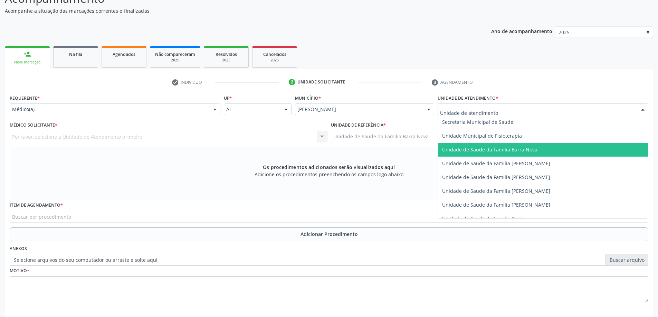
click at [512, 151] on span "Unidade de Saude da Familia Barra Nova" at bounding box center [489, 149] width 95 height 7
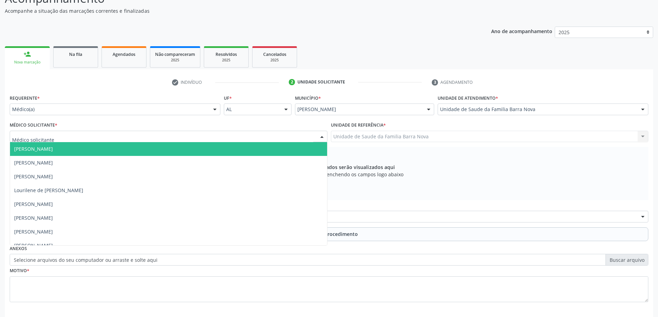
click at [155, 135] on div at bounding box center [169, 137] width 318 height 12
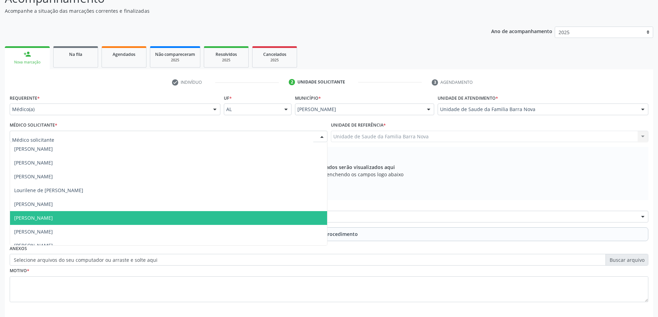
scroll to position [21, 0]
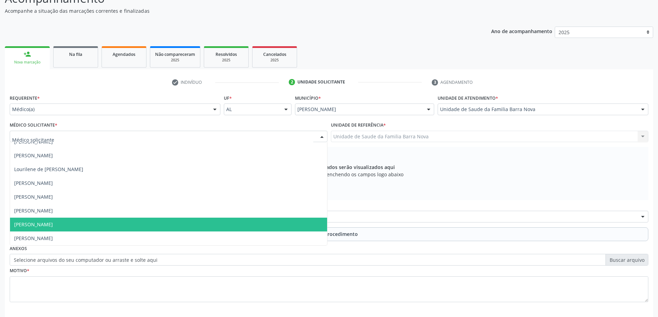
click at [167, 227] on span "[PERSON_NAME]" at bounding box center [168, 225] width 317 height 14
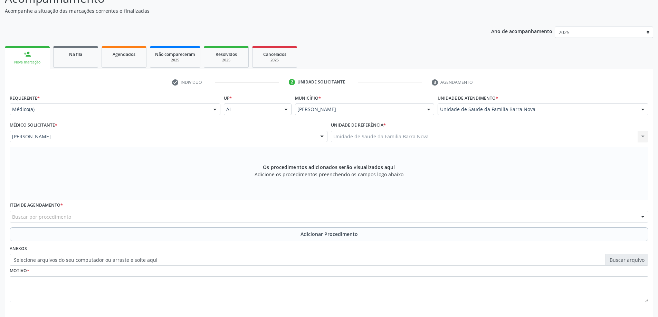
click at [161, 213] on div "Buscar por procedimento" at bounding box center [329, 217] width 638 height 12
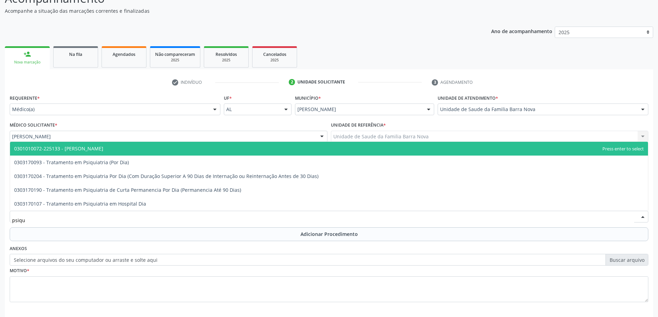
type input "psiqui"
click at [110, 149] on span "0301010072-225133 - [PERSON_NAME]" at bounding box center [329, 149] width 638 height 14
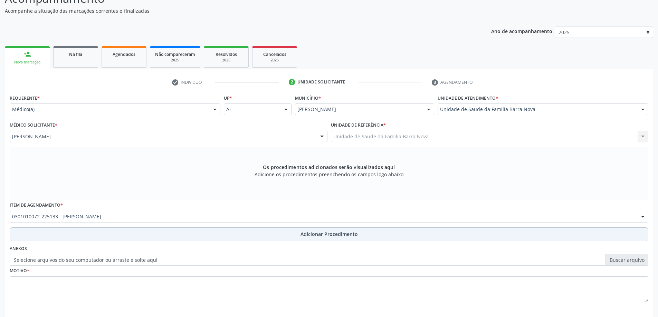
click at [311, 235] on span "Adicionar Procedimento" at bounding box center [328, 234] width 57 height 7
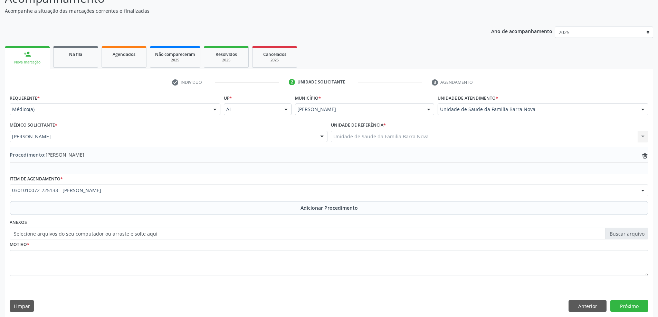
click at [311, 235] on label "Selecione arquivos do seu computador ou arraste e solte aqui" at bounding box center [329, 234] width 638 height 12
click at [311, 235] on input "Selecione arquivos do seu computador ou arraste e solte aqui" at bounding box center [329, 234] width 638 height 12
click at [195, 252] on textarea at bounding box center [329, 263] width 638 height 26
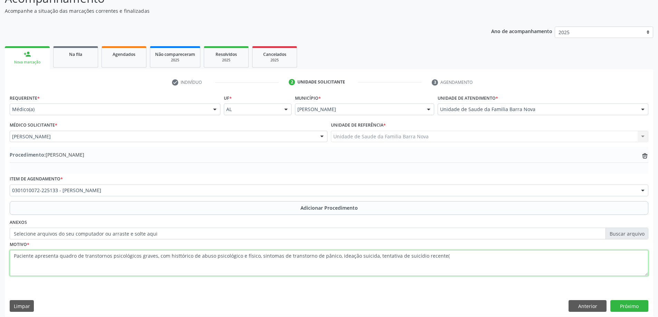
click at [435, 257] on textarea "Paciente apresenta quadro de transtornos psicológicos graves, com histtórico de…" at bounding box center [329, 263] width 638 height 26
click at [442, 254] on textarea "Paciente apresenta quadro de transtornos psicológicos graves, com histtórico de…" at bounding box center [329, 263] width 638 height 26
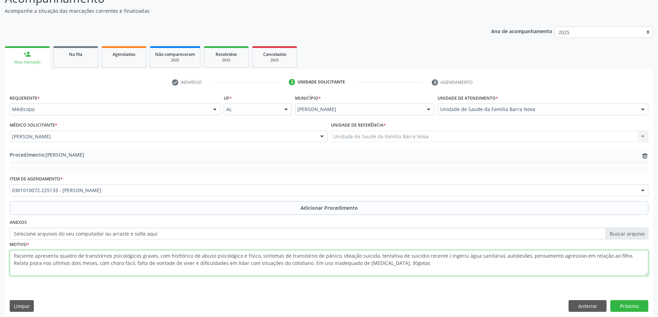
click at [368, 263] on textarea "Paciente apresenta quadro de transtornos psicológicos graves, com histtórico de…" at bounding box center [329, 263] width 638 height 26
click at [386, 263] on textarea "Paciente apresenta quadro de transtornos psicológicos graves, com histtórico de…" at bounding box center [329, 263] width 638 height 26
type textarea "Paciente apresenta quadro de transtornos psicológicos graves, com histtórico de…"
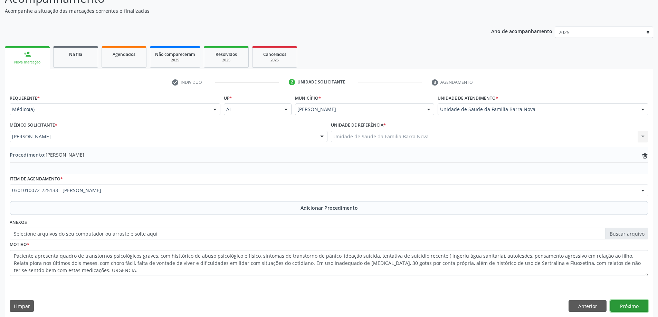
click at [629, 307] on button "Próximo" at bounding box center [629, 306] width 38 height 12
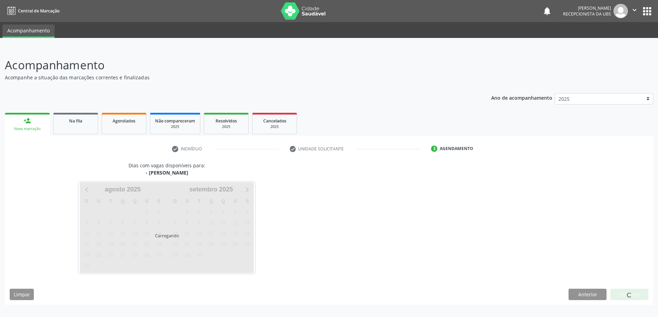
scroll to position [0, 0]
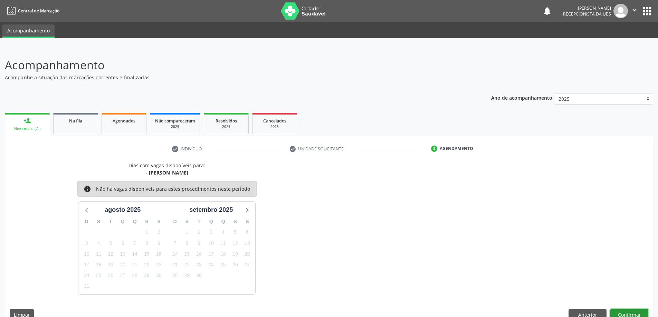
click at [626, 312] on button "Confirmar" at bounding box center [629, 315] width 38 height 12
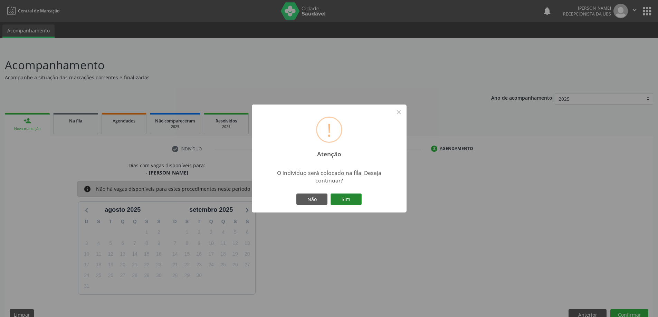
click at [350, 199] on button "Sim" at bounding box center [345, 200] width 31 height 12
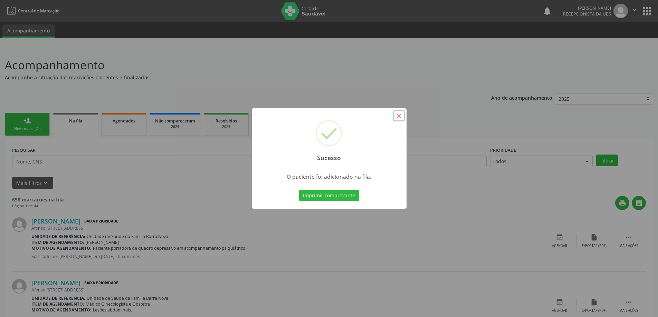
click at [397, 117] on button "×" at bounding box center [399, 116] width 12 height 12
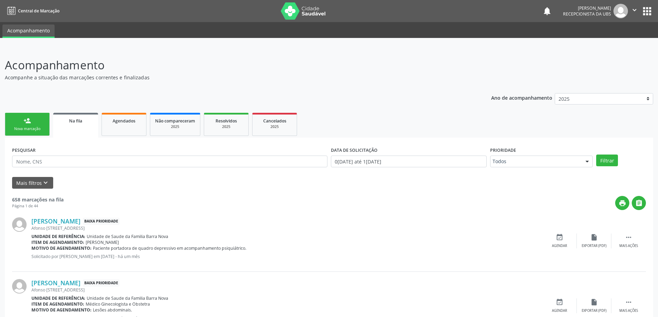
click at [18, 127] on div "Nova marcação" at bounding box center [27, 128] width 35 height 5
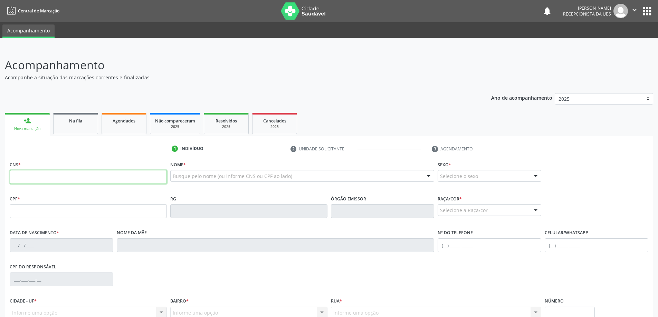
click at [59, 177] on input "text" at bounding box center [88, 177] width 157 height 14
type input "707 6022 1096 7291"
type input "151.687.324-61"
type input "[DATE]"
type input "[DEMOGRAPHIC_DATA] [PERSON_NAME]"
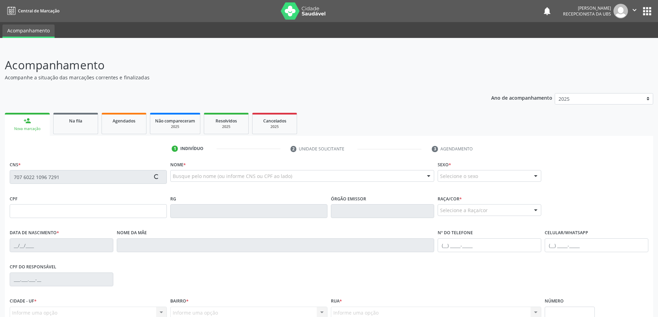
type input "[PHONE_NUMBER]"
type input "S/N"
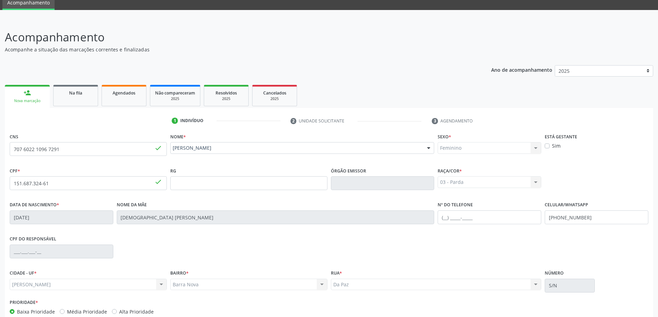
scroll to position [67, 0]
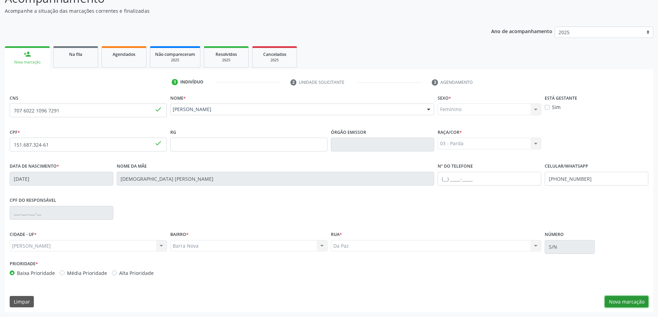
click at [630, 303] on button "Nova marcação" at bounding box center [627, 302] width 44 height 12
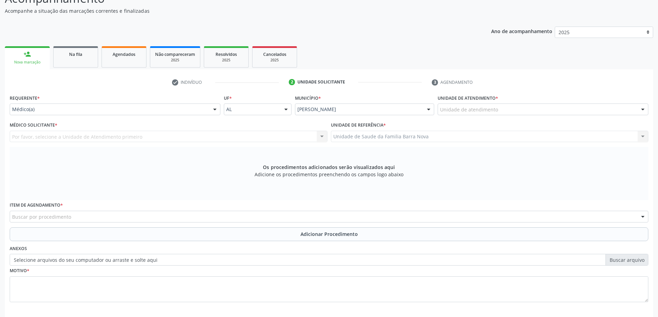
click at [567, 109] on div "Unidade de atendimento" at bounding box center [542, 110] width 211 height 12
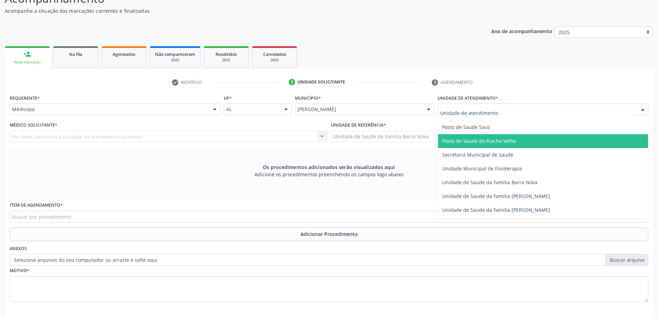
scroll to position [345, 0]
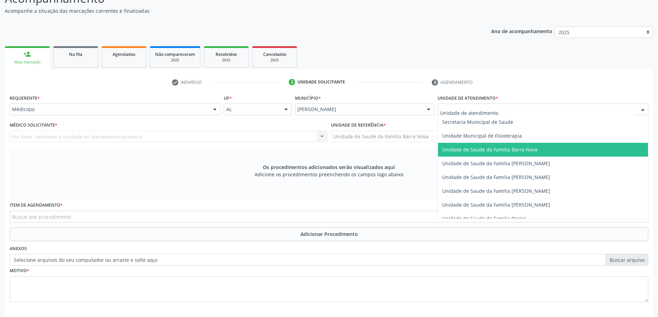
click at [538, 152] on span "Unidade de Saude da Familia Barra Nova" at bounding box center [543, 150] width 210 height 14
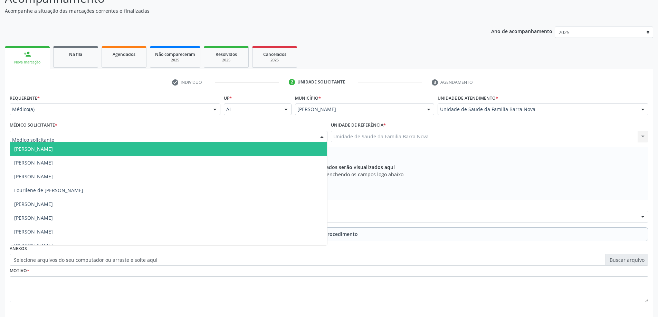
click at [198, 138] on div at bounding box center [169, 137] width 318 height 12
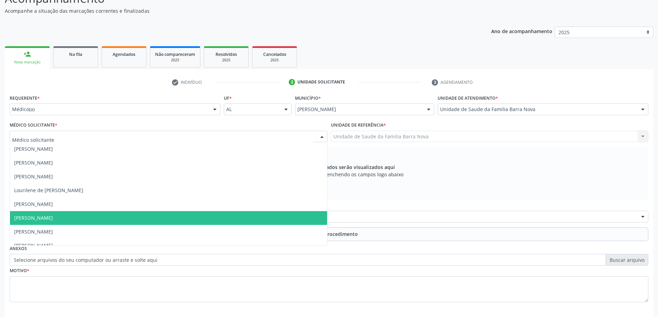
click at [176, 216] on span "[PERSON_NAME]" at bounding box center [168, 218] width 317 height 14
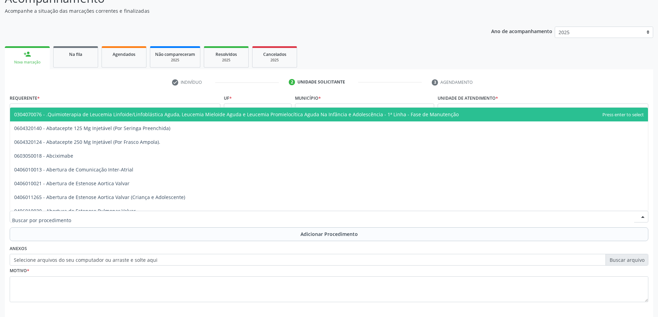
click at [304, 212] on div at bounding box center [329, 217] width 638 height 12
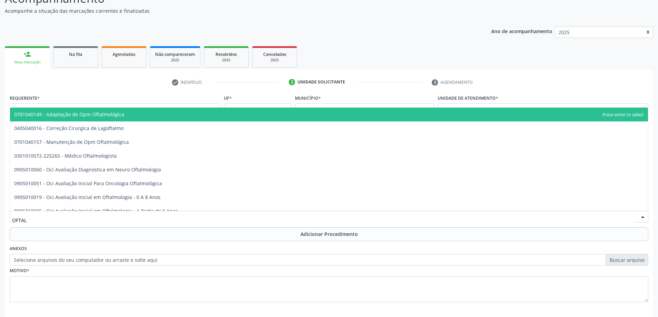
type input "OFTALM"
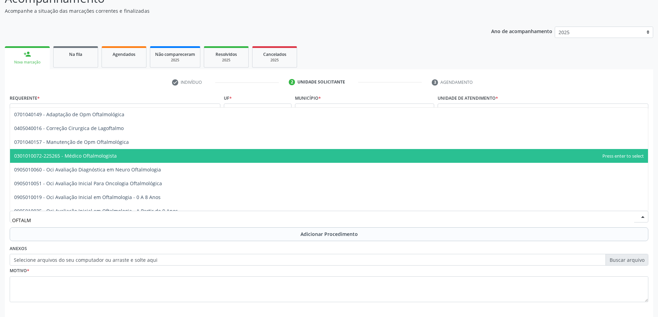
click at [140, 158] on span "0301010072-225265 - Médico Oftalmologista" at bounding box center [329, 156] width 638 height 14
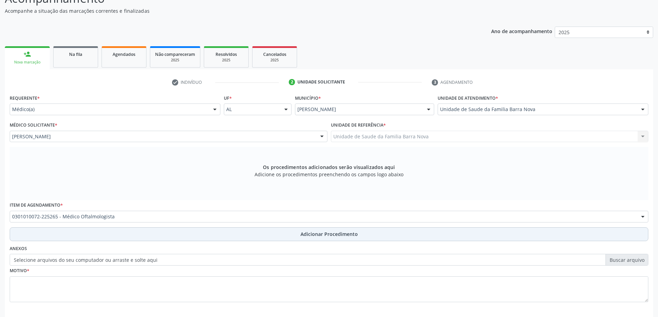
click at [309, 232] on span "Adicionar Procedimento" at bounding box center [328, 234] width 57 height 7
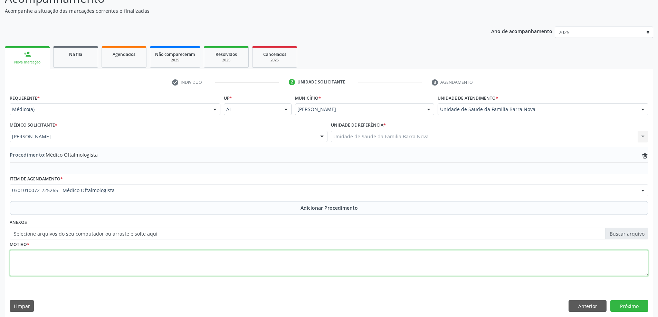
click at [130, 254] on textarea at bounding box center [329, 263] width 638 height 26
type textarea "Mãe refere que menor se queixa de défict da acuidade visual, Solicito avaliação."
click at [632, 306] on button "Próximo" at bounding box center [629, 306] width 38 height 12
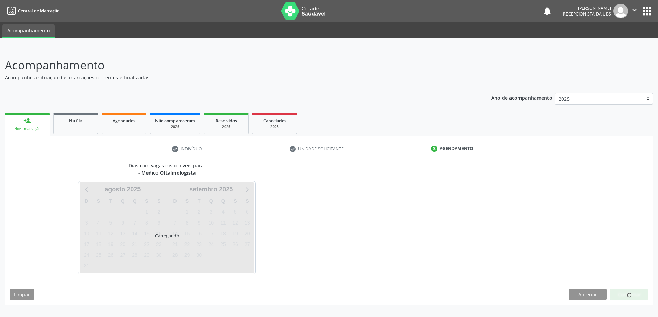
scroll to position [0, 0]
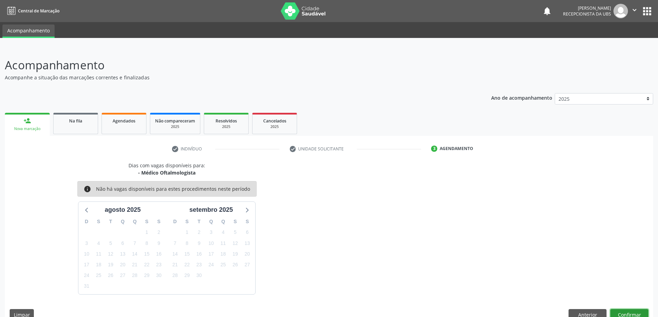
click at [629, 315] on button "Confirmar" at bounding box center [629, 315] width 38 height 12
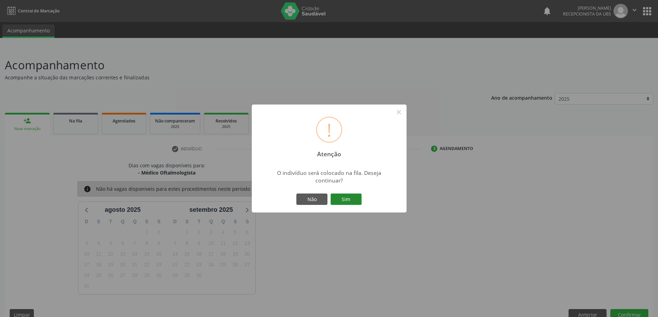
click at [348, 200] on button "Sim" at bounding box center [345, 200] width 31 height 12
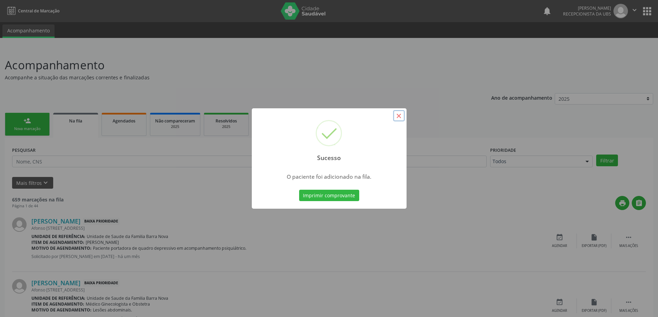
click at [400, 114] on button "×" at bounding box center [399, 116] width 12 height 12
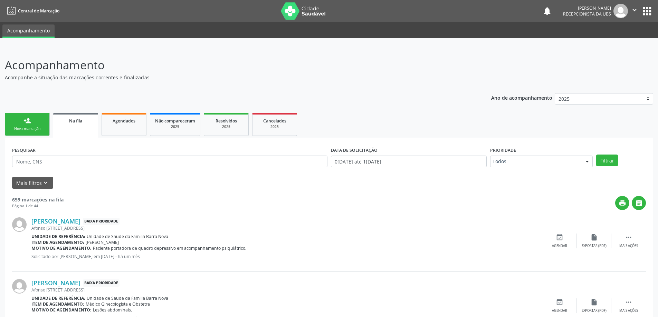
click at [29, 127] on div "Nova marcação" at bounding box center [27, 128] width 35 height 5
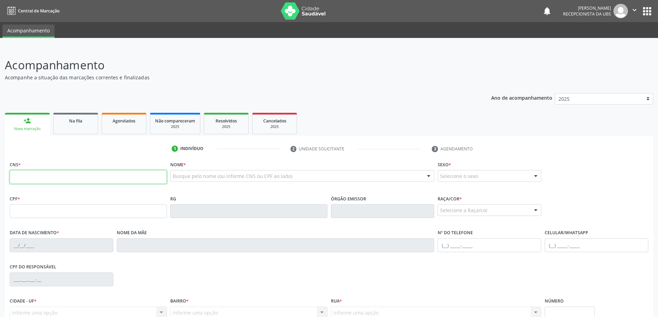
click at [50, 177] on input "text" at bounding box center [88, 177] width 157 height 14
type input "707 6022 1096 7291"
type input "151.687.324-61"
type input "[DATE]"
type input "[DEMOGRAPHIC_DATA] [PERSON_NAME]"
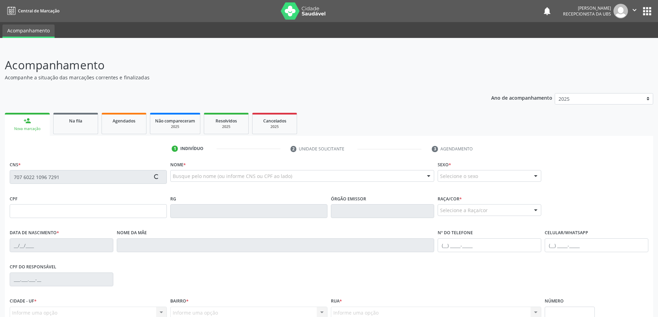
type input "[PHONE_NUMBER]"
type input "S/N"
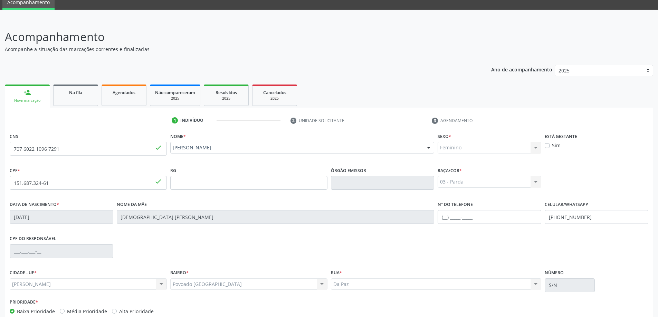
scroll to position [67, 0]
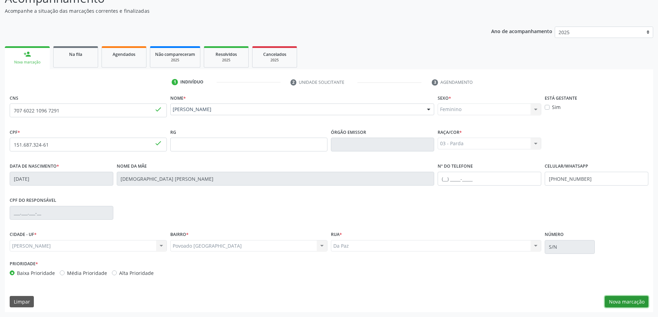
click at [633, 300] on button "Nova marcação" at bounding box center [627, 302] width 44 height 12
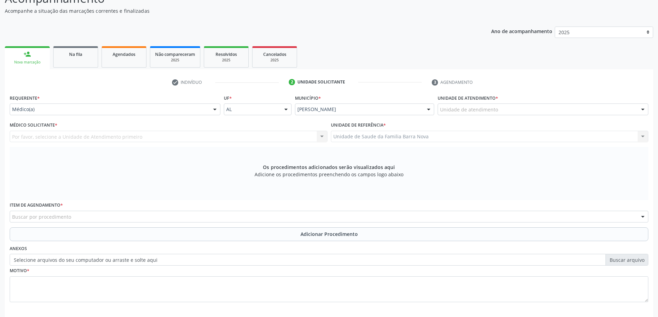
click at [500, 112] on div "Unidade de atendimento" at bounding box center [542, 110] width 211 height 12
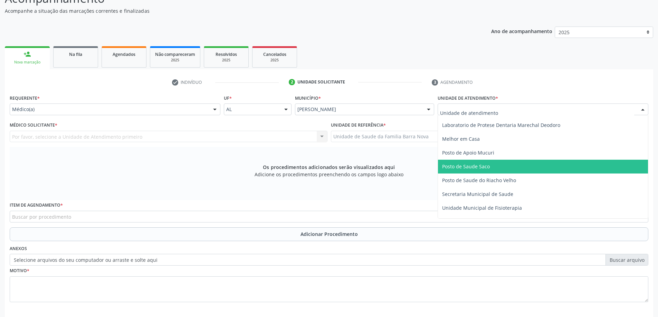
scroll to position [345, 0]
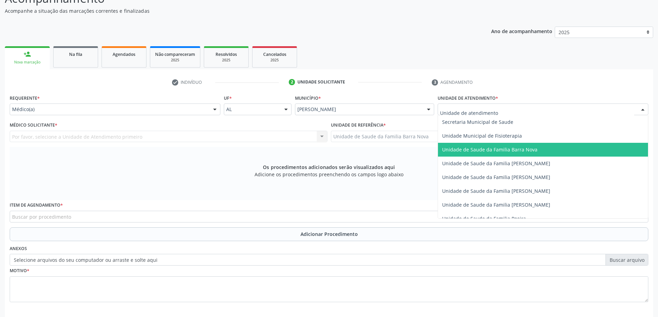
click at [515, 147] on span "Unidade de Saude da Familia Barra Nova" at bounding box center [489, 149] width 95 height 7
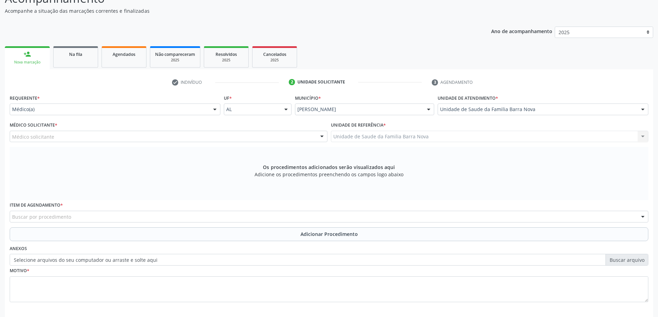
click at [223, 138] on div "Médico solicitante" at bounding box center [169, 137] width 318 height 12
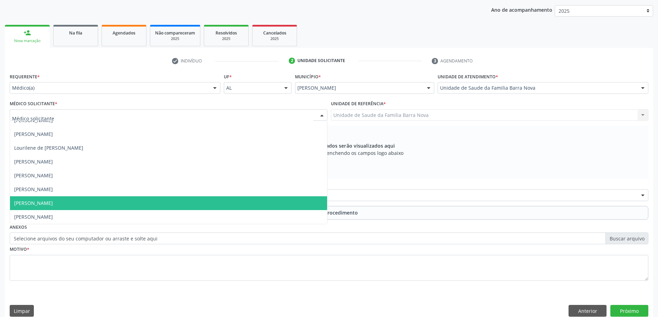
scroll to position [97, 0]
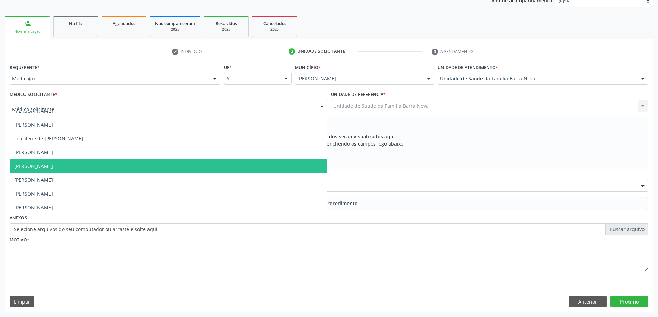
click at [185, 166] on span "[PERSON_NAME]" at bounding box center [168, 167] width 317 height 14
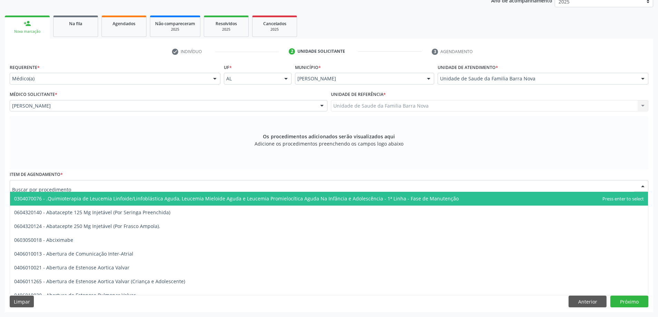
click at [202, 187] on div at bounding box center [329, 186] width 638 height 12
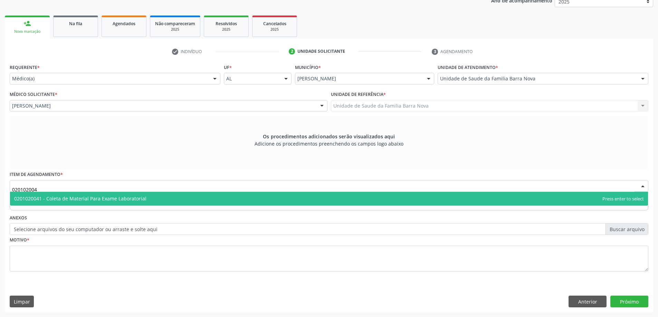
type input "0201020041"
click at [189, 199] on span "0201020041 - Coleta de Material Para Exame Laboratorial" at bounding box center [329, 199] width 638 height 14
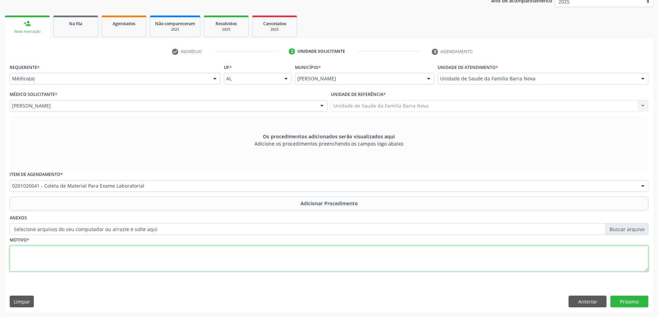
click at [150, 254] on textarea at bounding box center [329, 259] width 638 height 26
type textarea "Palidez cutaneo [MEDICAL_DATA]."
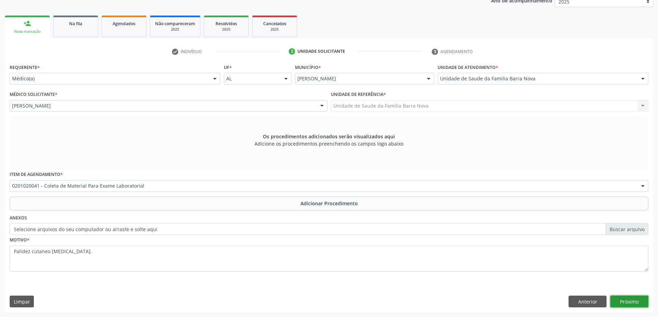
click at [637, 305] on button "Próximo" at bounding box center [629, 302] width 38 height 12
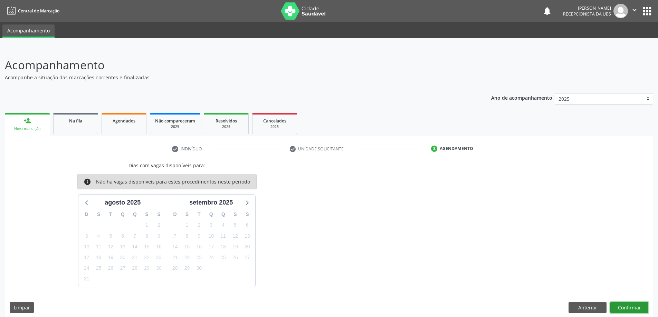
click at [635, 307] on button "Confirmar" at bounding box center [629, 308] width 38 height 12
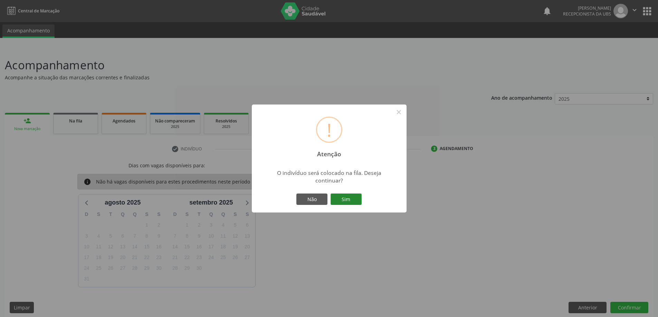
click at [341, 202] on button "Sim" at bounding box center [345, 200] width 31 height 12
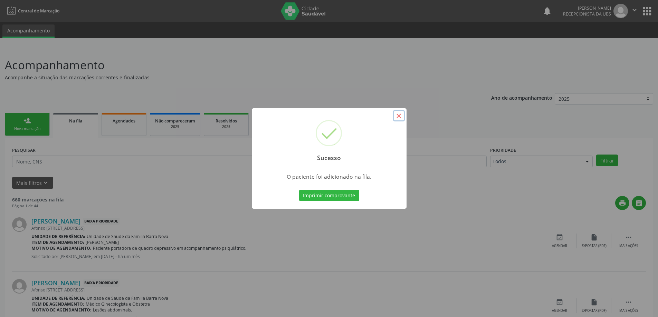
click at [401, 115] on button "×" at bounding box center [399, 116] width 12 height 12
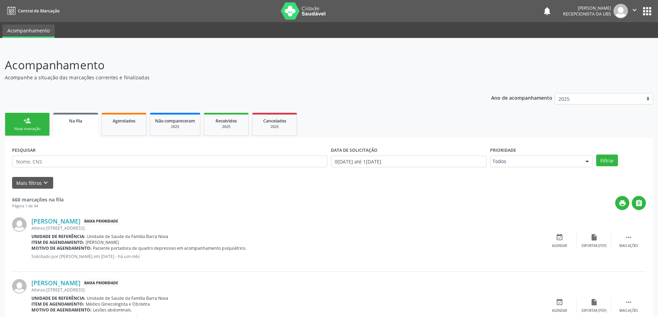
click at [35, 130] on div "Nova marcação" at bounding box center [27, 128] width 35 height 5
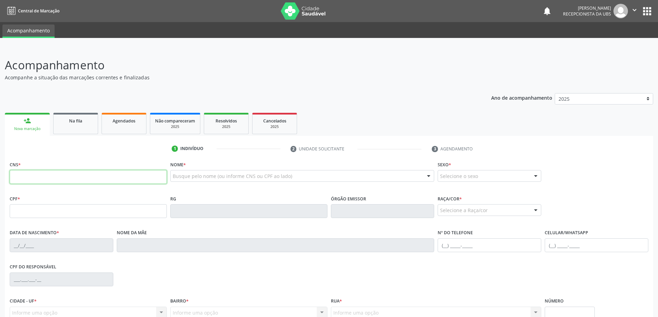
click at [59, 179] on input "text" at bounding box center [88, 177] width 157 height 14
type input "708 6070 1553 2586"
type input "171.484.144-82"
type input "[DATE]"
type input "[DEMOGRAPHIC_DATA] [PERSON_NAME]"
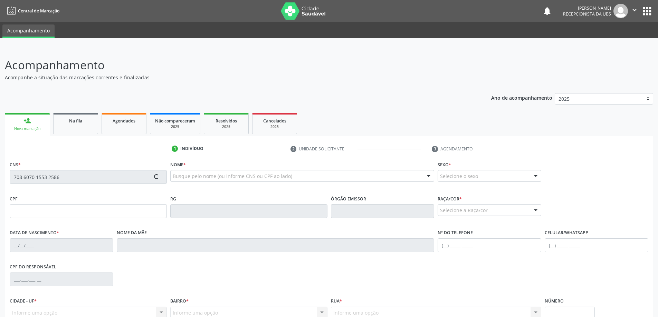
type input "[PHONE_NUMBER]"
type input "S/N"
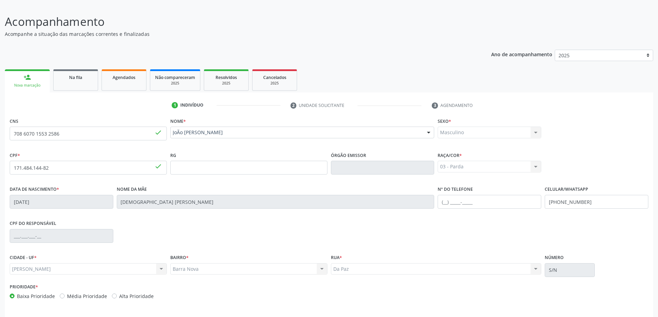
scroll to position [67, 0]
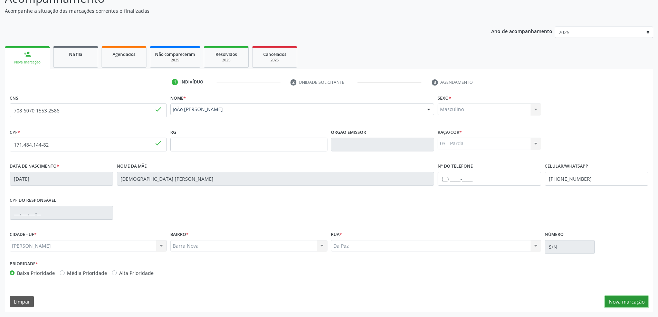
click at [632, 301] on button "Nova marcação" at bounding box center [627, 302] width 44 height 12
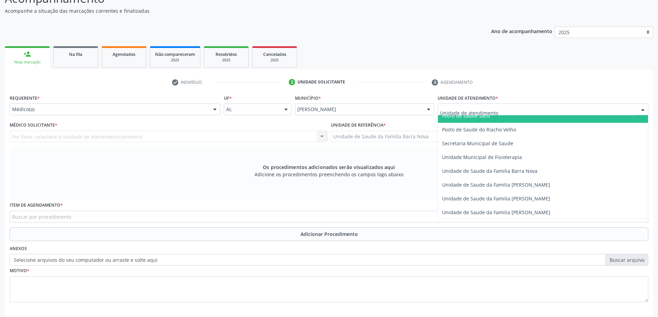
scroll to position [345, 0]
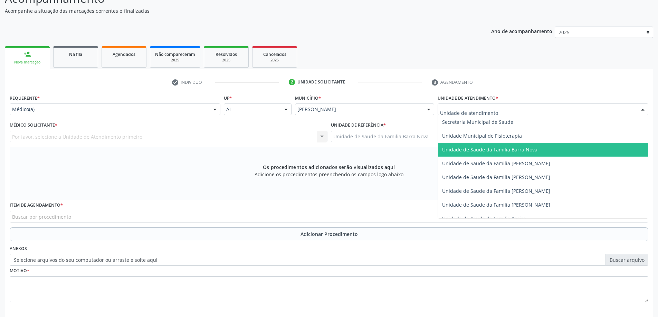
click at [508, 153] on span "Unidade de Saude da Familia Barra Nova" at bounding box center [543, 150] width 210 height 14
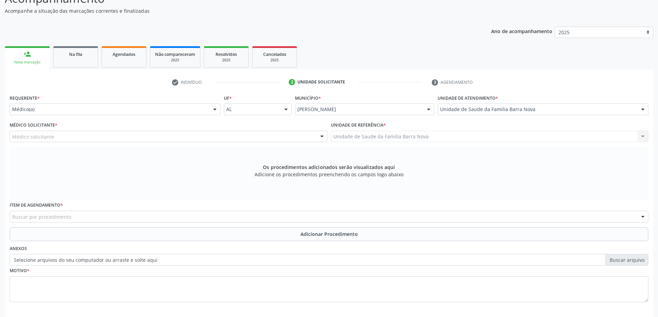
click at [173, 134] on div "Médico solicitante" at bounding box center [169, 137] width 318 height 12
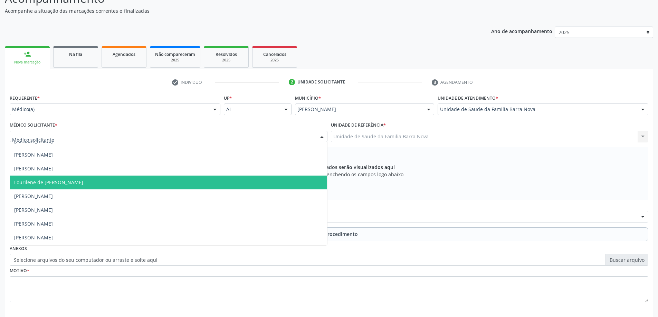
scroll to position [21, 0]
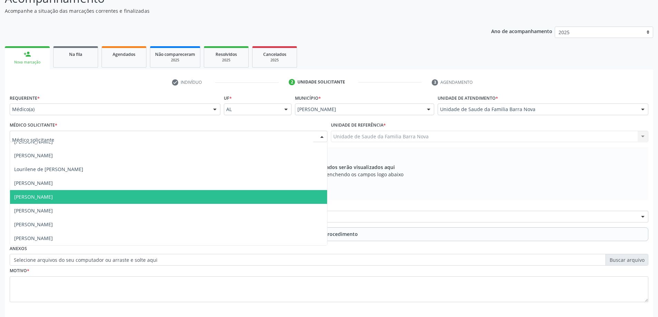
click at [152, 196] on span "[PERSON_NAME]" at bounding box center [168, 197] width 317 height 14
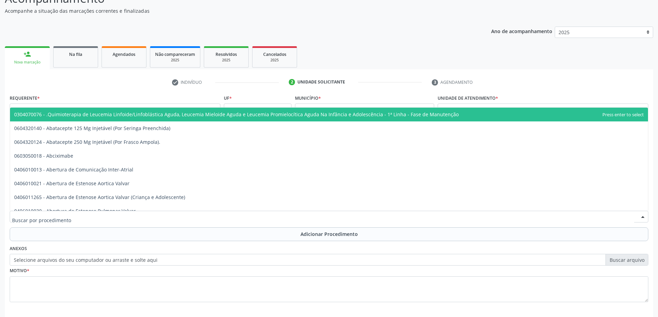
click at [152, 217] on div at bounding box center [329, 217] width 638 height 12
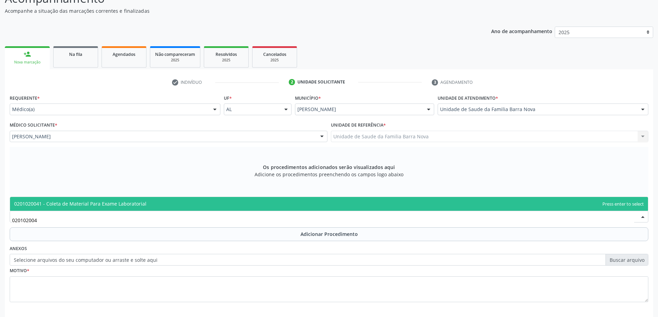
type input "0201020041"
click at [177, 205] on span "0201020041 - Coleta de Material Para Exame Laboratorial" at bounding box center [329, 204] width 638 height 14
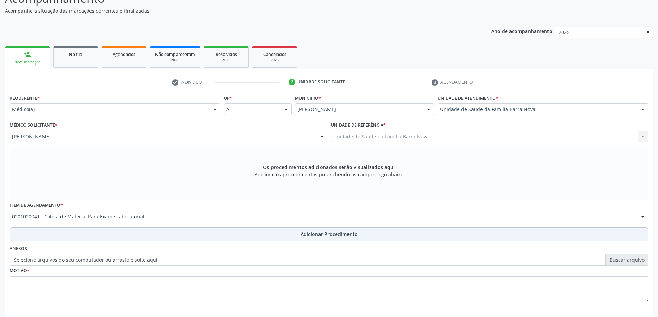
click at [308, 235] on span "Adicionar Procedimento" at bounding box center [328, 234] width 57 height 7
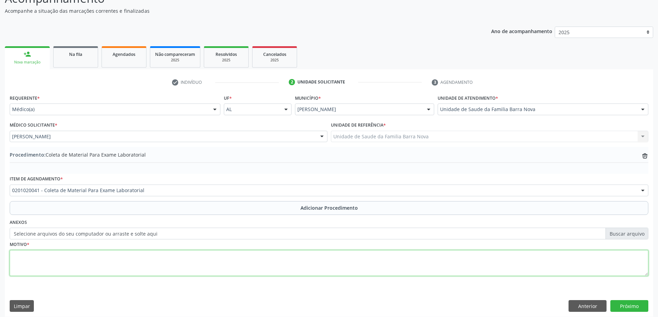
click at [246, 267] on textarea at bounding box center [329, 263] width 638 height 26
type textarea "Palidez cutaneo [MEDICAL_DATA]."
click at [627, 305] on button "Próximo" at bounding box center [629, 306] width 38 height 12
click at [627, 305] on div "Acompanhamento Acompanhe a situação das marcações correntes e finalizadas Relat…" at bounding box center [329, 151] width 658 height 341
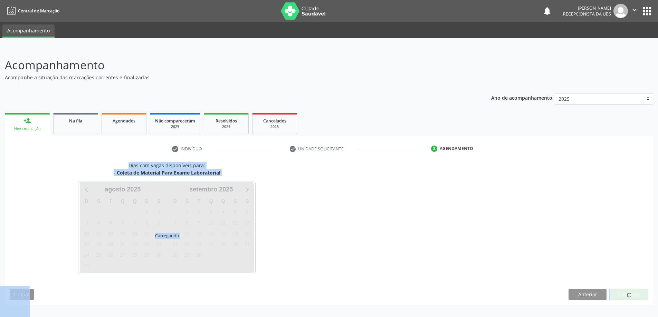
scroll to position [0, 0]
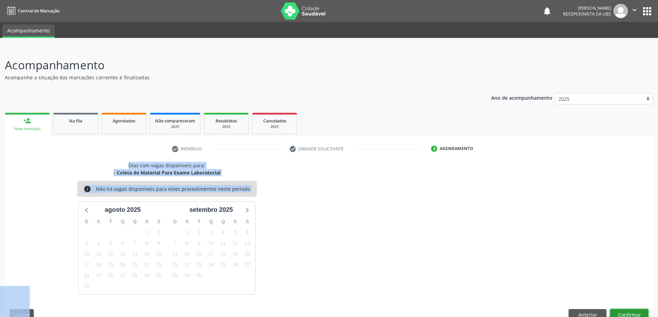
click at [630, 312] on button "Confirmar" at bounding box center [629, 315] width 38 height 12
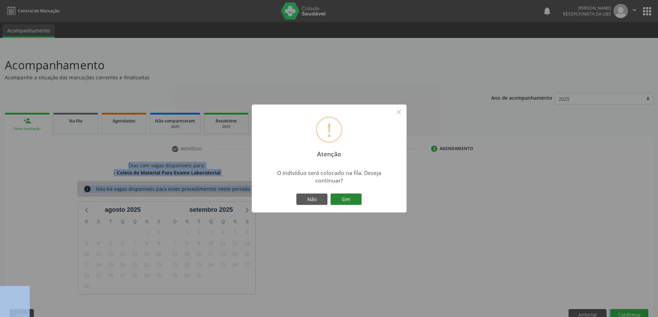
click at [342, 199] on button "Sim" at bounding box center [345, 200] width 31 height 12
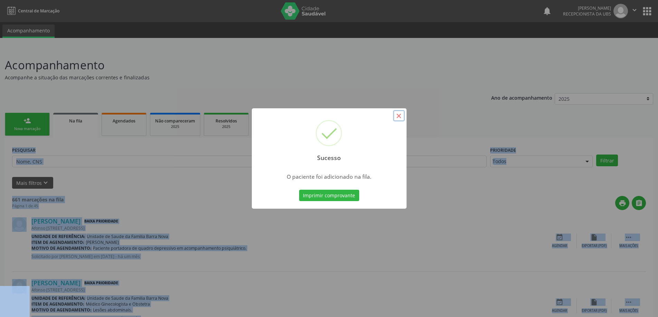
click at [398, 116] on button "×" at bounding box center [399, 116] width 12 height 12
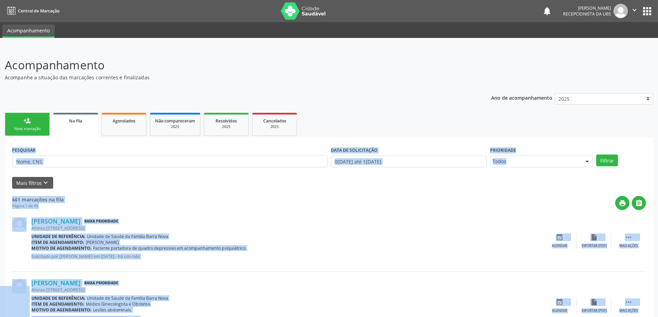
click at [28, 127] on div "Nova marcação" at bounding box center [27, 128] width 35 height 5
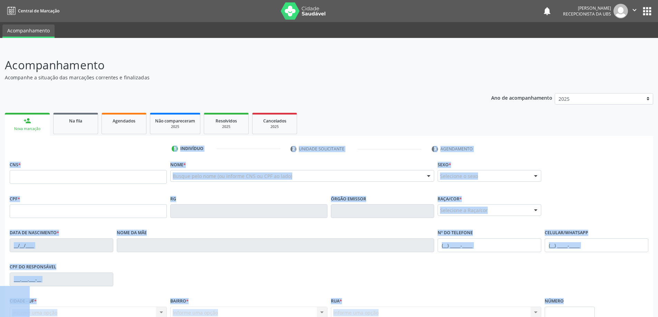
click at [279, 273] on div "CPF do responsável" at bounding box center [329, 279] width 642 height 34
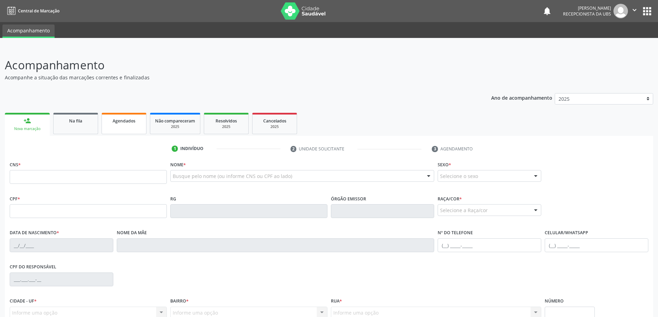
click at [126, 124] on link "Agendados" at bounding box center [124, 123] width 45 height 21
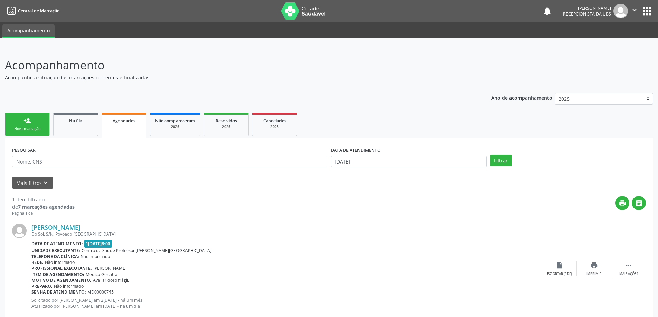
click at [13, 128] on div "Nova marcação" at bounding box center [27, 128] width 35 height 5
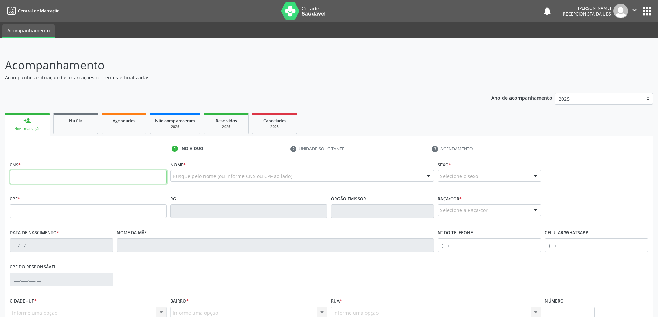
click at [46, 176] on input "text" at bounding box center [88, 177] width 157 height 14
type input "707 4070 0485 7075"
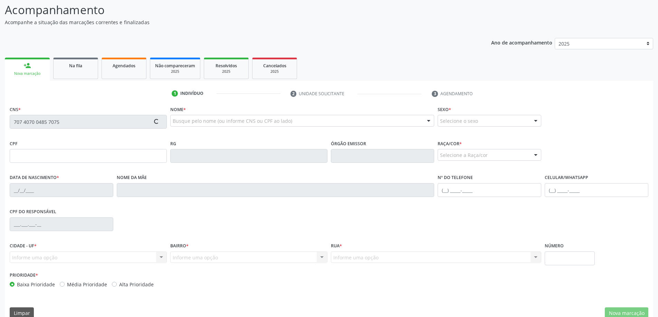
scroll to position [67, 0]
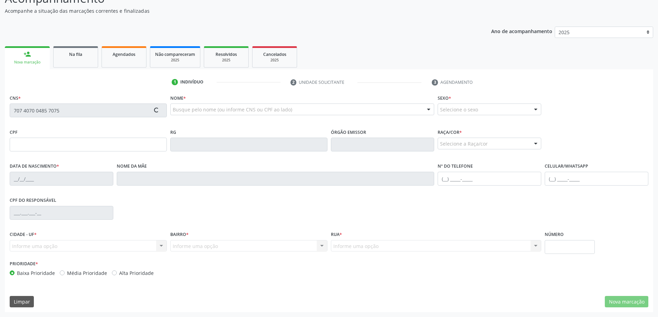
type input "056.522.114-07"
type input "[DATE]"
type input "[PERSON_NAME]"
type input "[PHONE_NUMBER]"
type input "28"
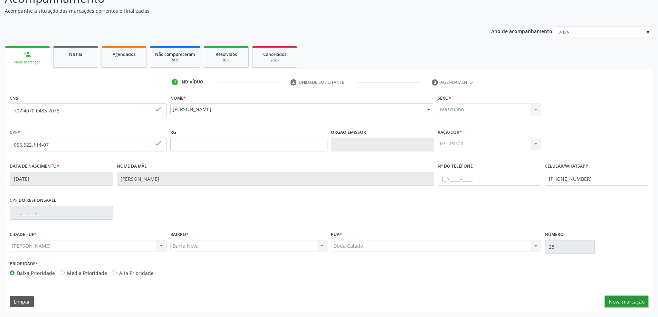
click at [625, 303] on button "Nova marcação" at bounding box center [627, 302] width 44 height 12
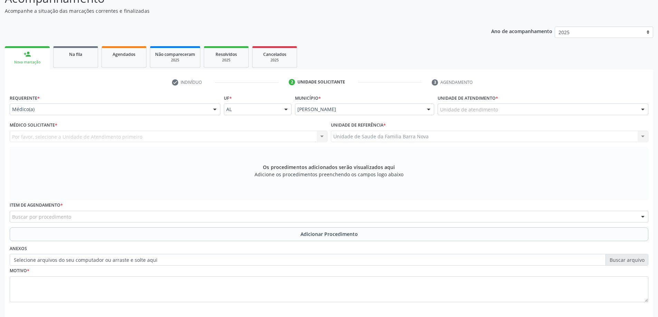
click at [504, 109] on div "Unidade de atendimento" at bounding box center [542, 110] width 211 height 12
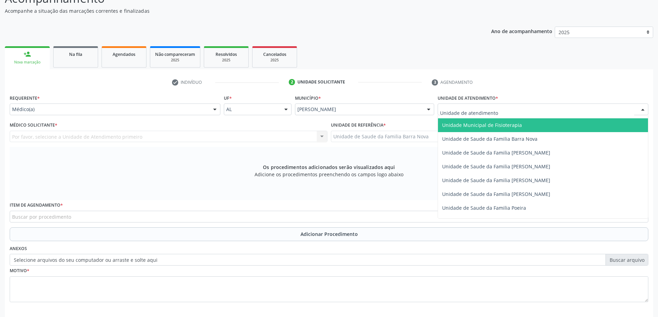
scroll to position [345, 0]
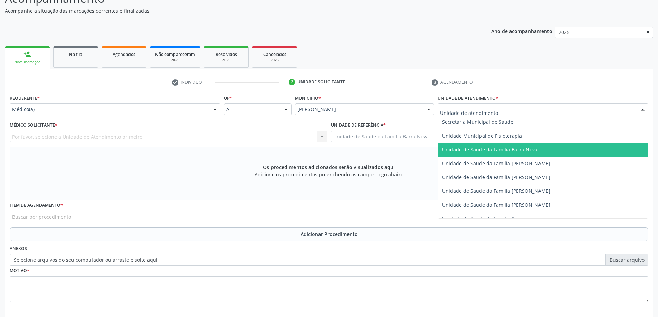
click at [539, 151] on span "Unidade de Saude da Familia Barra Nova" at bounding box center [543, 150] width 210 height 14
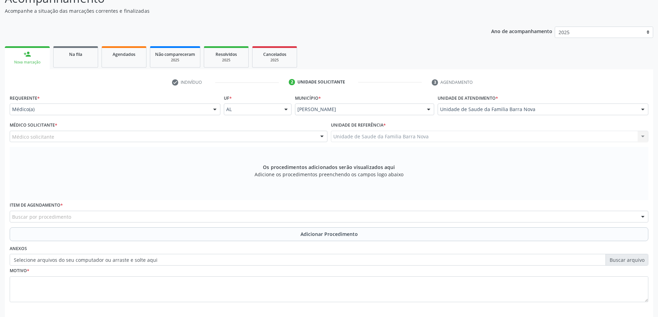
click at [158, 136] on div "Médico solicitante" at bounding box center [169, 137] width 318 height 12
click at [12, 136] on input "text" at bounding box center [12, 140] width 0 height 14
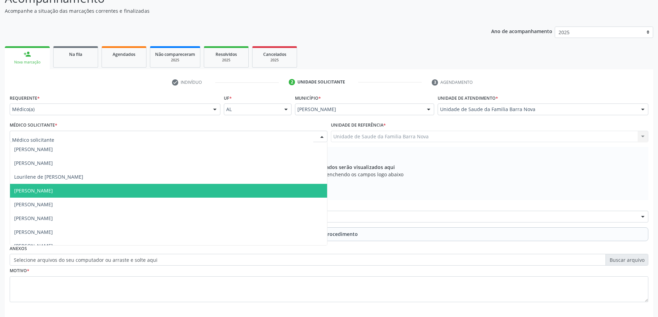
scroll to position [21, 0]
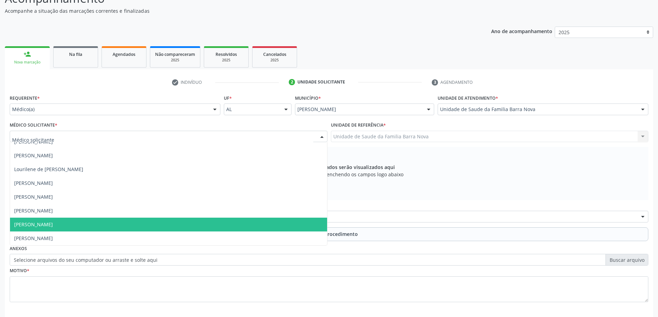
click at [145, 223] on span "[PERSON_NAME]" at bounding box center [168, 225] width 317 height 14
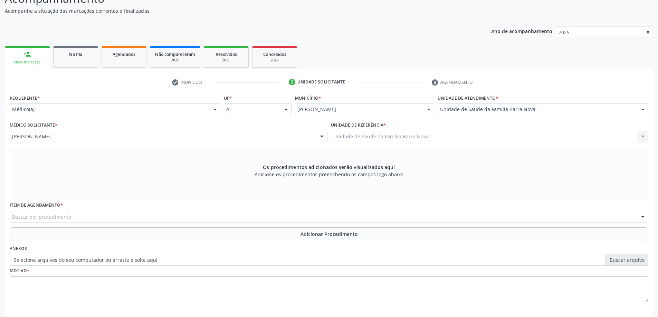
click at [145, 223] on span "[PERSON_NAME]" at bounding box center [168, 225] width 317 height 14
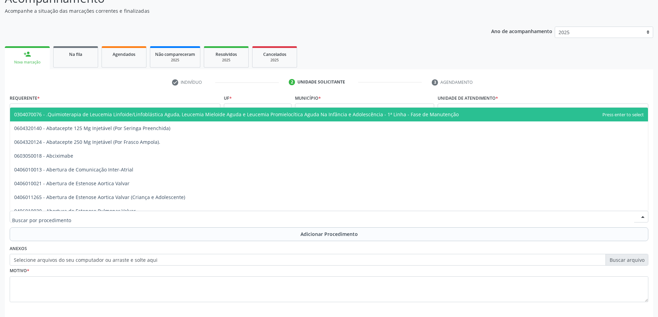
click at [258, 216] on div at bounding box center [329, 217] width 638 height 12
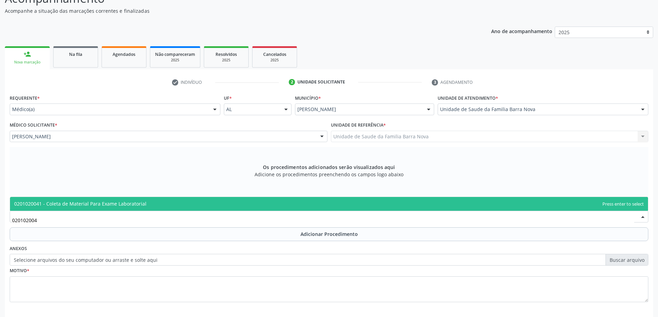
type input "0201020041"
click at [275, 202] on span "0201020041 - Coleta de Material Para Exame Laboratorial" at bounding box center [329, 204] width 638 height 14
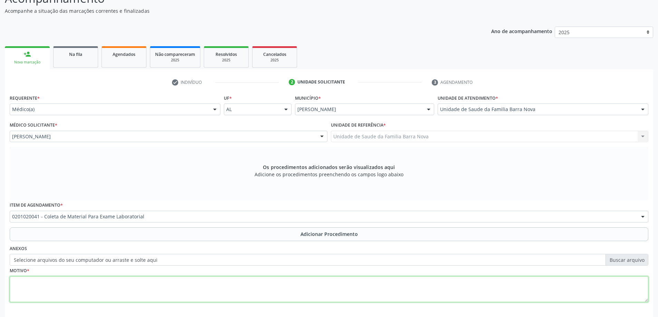
click at [136, 281] on textarea at bounding box center [329, 290] width 638 height 26
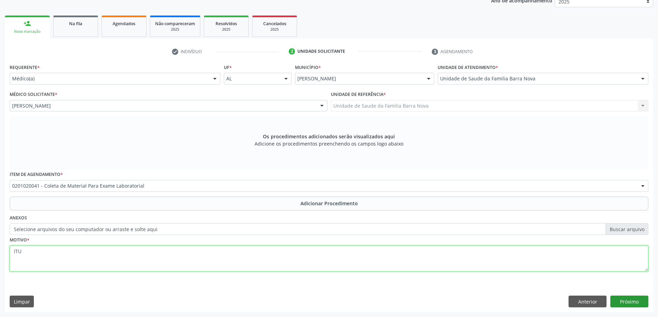
type textarea "ITU"
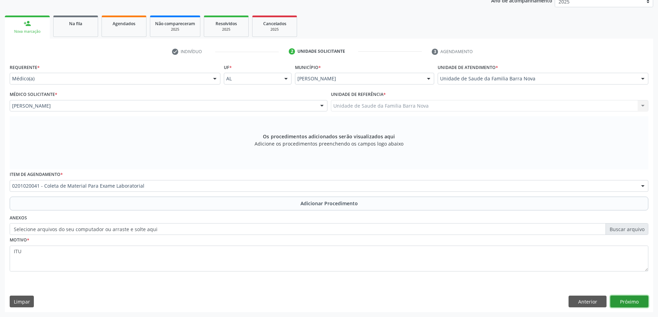
click at [629, 302] on button "Próximo" at bounding box center [629, 302] width 38 height 12
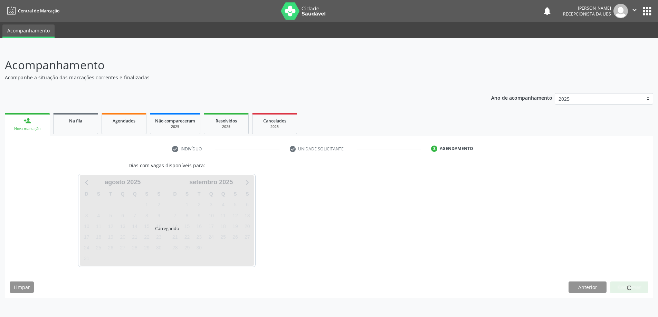
scroll to position [0, 0]
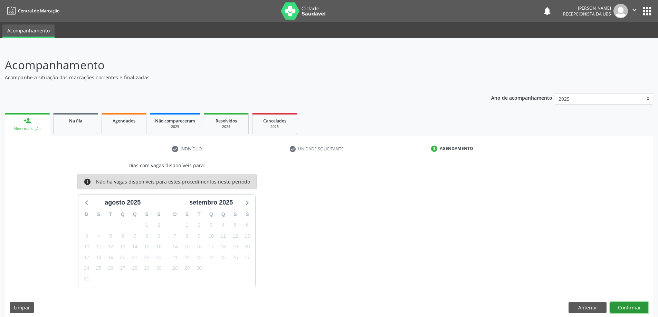
click at [626, 307] on button "Confirmar" at bounding box center [629, 308] width 38 height 12
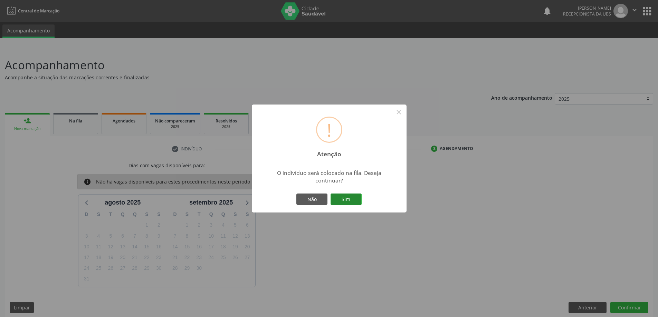
click at [347, 195] on button "Sim" at bounding box center [345, 200] width 31 height 12
